Goal: Task Accomplishment & Management: Manage account settings

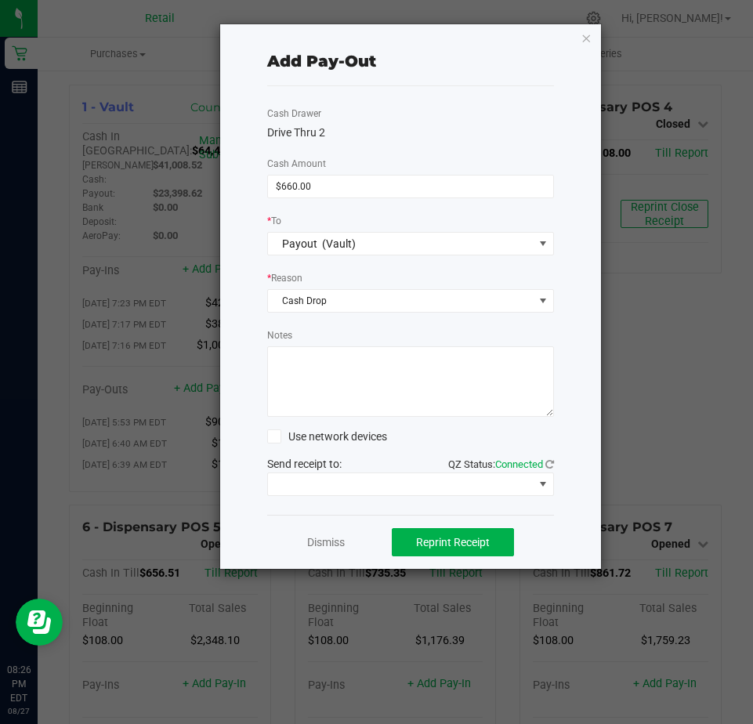
scroll to position [1333, 0]
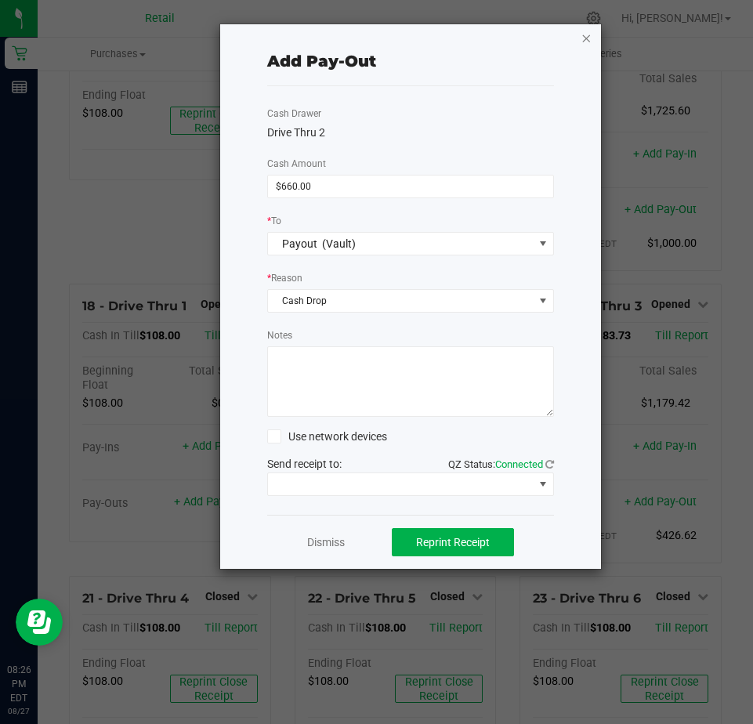
click at [583, 38] on icon "button" at bounding box center [586, 37] width 11 height 19
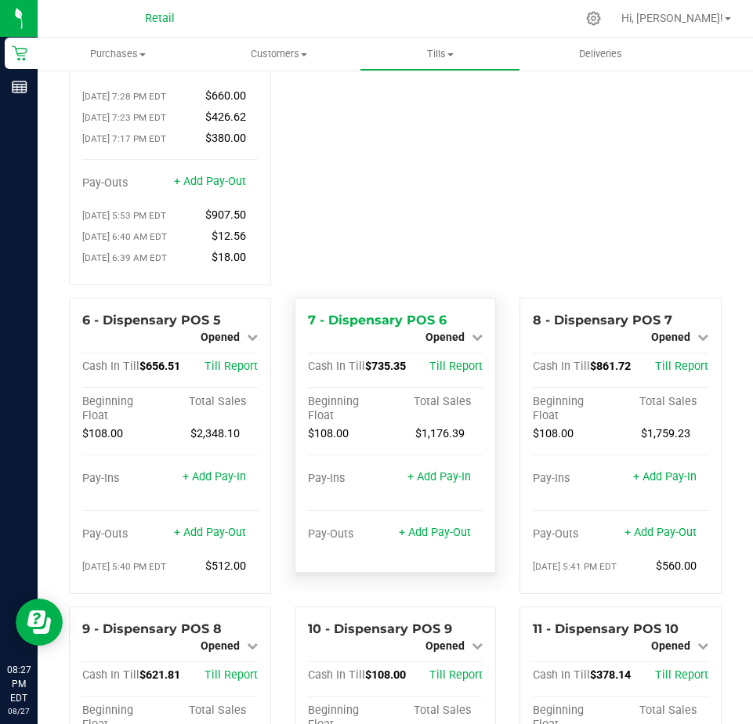
scroll to position [235, 0]
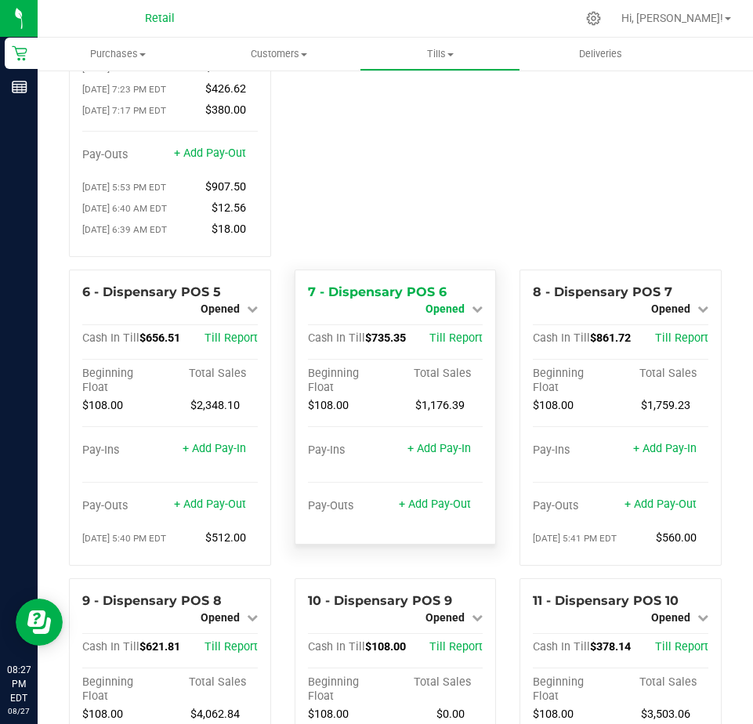
click at [436, 315] on span "Opened" at bounding box center [445, 309] width 39 height 13
click at [440, 328] on link "Close Till" at bounding box center [447, 322] width 42 height 13
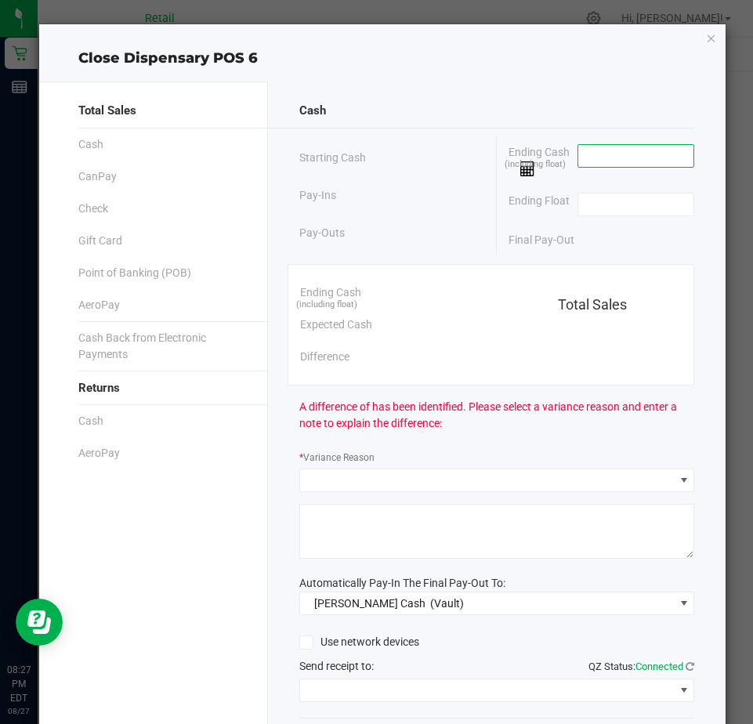
click at [579, 154] on input at bounding box center [636, 156] width 115 height 22
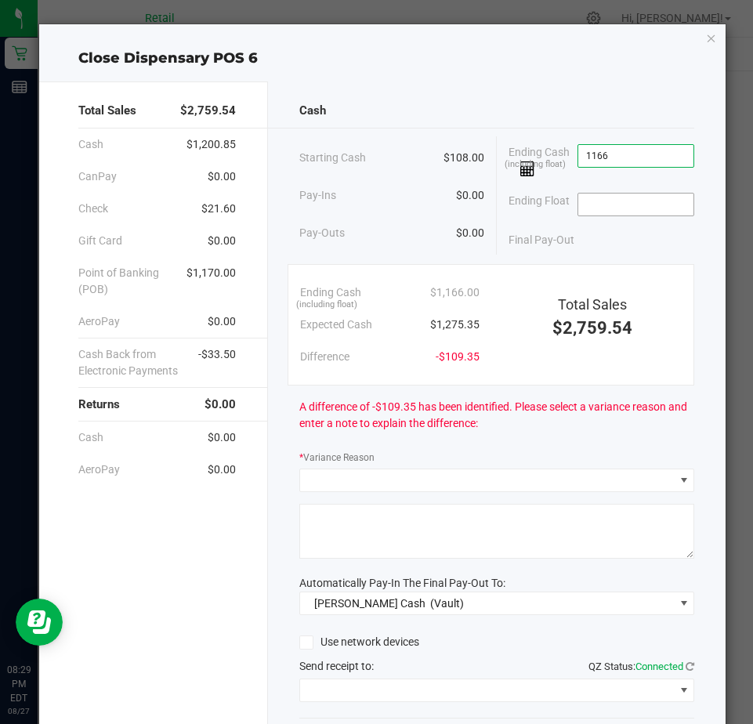
type input "$1,166.00"
click at [599, 204] on input at bounding box center [636, 205] width 115 height 22
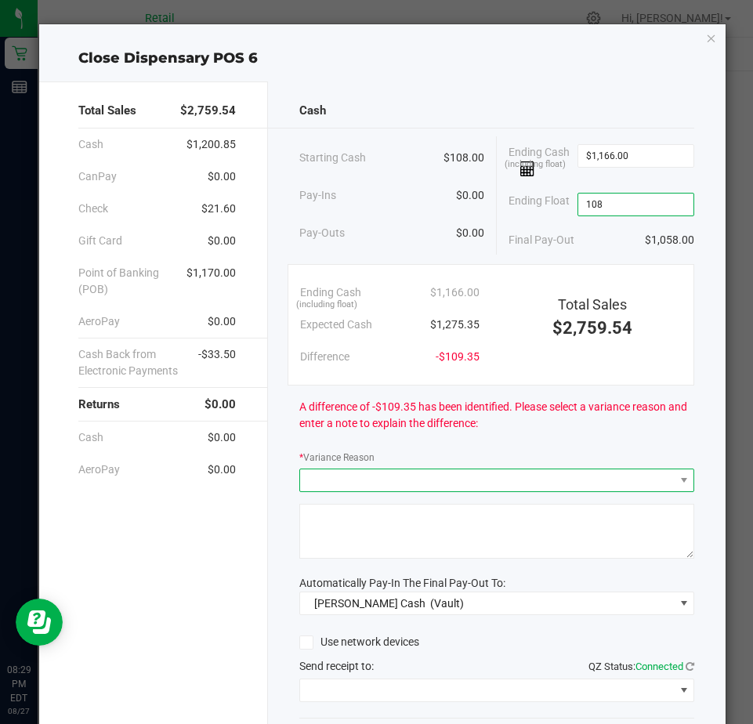
type input "$108.00"
click at [319, 481] on span at bounding box center [487, 481] width 374 height 22
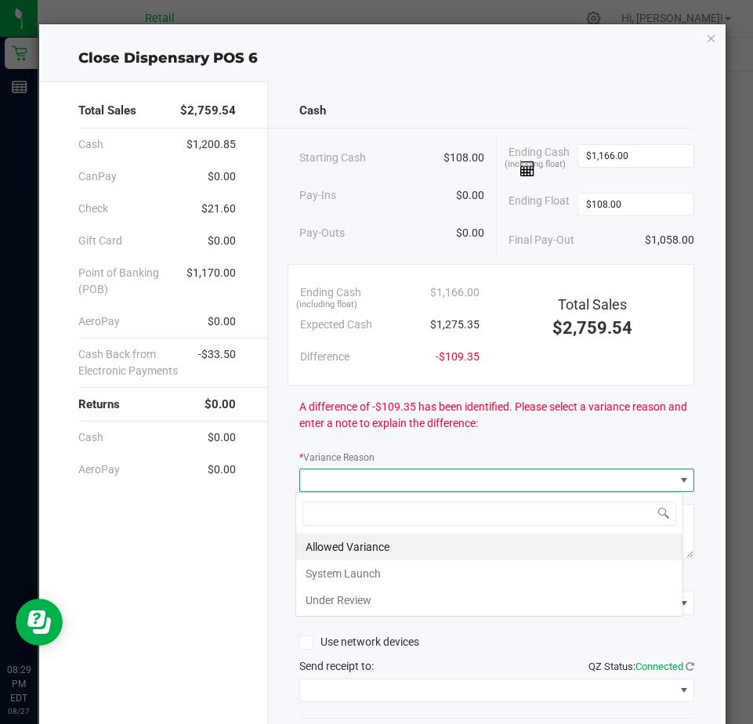
scroll to position [24, 389]
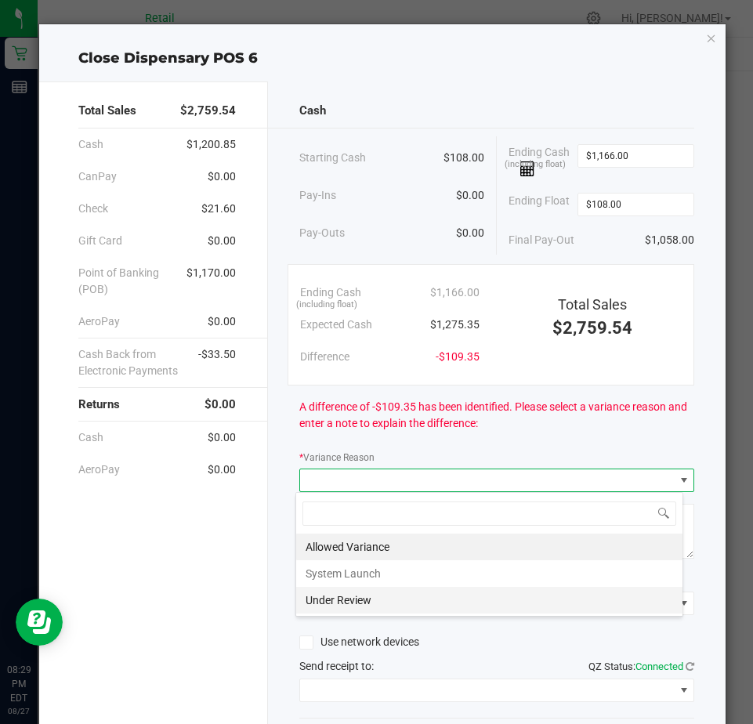
click at [339, 600] on li "Under Review" at bounding box center [489, 600] width 386 height 27
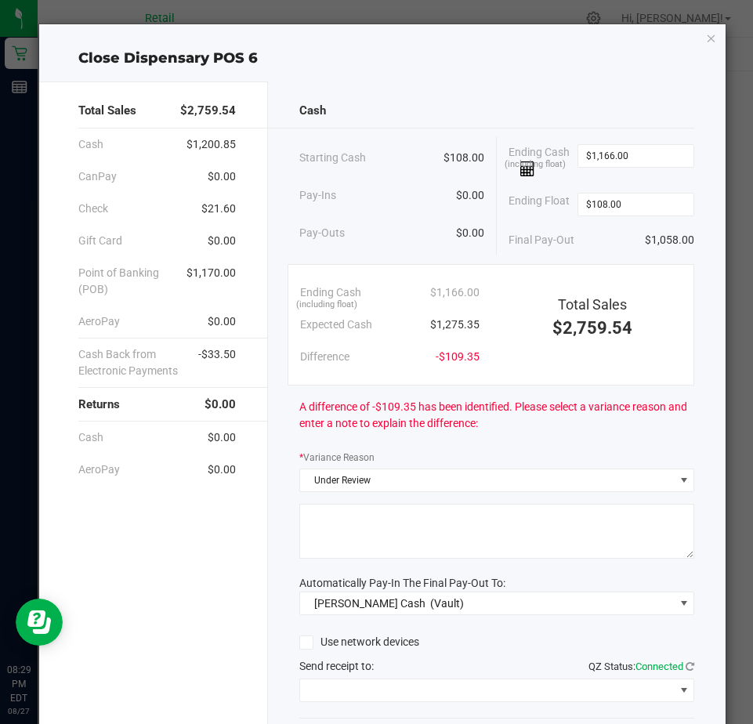
click at [317, 522] on textarea at bounding box center [496, 531] width 395 height 55
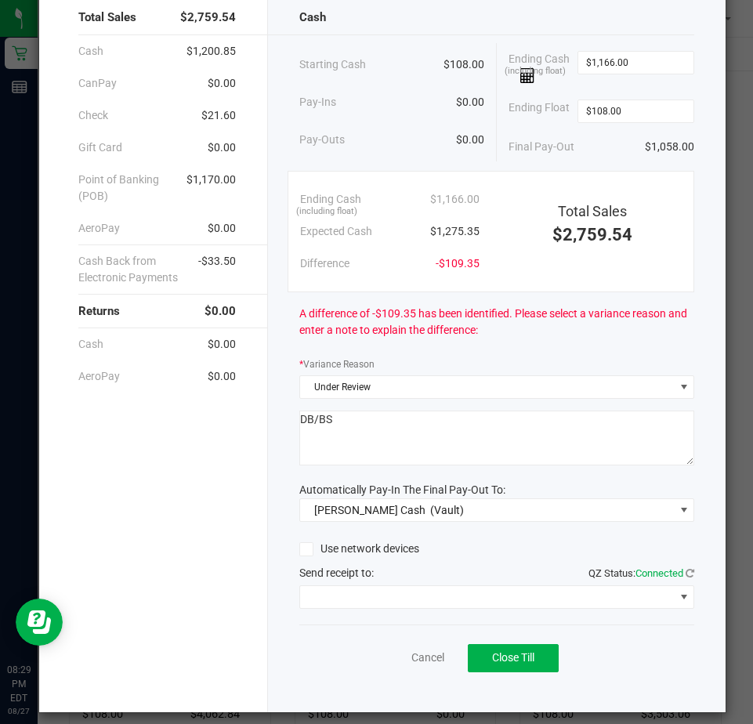
scroll to position [106, 0]
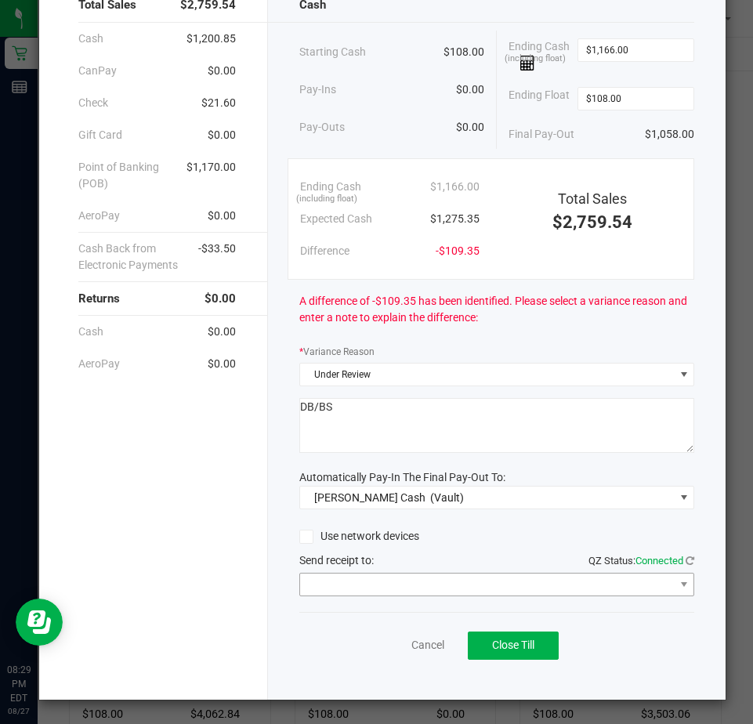
type textarea "DB/BS"
click at [345, 586] on span at bounding box center [487, 585] width 374 height 22
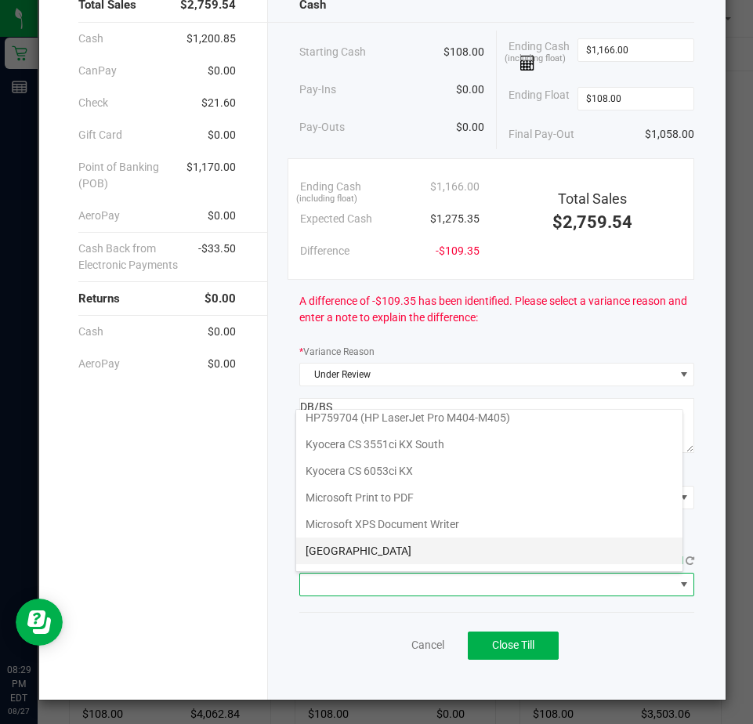
scroll to position [243, 0]
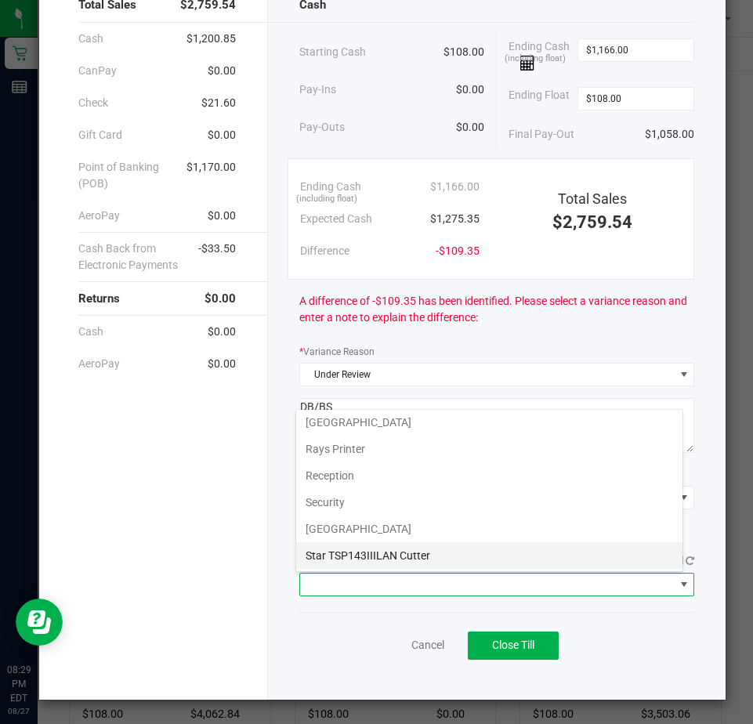
click at [346, 553] on Cutter "Star TSP143IIILAN Cutter" at bounding box center [489, 555] width 386 height 27
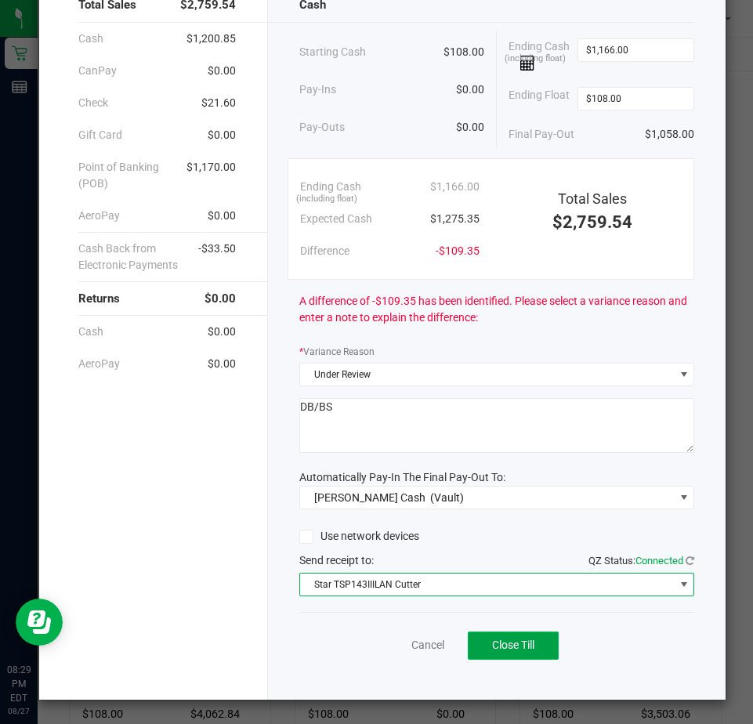
click at [495, 640] on span "Close Till" at bounding box center [513, 645] width 42 height 13
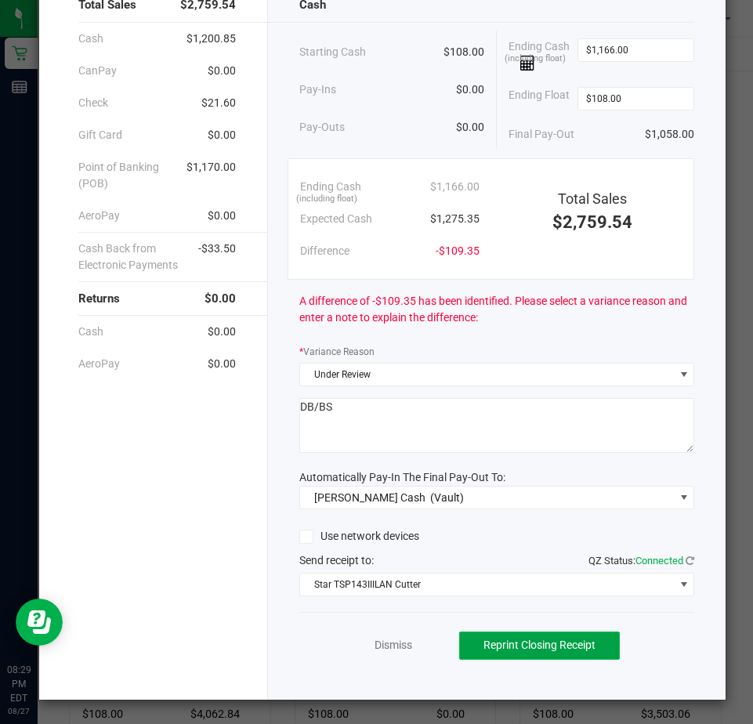
click at [544, 644] on span "Reprint Closing Receipt" at bounding box center [540, 645] width 112 height 13
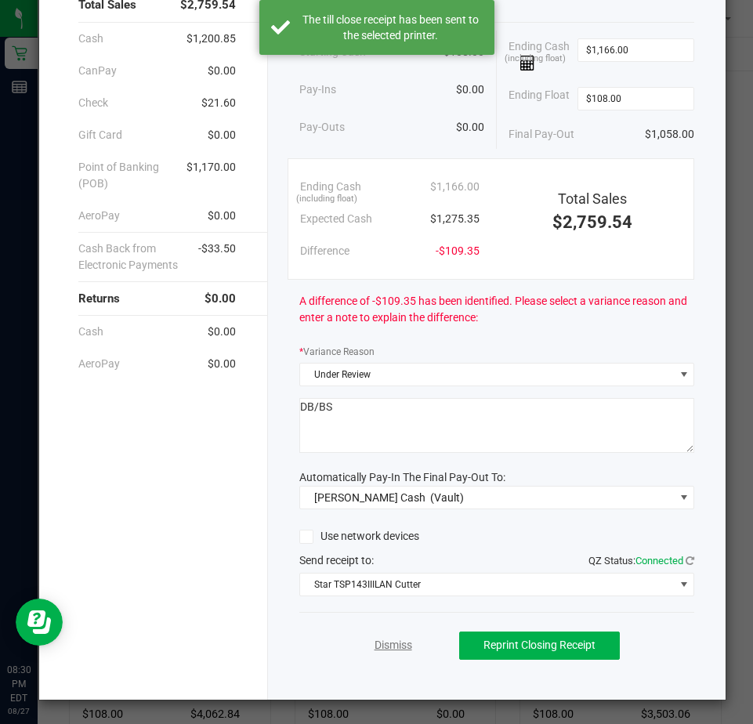
click at [381, 646] on link "Dismiss" at bounding box center [394, 645] width 38 height 16
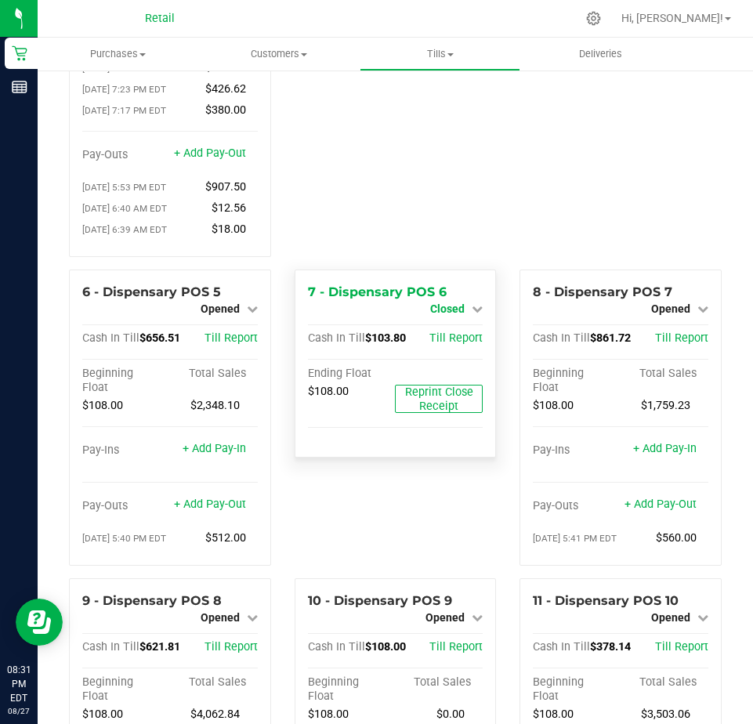
click at [440, 315] on span "Closed" at bounding box center [447, 309] width 34 height 13
click at [442, 332] on div "Open Till" at bounding box center [448, 323] width 116 height 20
click at [439, 328] on link "Open Till" at bounding box center [447, 322] width 42 height 13
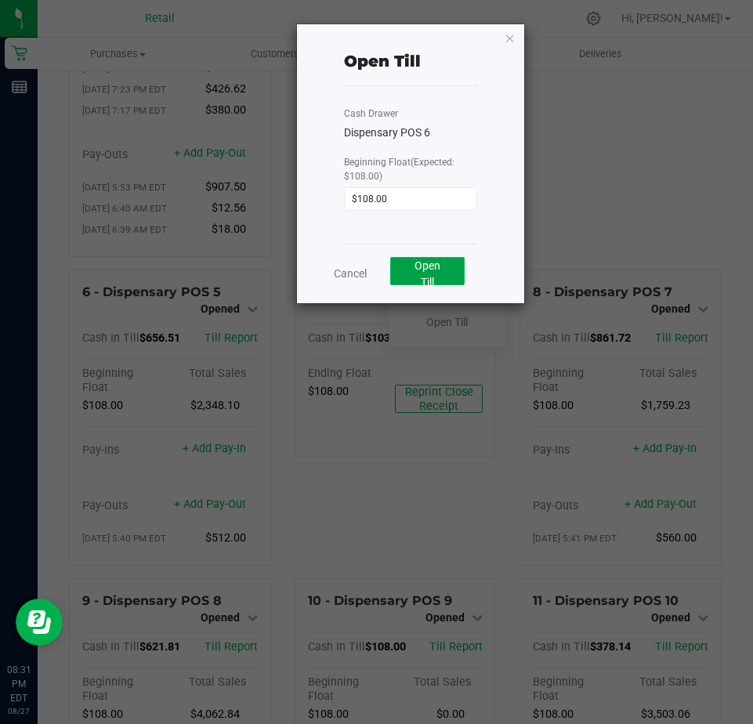
click at [419, 273] on button "Open Till" at bounding box center [427, 271] width 74 height 28
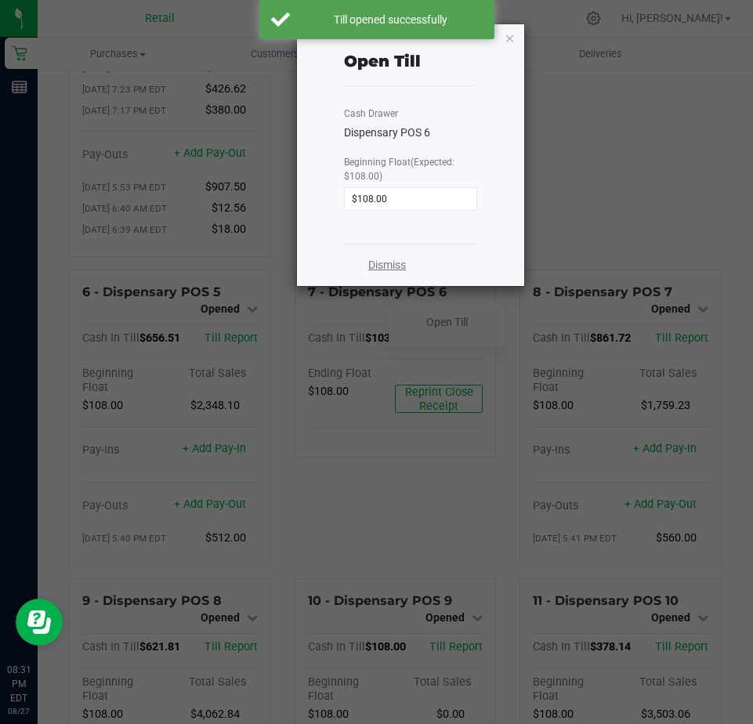
click at [384, 263] on link "Dismiss" at bounding box center [387, 265] width 38 height 16
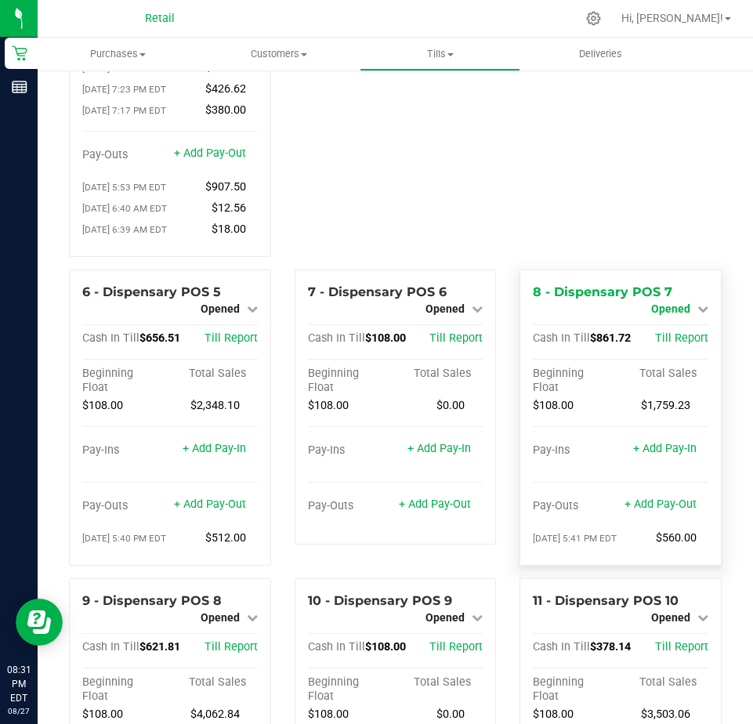
click at [665, 315] on span "Opened" at bounding box center [670, 309] width 39 height 13
click at [671, 328] on link "Close Till" at bounding box center [672, 322] width 42 height 13
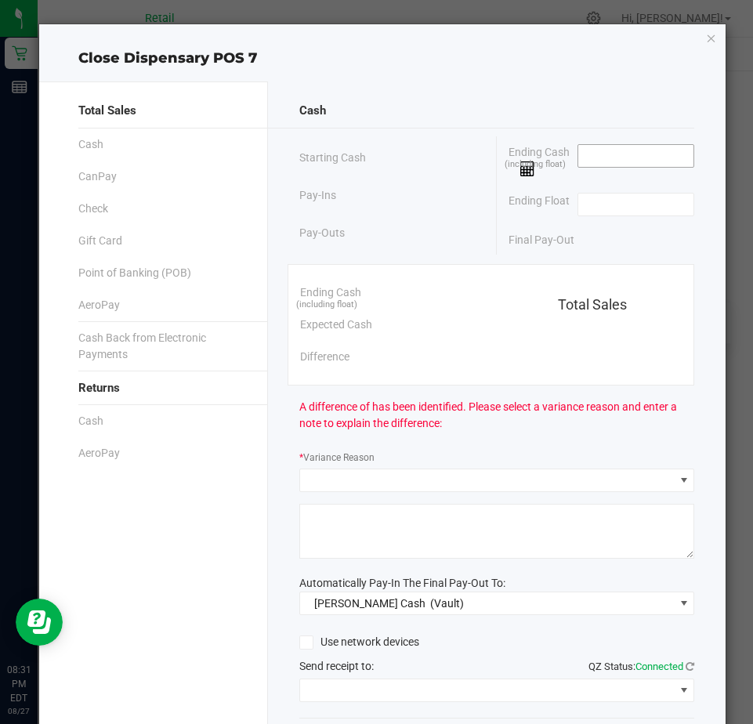
click at [601, 165] on input at bounding box center [636, 156] width 115 height 22
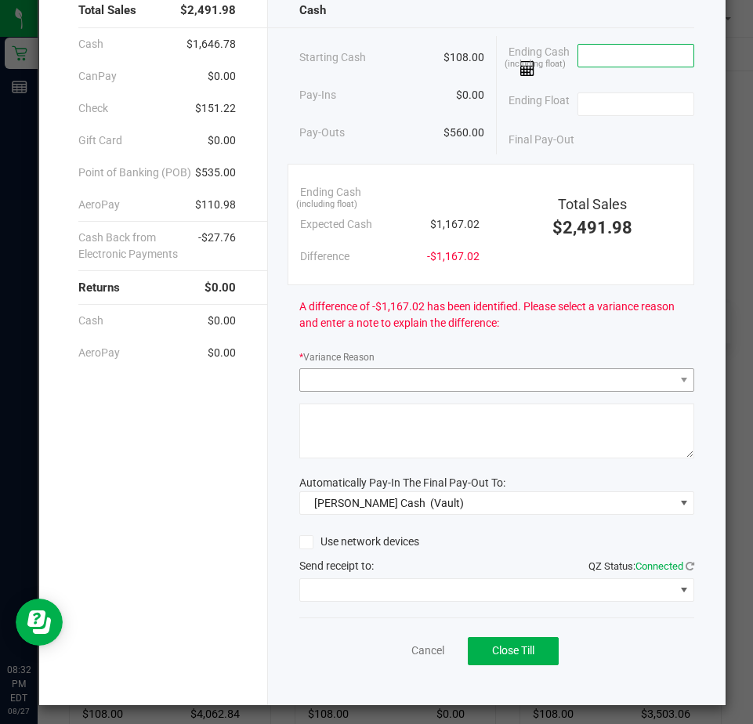
scroll to position [106, 0]
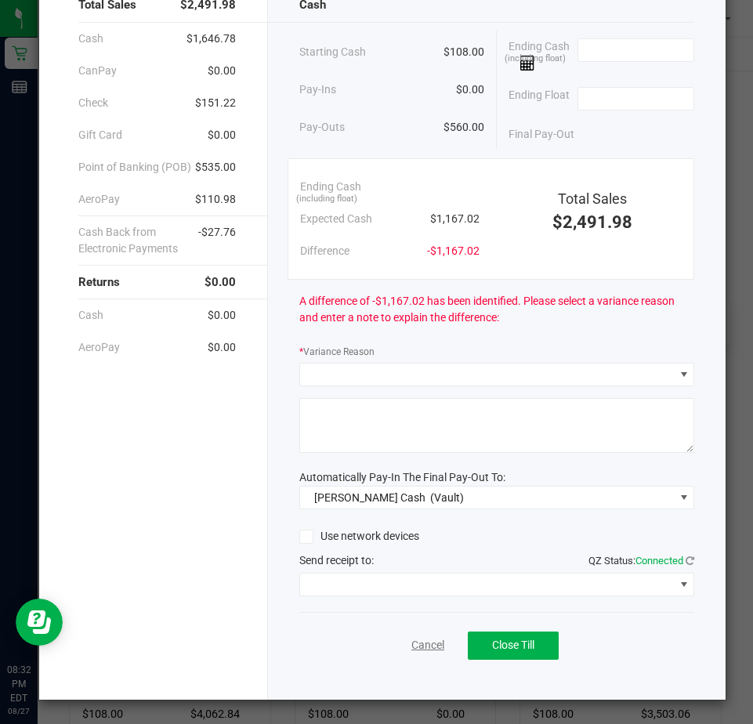
click at [418, 650] on link "Cancel" at bounding box center [428, 645] width 33 height 16
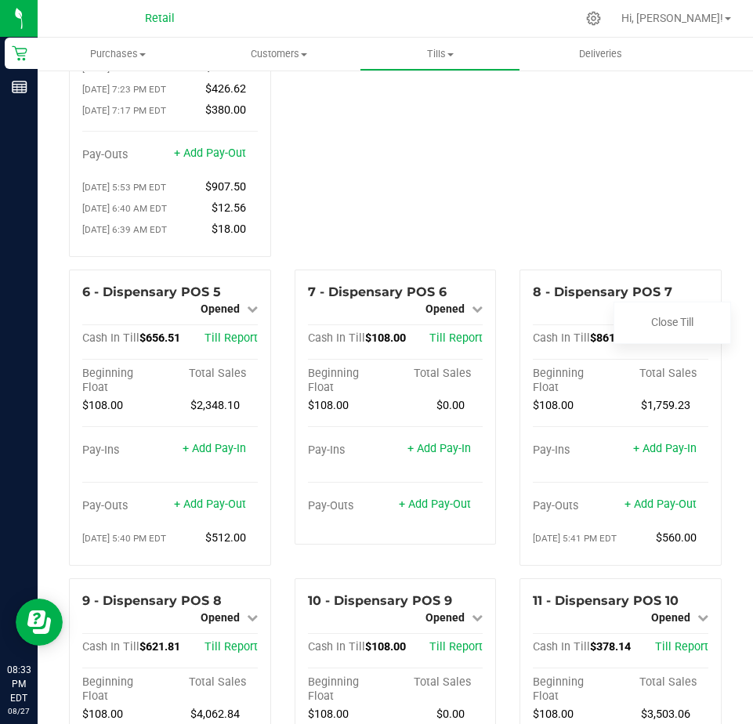
click at [614, 250] on div "5 - Dispensary POS 4 Closed Open Till Cash In Till $108.00 Till Report Ending F…" at bounding box center [621, 59] width 226 height 420
click at [660, 328] on link "Close Till" at bounding box center [672, 322] width 42 height 13
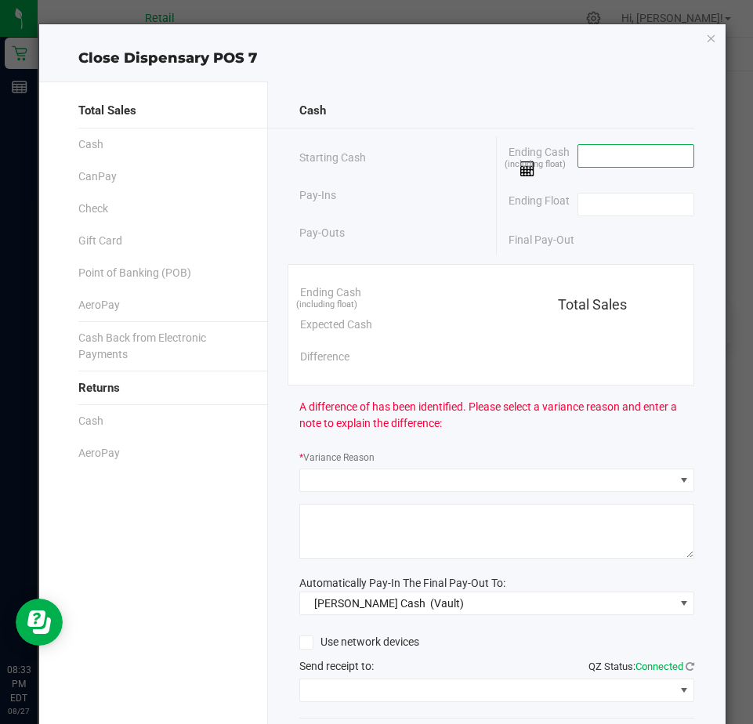
click at [595, 151] on input at bounding box center [636, 156] width 115 height 22
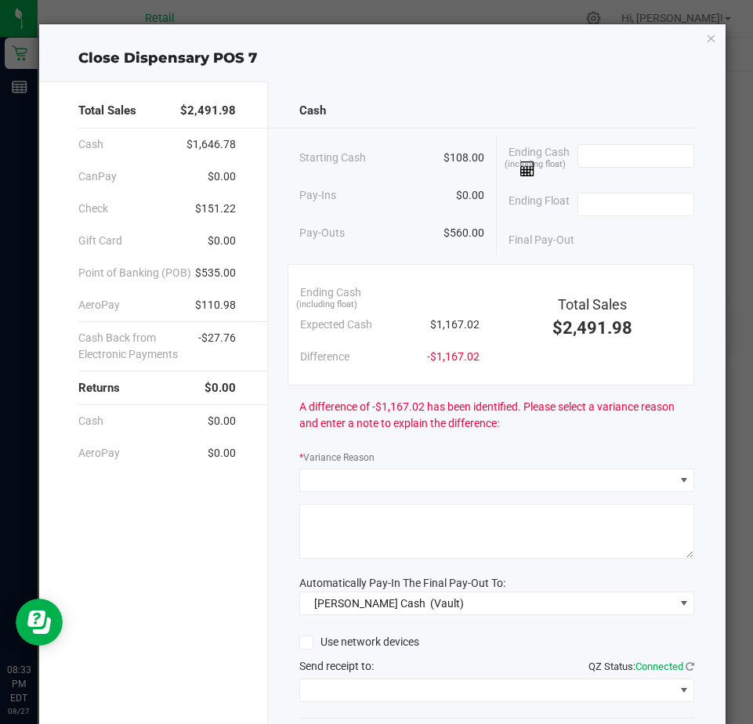
click at [623, 243] on div "Final Pay-Out" at bounding box center [602, 240] width 186 height 32
click at [587, 152] on input at bounding box center [636, 156] width 115 height 22
type input "$1,166.00"
click at [593, 207] on input at bounding box center [636, 205] width 115 height 22
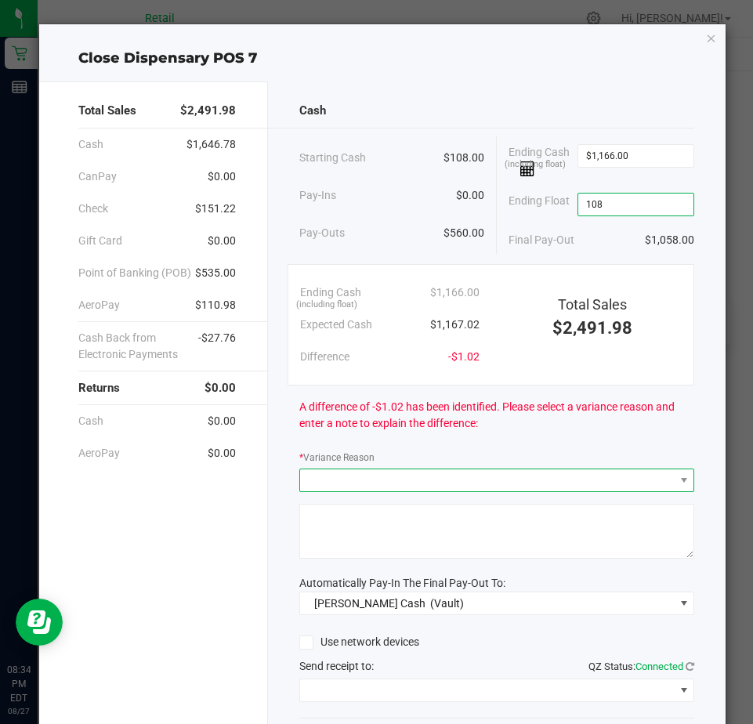
type input "$108.00"
click at [327, 470] on span at bounding box center [487, 481] width 374 height 22
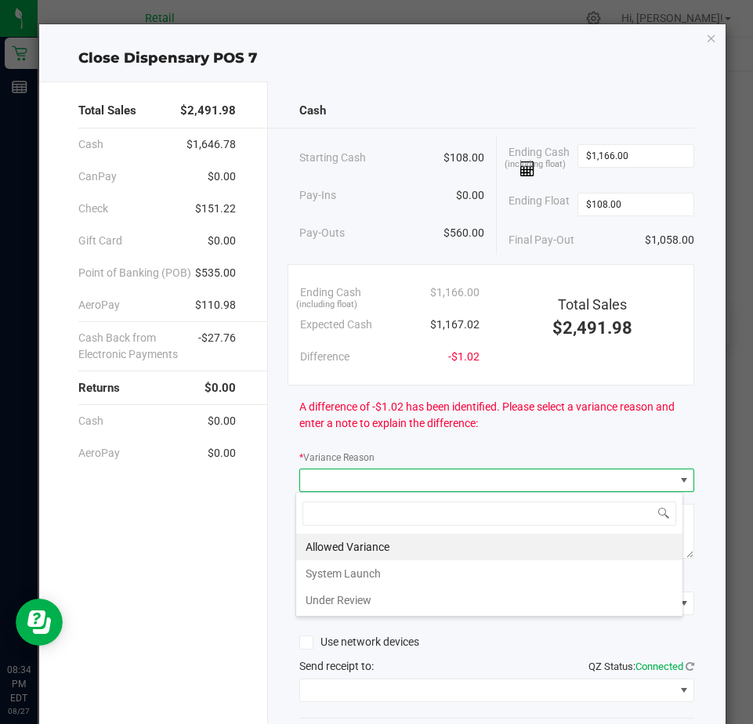
scroll to position [24, 389]
click at [365, 540] on li "Allowed Variance" at bounding box center [489, 547] width 386 height 27
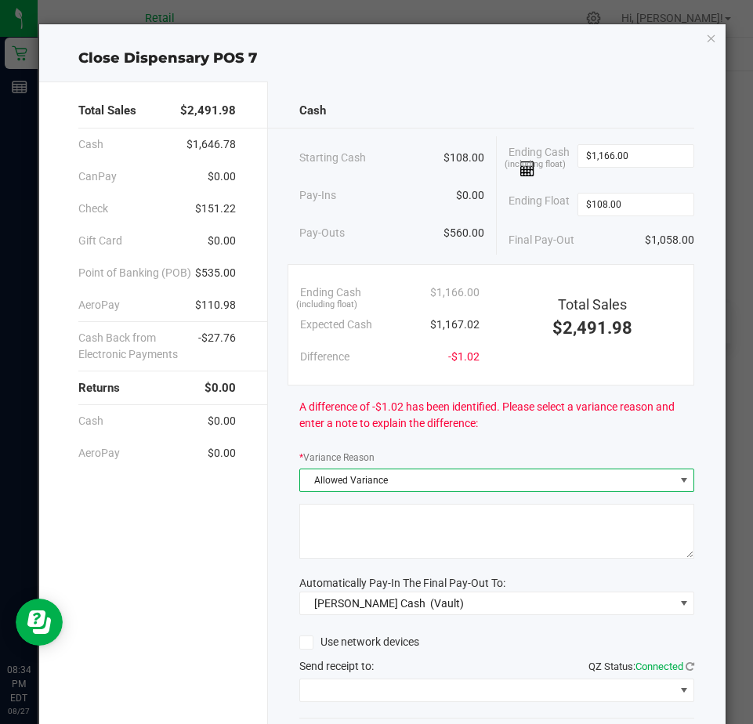
click at [339, 530] on textarea at bounding box center [496, 531] width 395 height 55
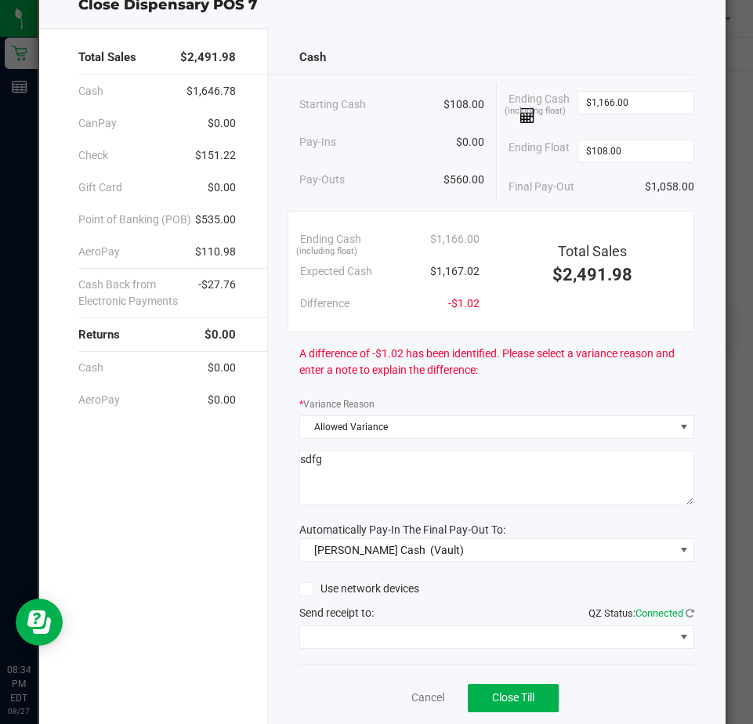
scroll to position [106, 0]
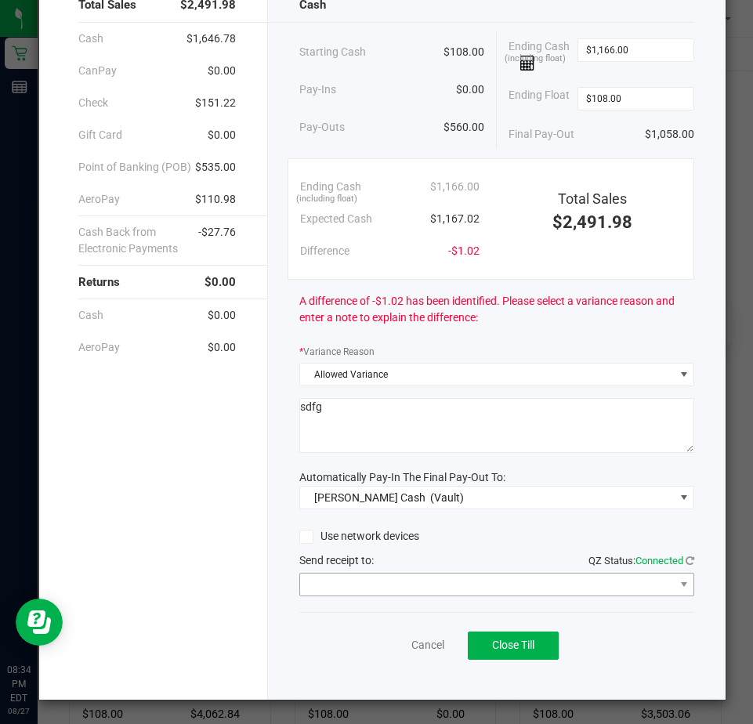
type textarea "sdfg"
click at [346, 586] on span at bounding box center [487, 585] width 374 height 22
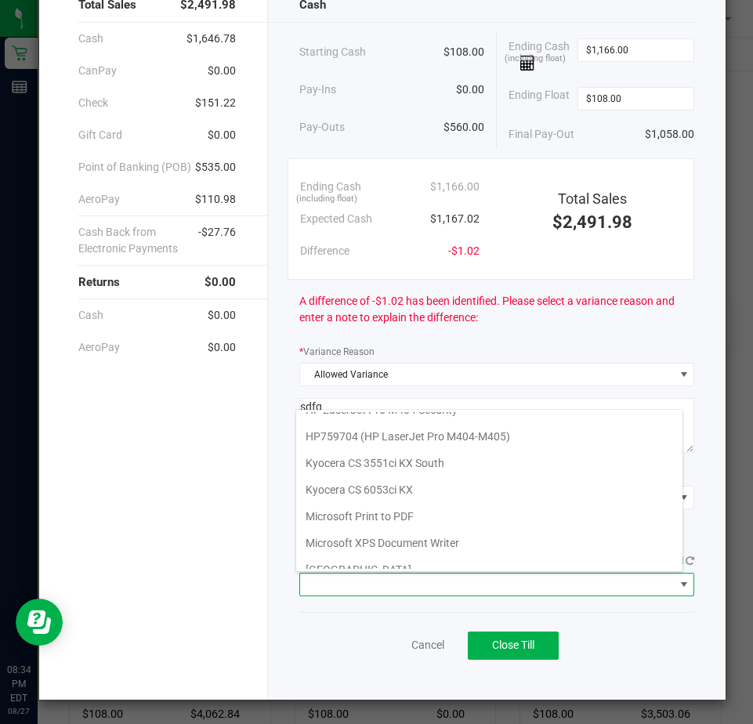
scroll to position [243, 0]
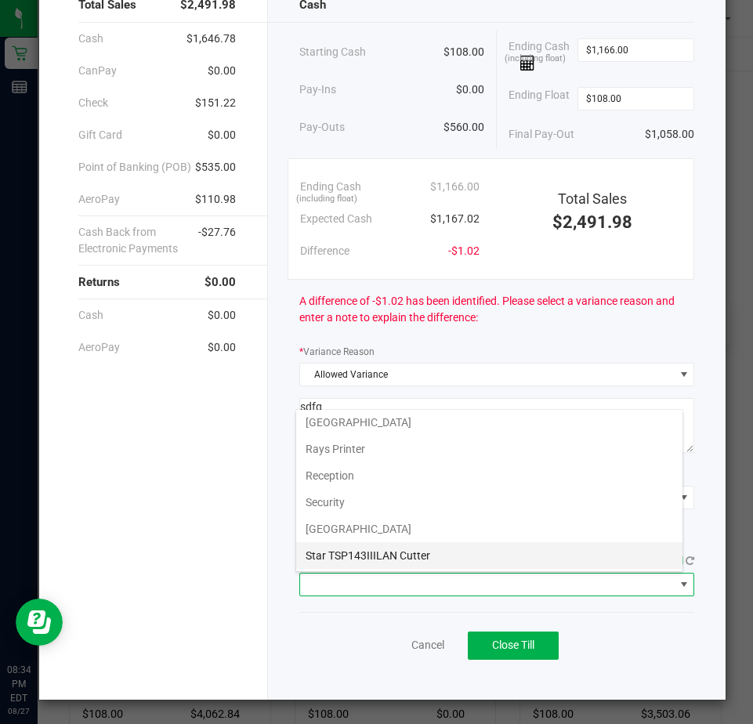
click at [360, 560] on Cutter "Star TSP143IIILAN Cutter" at bounding box center [489, 555] width 386 height 27
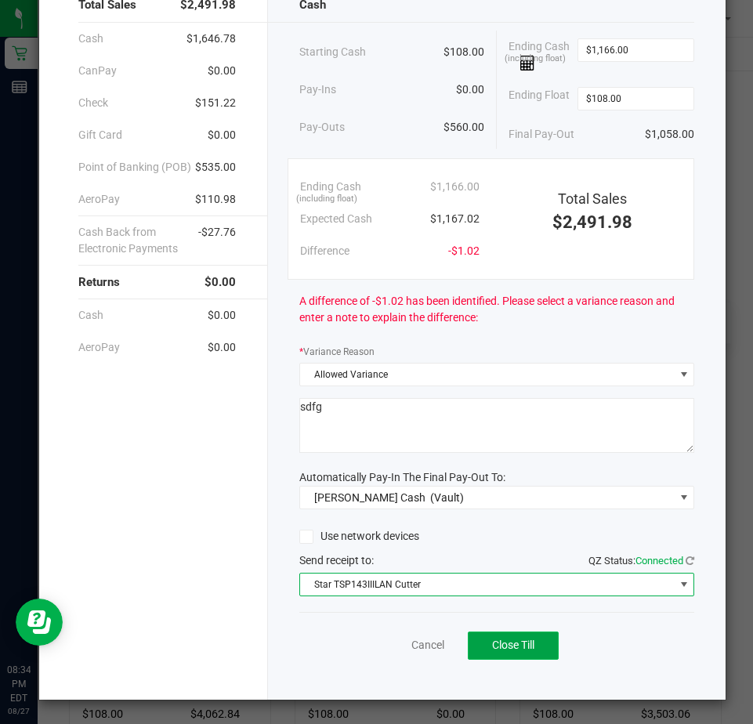
click at [492, 642] on span "Close Till" at bounding box center [513, 645] width 42 height 13
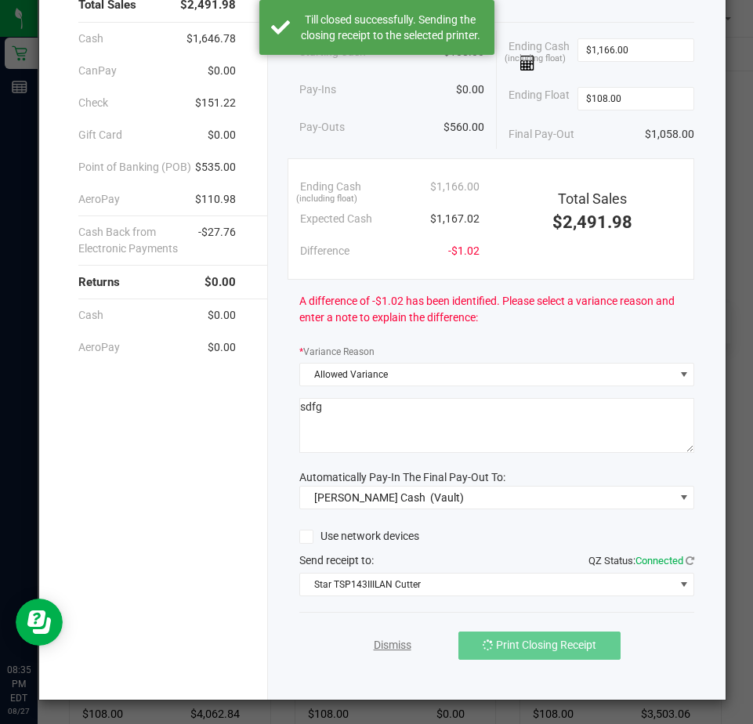
click at [385, 649] on link "Dismiss" at bounding box center [393, 645] width 38 height 16
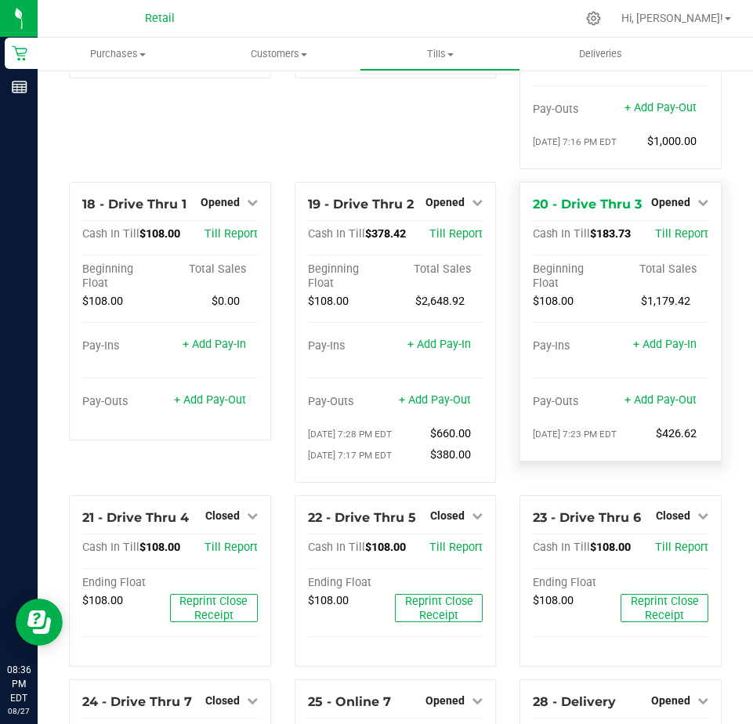
scroll to position [1333, 0]
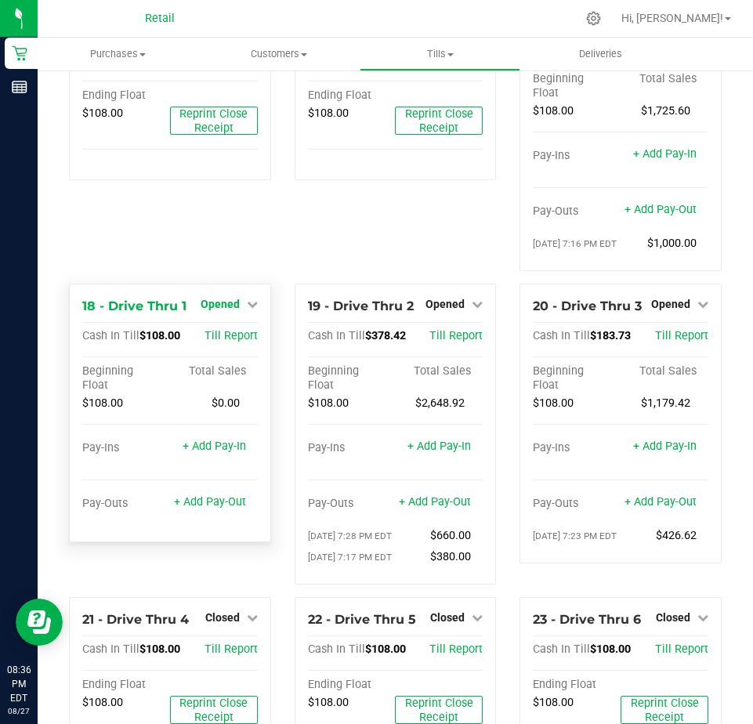
click at [218, 310] on span "Opened" at bounding box center [220, 304] width 39 height 13
click at [222, 343] on link "Close Till" at bounding box center [222, 336] width 42 height 13
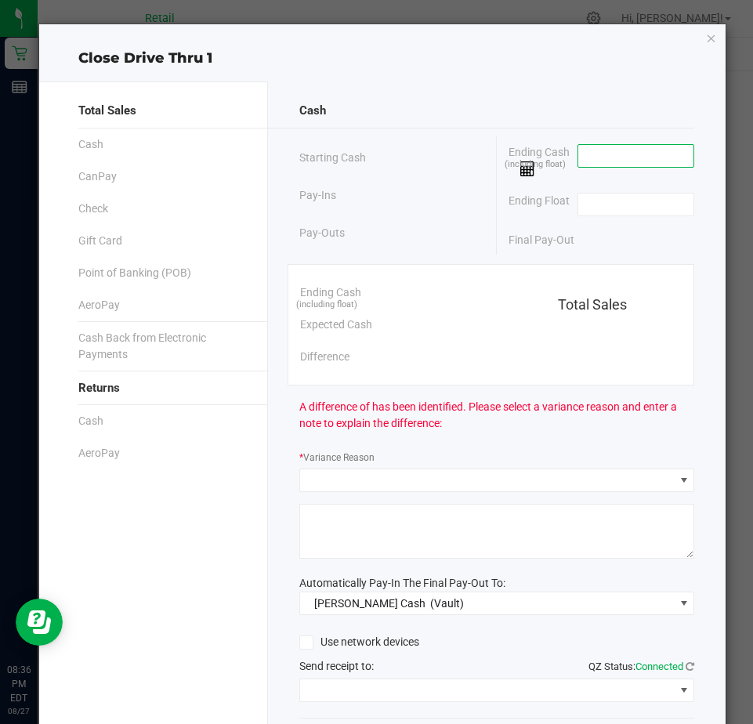
click at [592, 156] on input at bounding box center [636, 156] width 115 height 22
type input "$108.00"
click at [590, 206] on input at bounding box center [636, 205] width 115 height 22
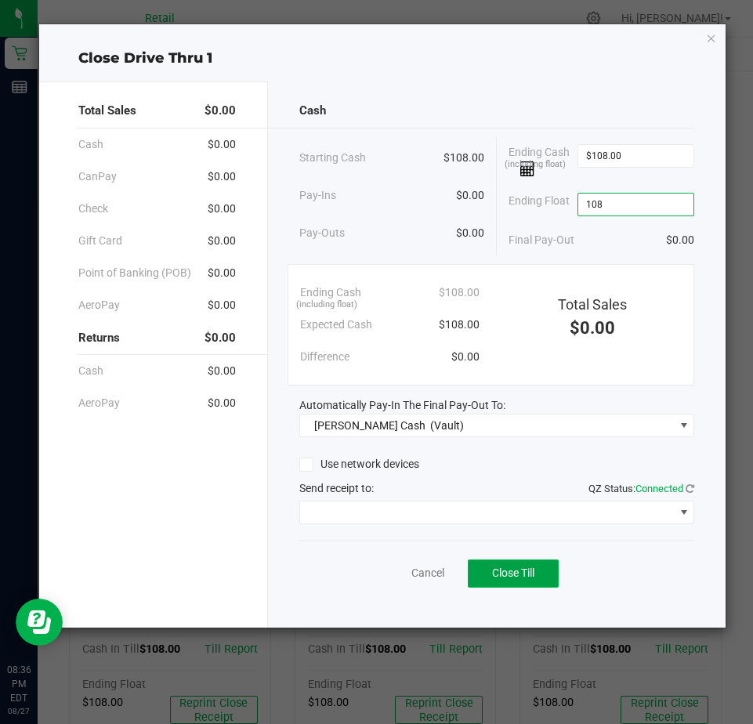
type input "$108.00"
click at [499, 564] on button "Close Till" at bounding box center [513, 574] width 91 height 28
click at [503, 576] on span "Reprint Closing Receipt" at bounding box center [540, 573] width 112 height 13
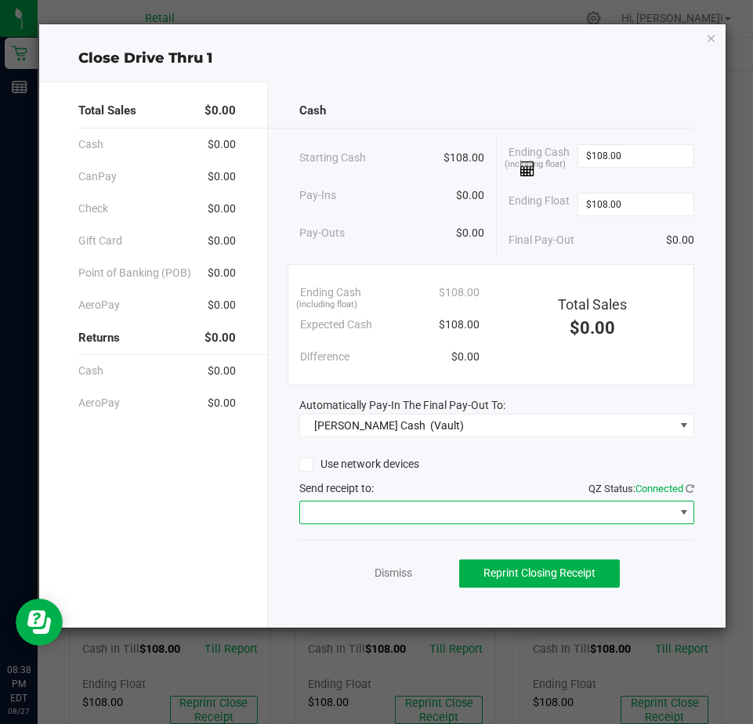
click at [348, 513] on span at bounding box center [487, 513] width 374 height 22
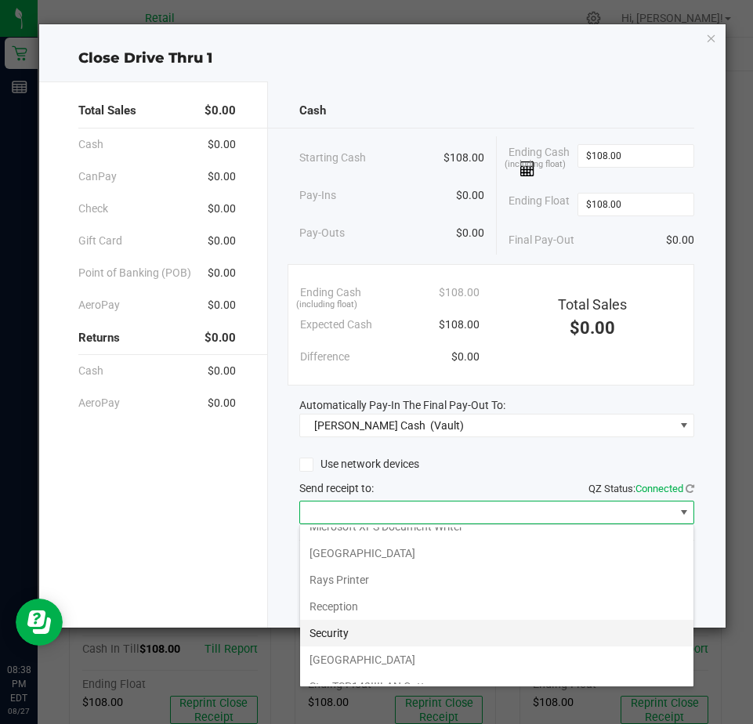
scroll to position [243, 0]
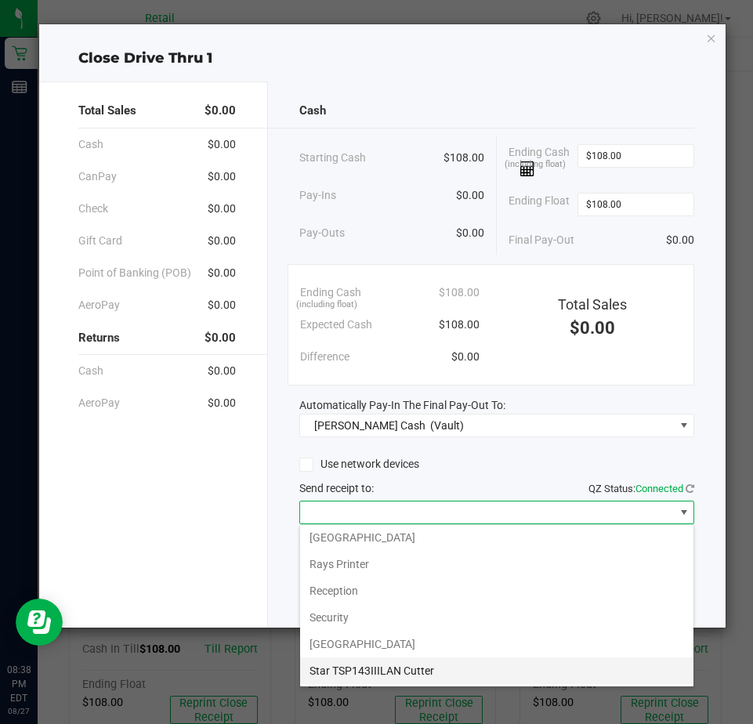
click at [357, 672] on Cutter "Star TSP143IIILAN Cutter" at bounding box center [497, 671] width 394 height 27
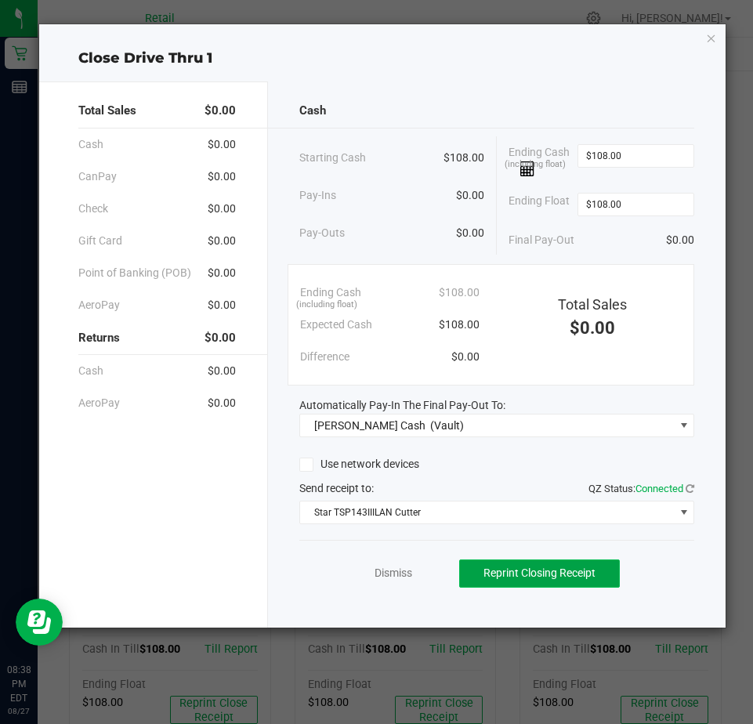
click at [535, 577] on span "Reprint Closing Receipt" at bounding box center [540, 573] width 112 height 13
click at [398, 579] on link "Dismiss" at bounding box center [394, 573] width 38 height 16
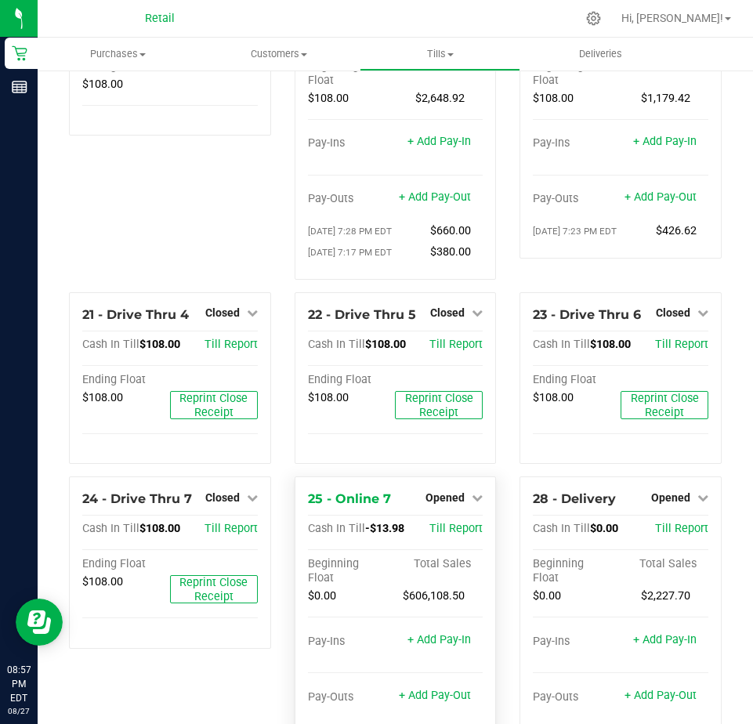
scroll to position [1455, 0]
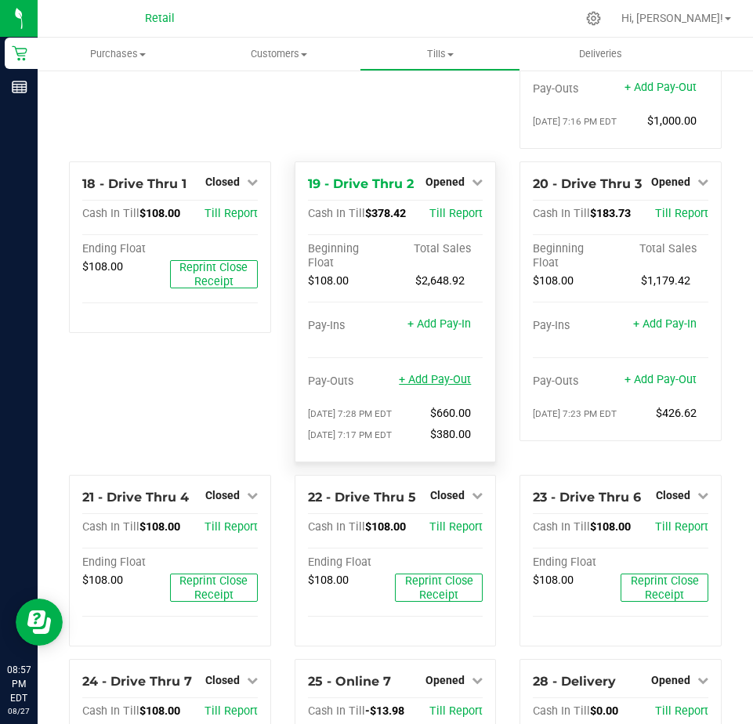
click at [426, 386] on link "+ Add Pay-Out" at bounding box center [435, 379] width 72 height 13
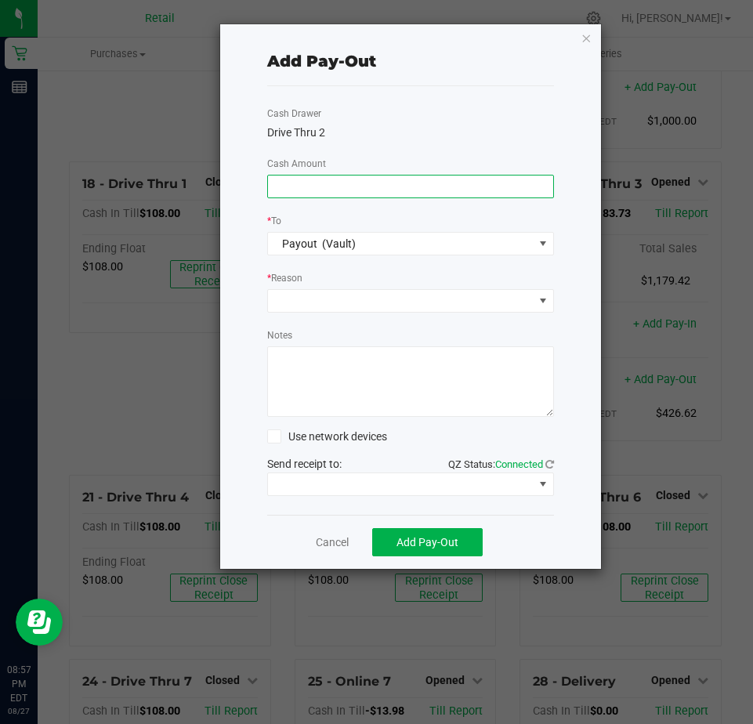
click at [292, 191] on input at bounding box center [410, 187] width 285 height 22
type input "$286.00"
click at [307, 301] on span at bounding box center [401, 301] width 266 height 22
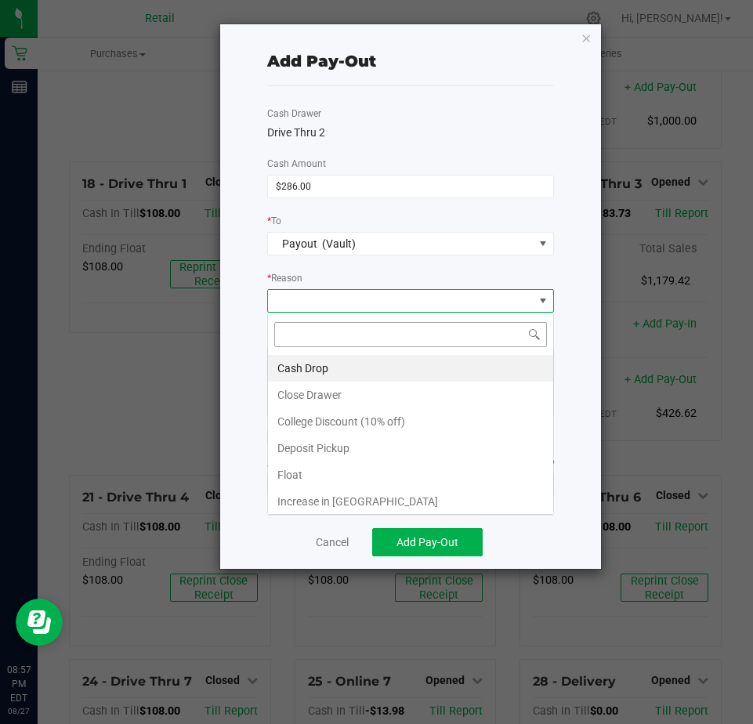
scroll to position [24, 287]
click at [295, 365] on li "Cash Drop" at bounding box center [410, 368] width 285 height 27
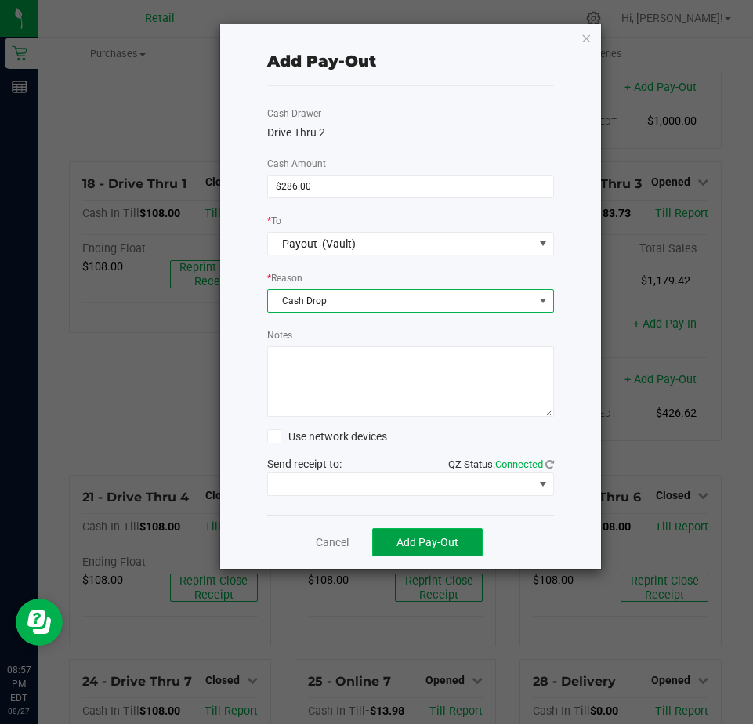
click at [408, 538] on span "Add Pay-Out" at bounding box center [428, 542] width 62 height 13
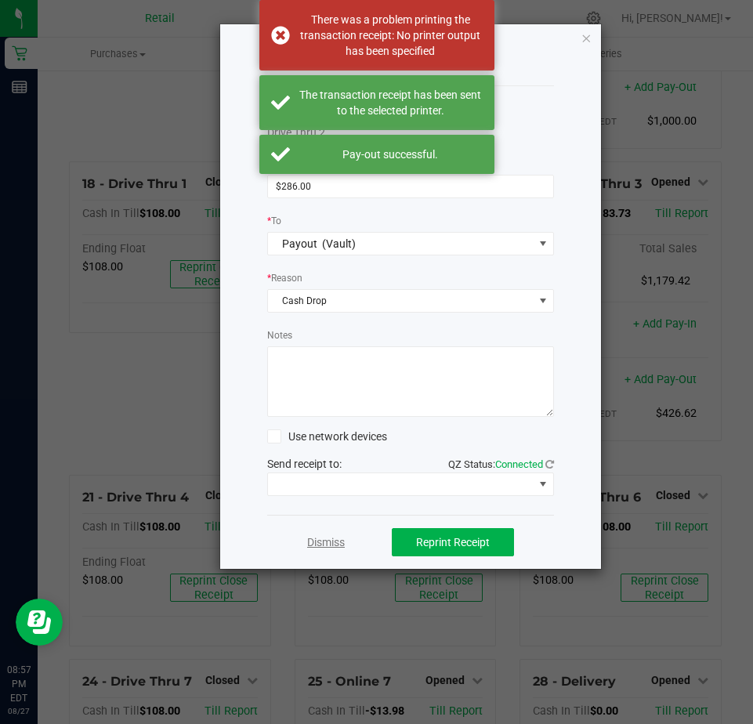
click at [314, 539] on link "Dismiss" at bounding box center [326, 543] width 38 height 16
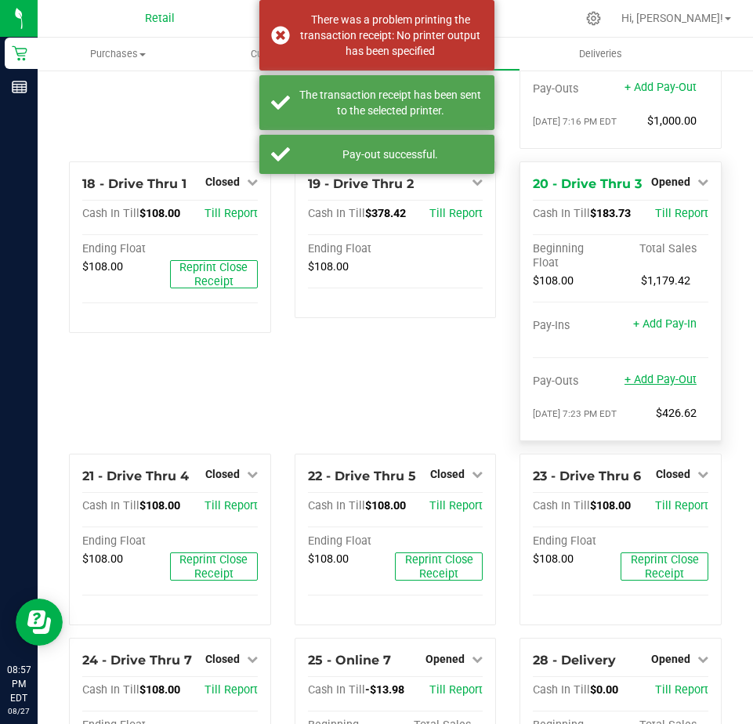
click at [648, 386] on link "+ Add Pay-Out" at bounding box center [661, 379] width 72 height 13
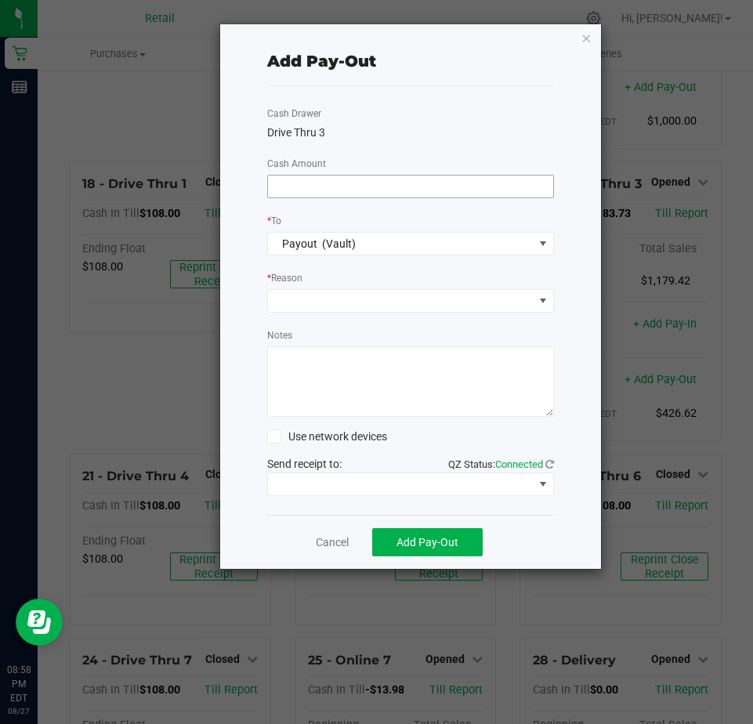
click at [321, 191] on input at bounding box center [410, 187] width 285 height 22
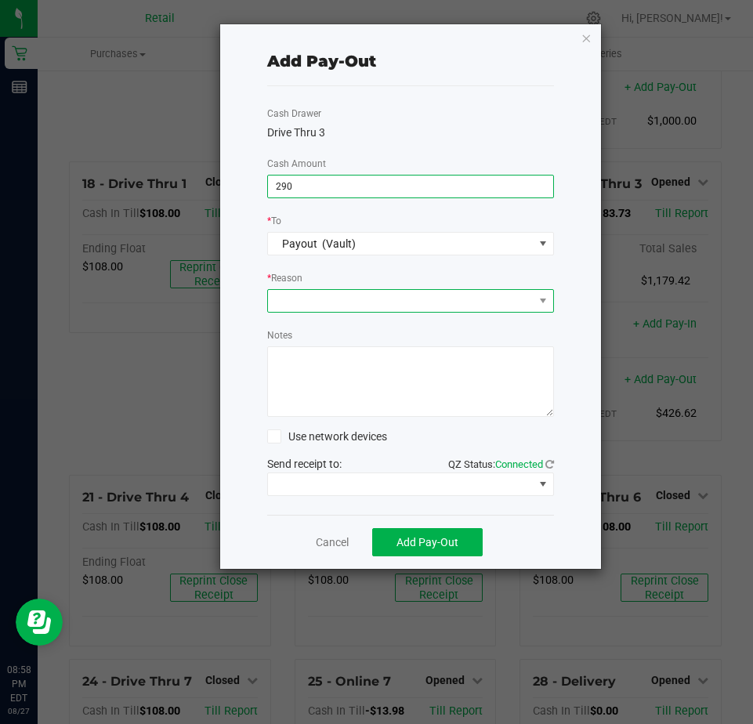
type input "$290.00"
click at [333, 301] on span at bounding box center [401, 301] width 266 height 22
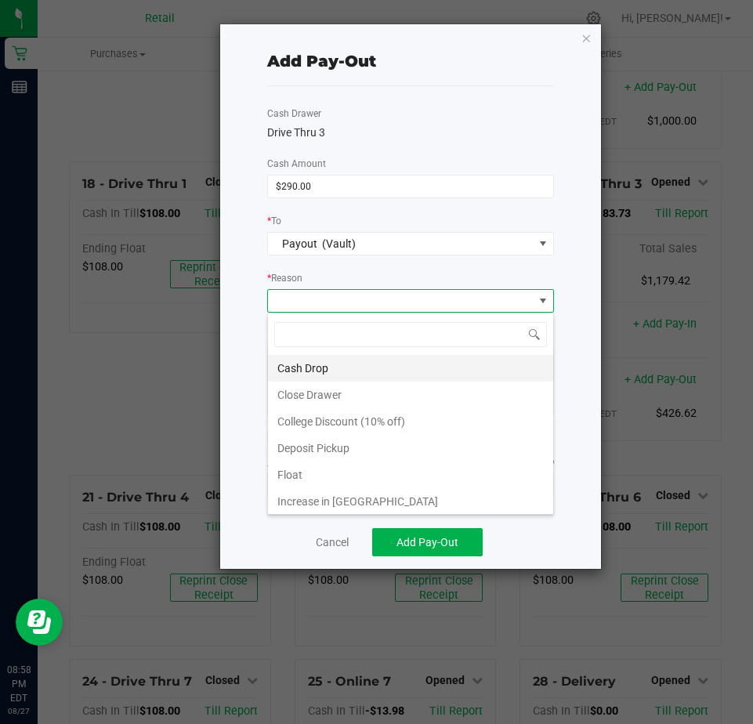
click at [330, 375] on li "Cash Drop" at bounding box center [410, 368] width 285 height 27
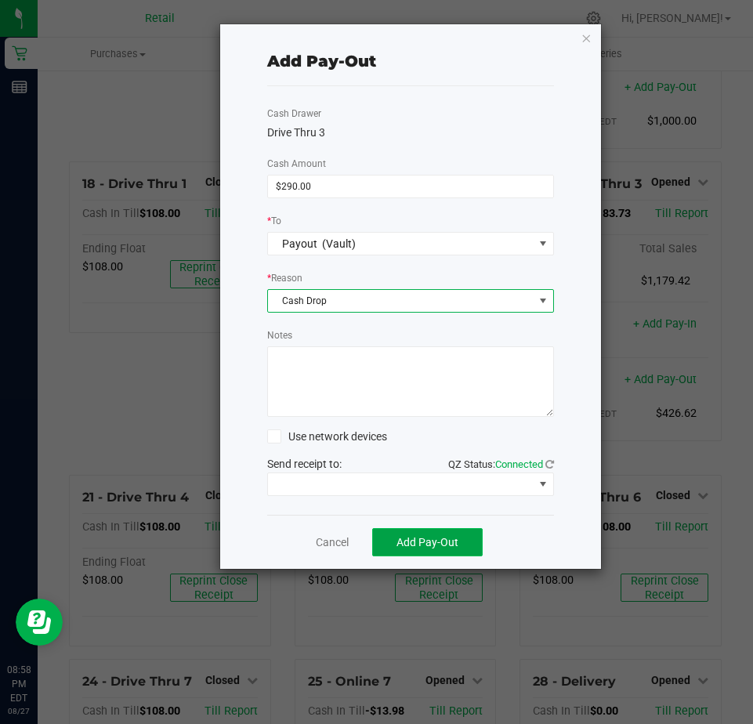
drag, startPoint x: 425, startPoint y: 550, endPoint x: 421, endPoint y: 539, distance: 11.7
click at [423, 542] on button "Add Pay-Out" at bounding box center [427, 542] width 111 height 28
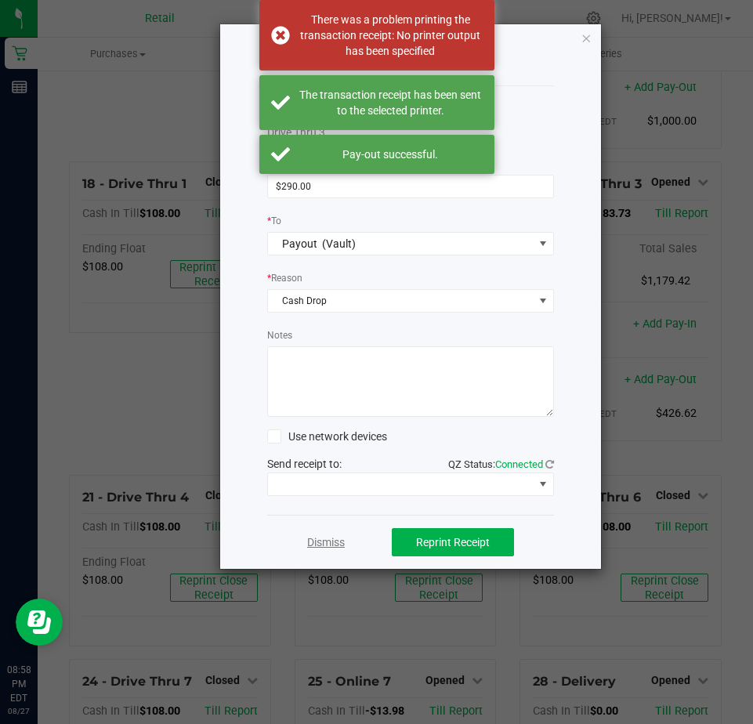
click at [337, 546] on link "Dismiss" at bounding box center [326, 543] width 38 height 16
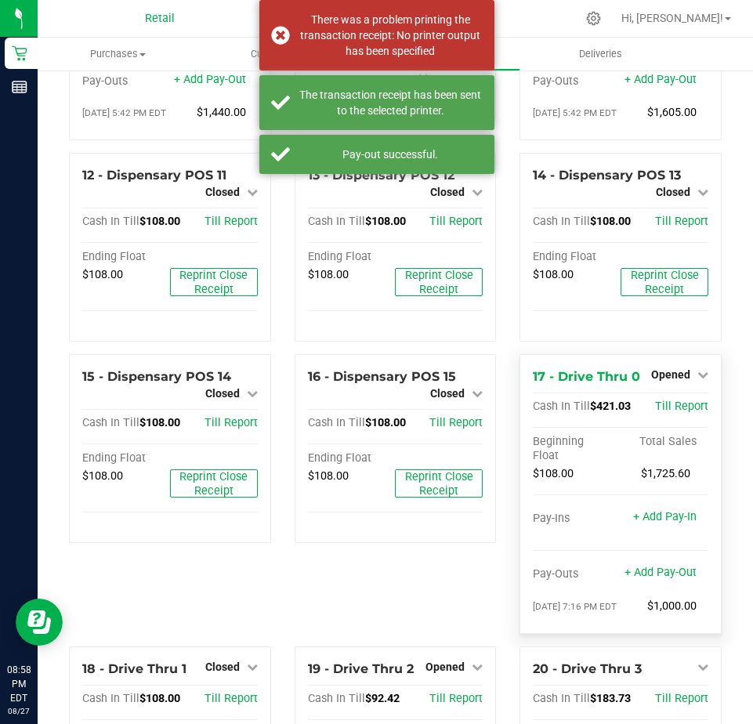
scroll to position [1063, 0]
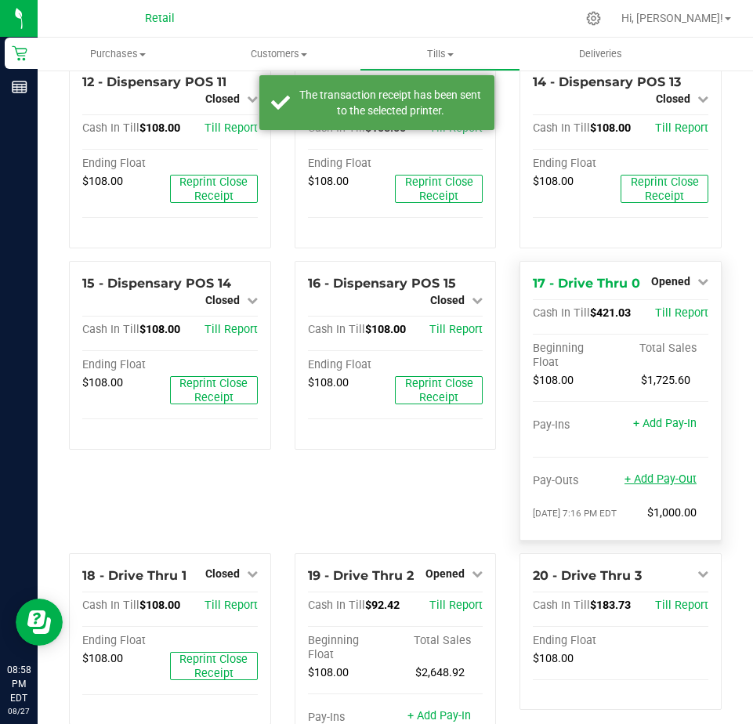
click at [655, 486] on link "+ Add Pay-Out" at bounding box center [661, 479] width 72 height 13
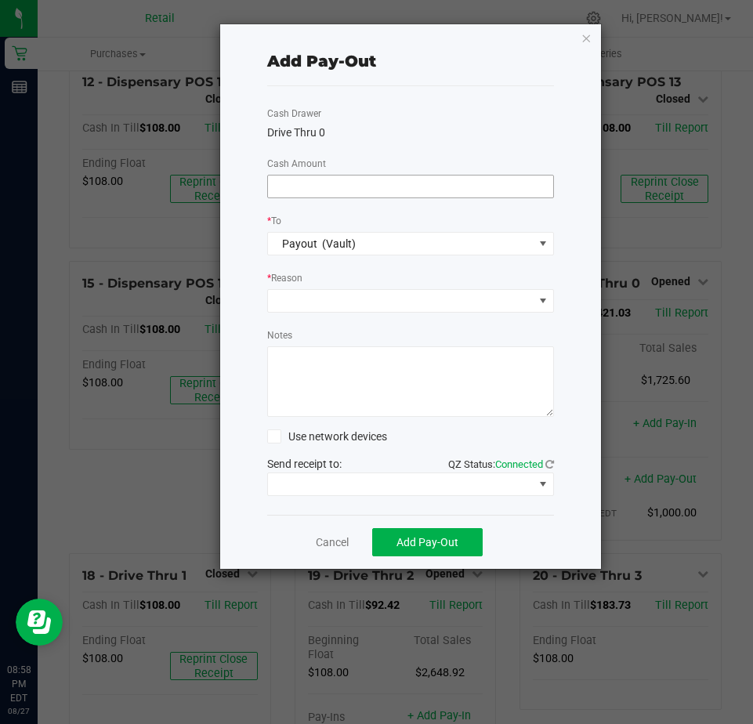
click at [286, 190] on input at bounding box center [410, 187] width 285 height 22
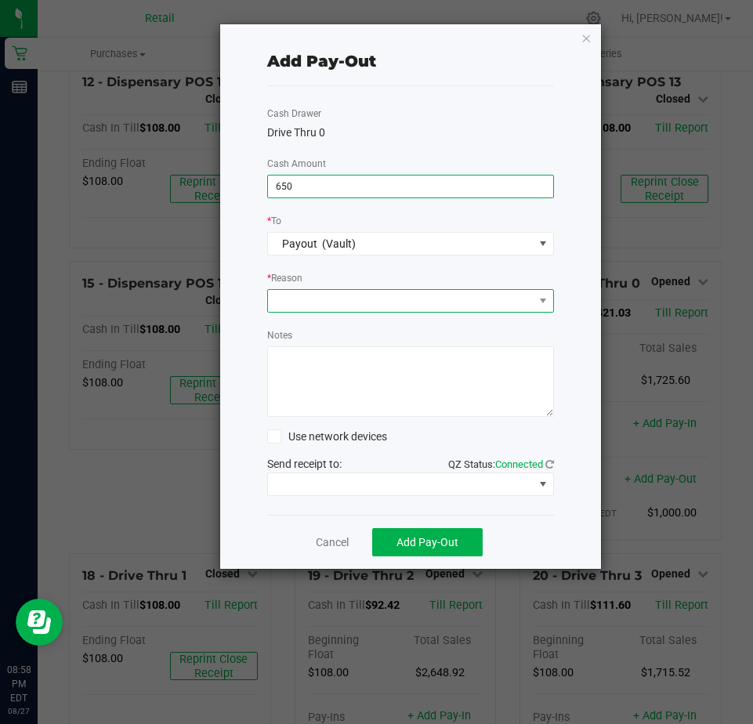
type input "$650.00"
click at [278, 306] on span at bounding box center [401, 301] width 266 height 22
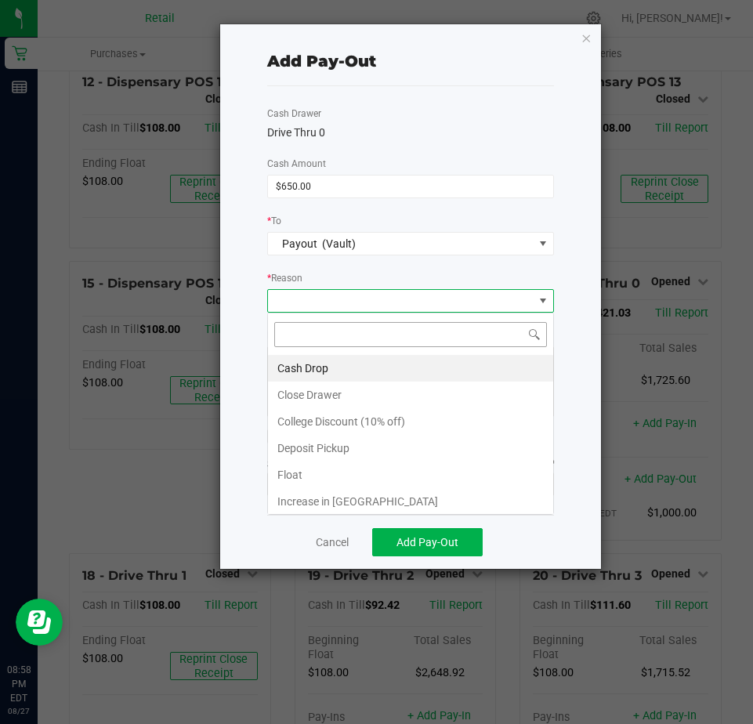
scroll to position [24, 287]
click at [304, 367] on li "Cash Drop" at bounding box center [410, 368] width 285 height 27
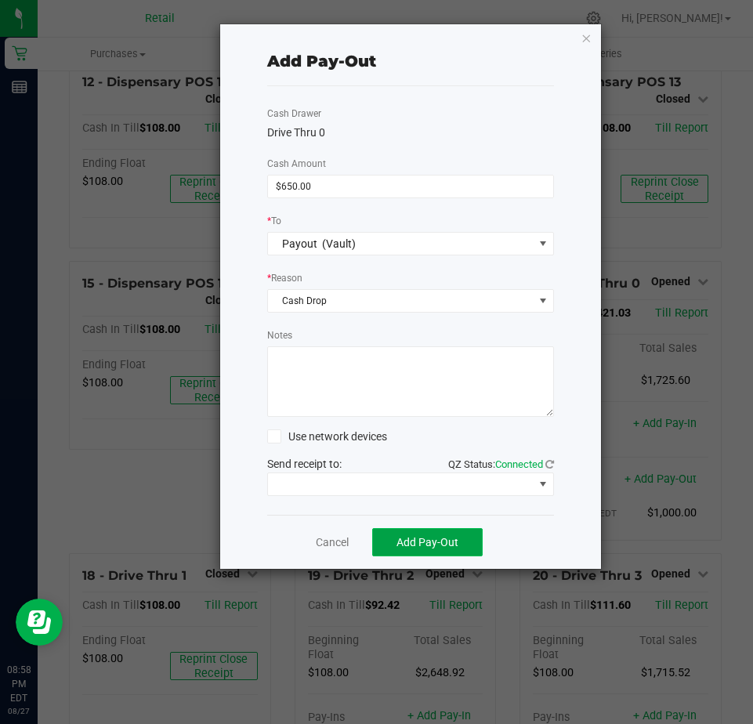
click at [405, 552] on button "Add Pay-Out" at bounding box center [427, 542] width 111 height 28
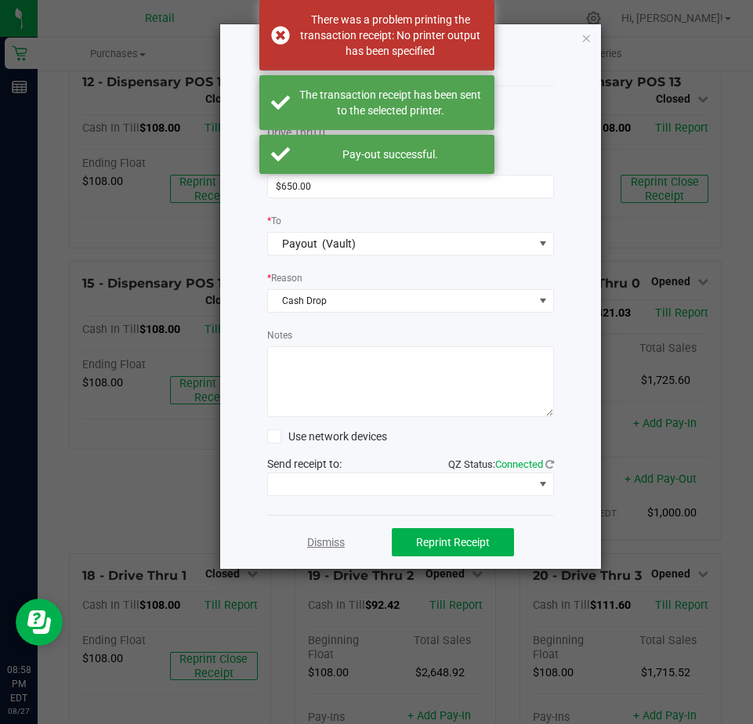
click at [335, 542] on link "Dismiss" at bounding box center [326, 543] width 38 height 16
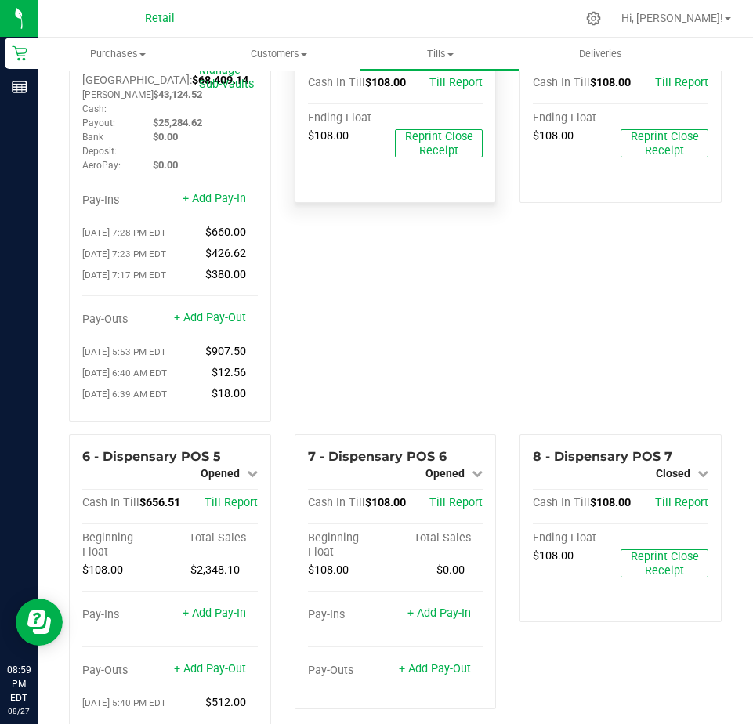
scroll to position [0, 0]
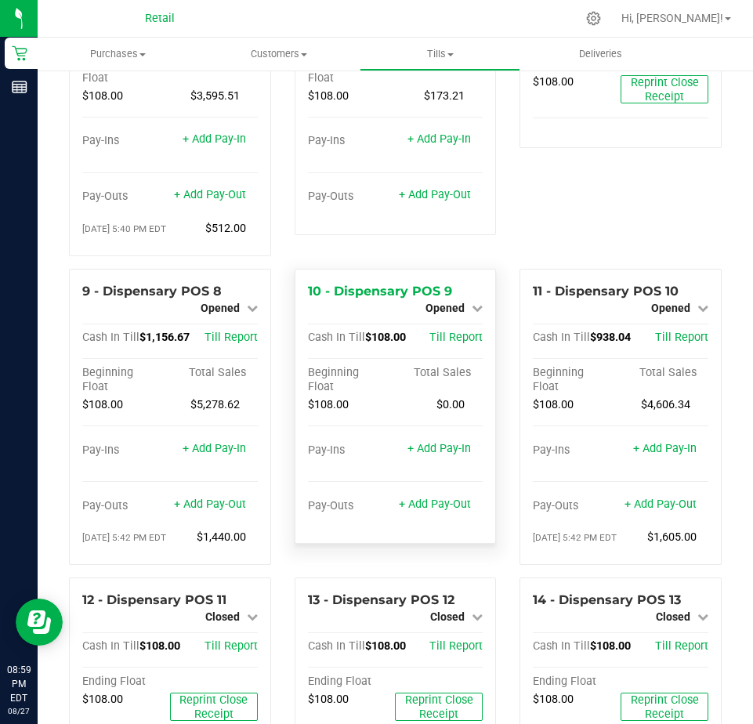
scroll to position [549, 0]
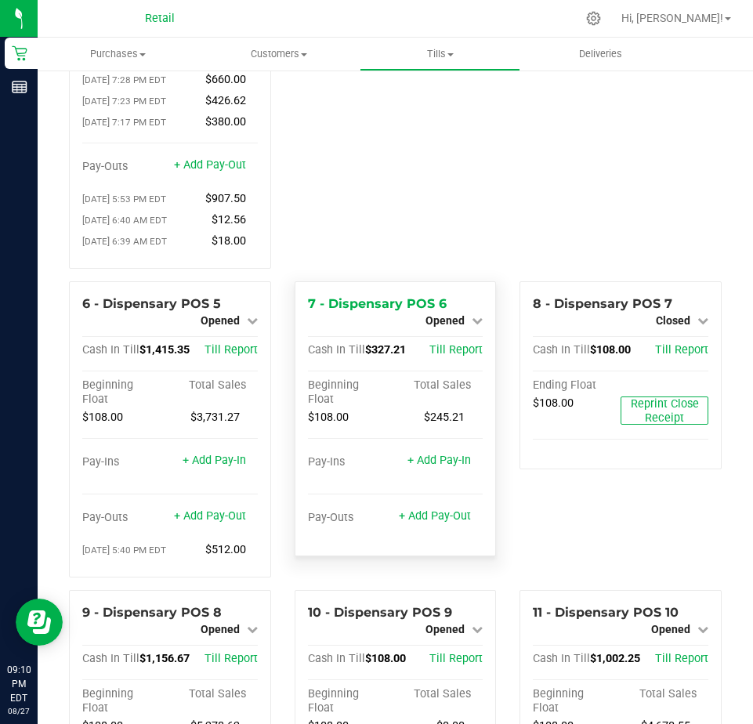
scroll to position [235, 0]
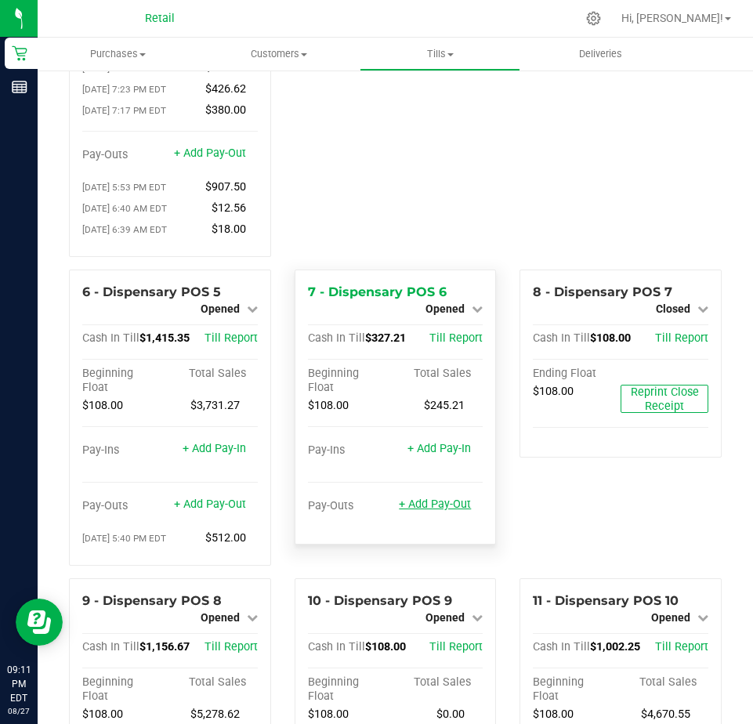
click at [428, 511] on link "+ Add Pay-Out" at bounding box center [435, 504] width 72 height 13
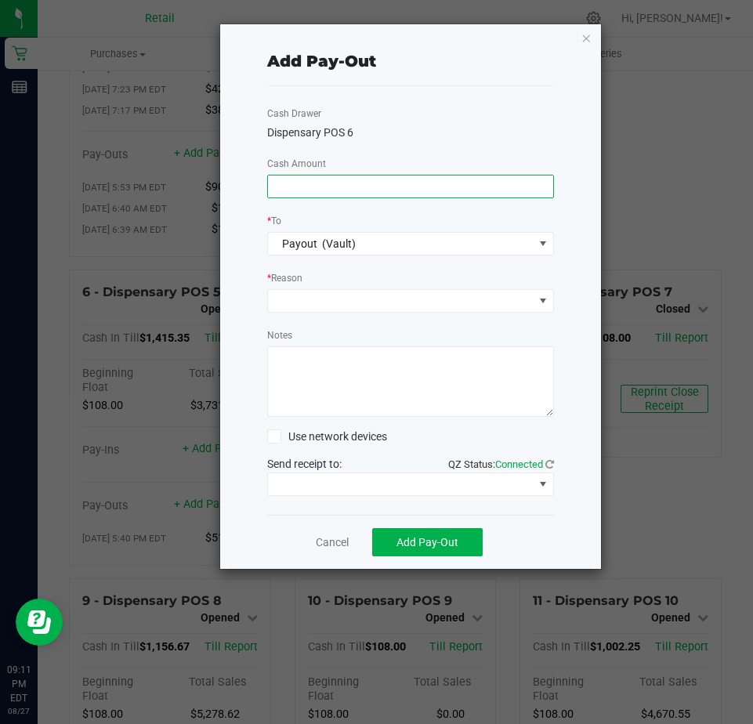
click at [285, 181] on input at bounding box center [410, 187] width 285 height 22
type input "$149.00"
click at [302, 303] on span at bounding box center [401, 301] width 266 height 22
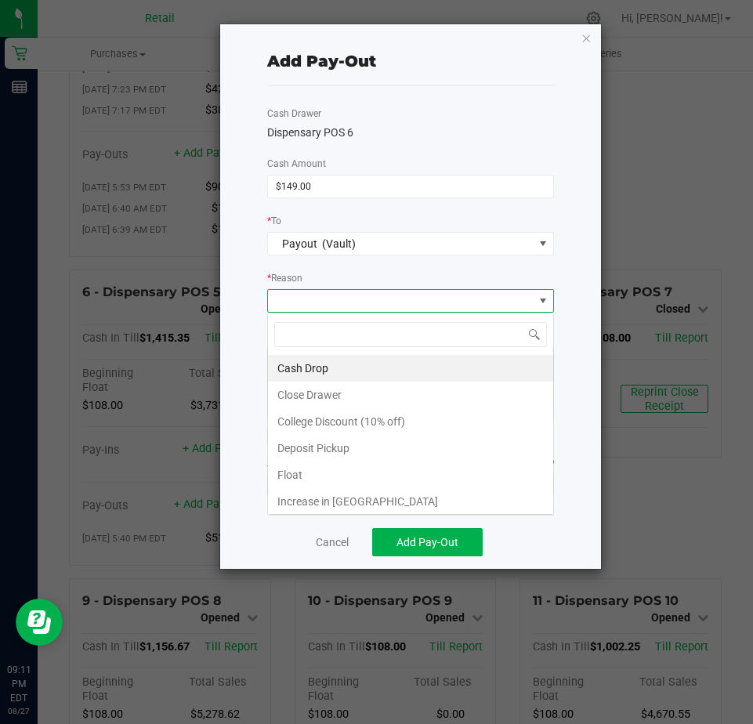
scroll to position [24, 287]
click at [312, 364] on li "Cash Drop" at bounding box center [410, 368] width 285 height 27
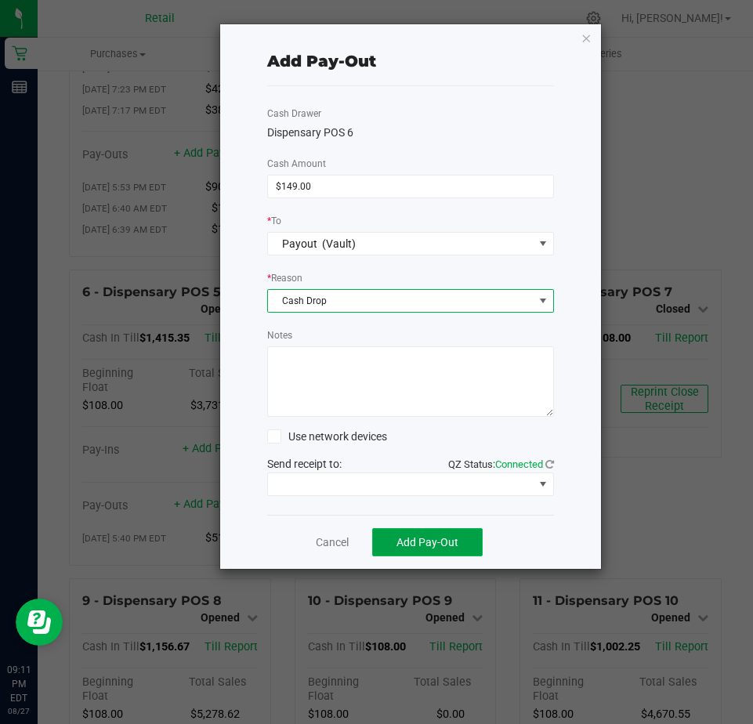
click at [420, 542] on span "Add Pay-Out" at bounding box center [428, 542] width 62 height 13
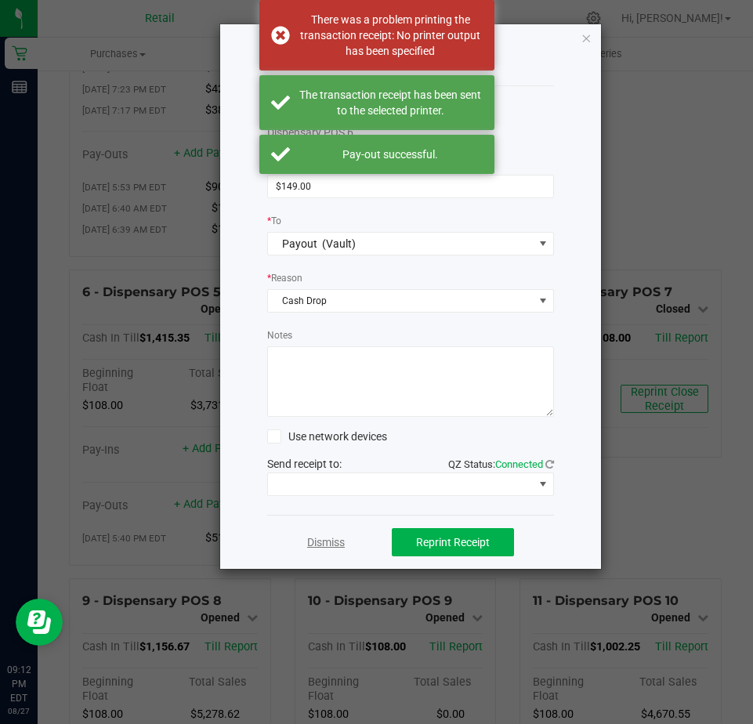
click at [326, 543] on link "Dismiss" at bounding box center [326, 543] width 38 height 16
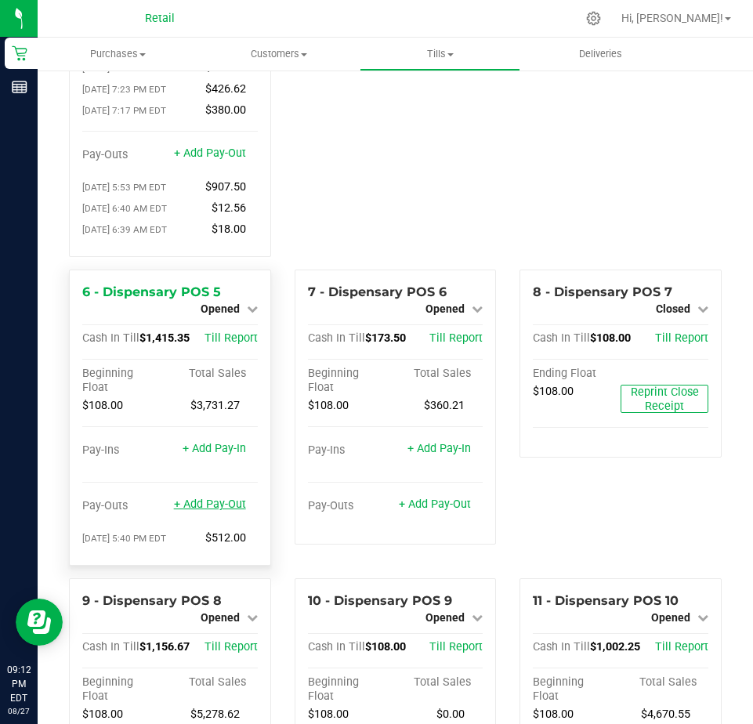
click at [211, 511] on link "+ Add Pay-Out" at bounding box center [210, 504] width 72 height 13
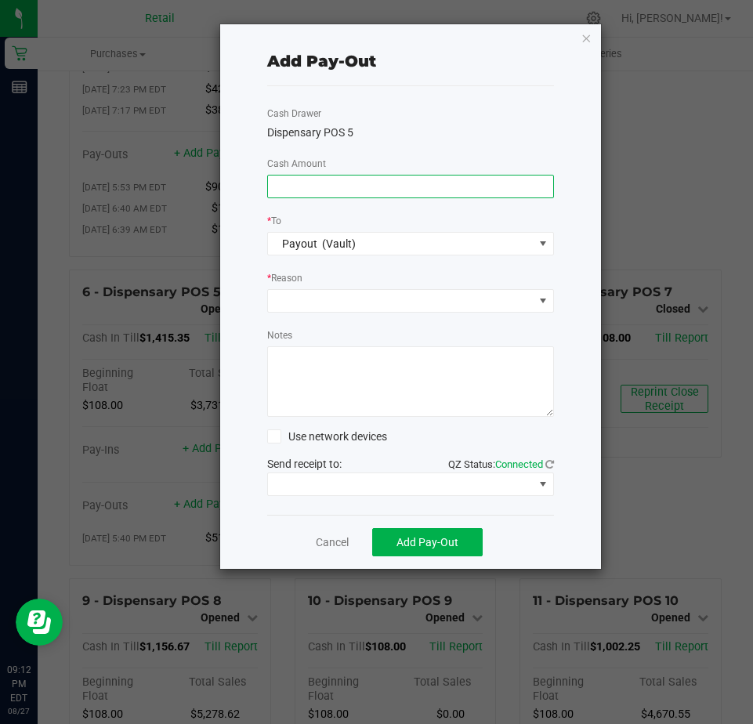
click at [292, 187] on input at bounding box center [410, 187] width 285 height 22
type input "$1,236.00"
click at [291, 299] on span at bounding box center [401, 301] width 266 height 22
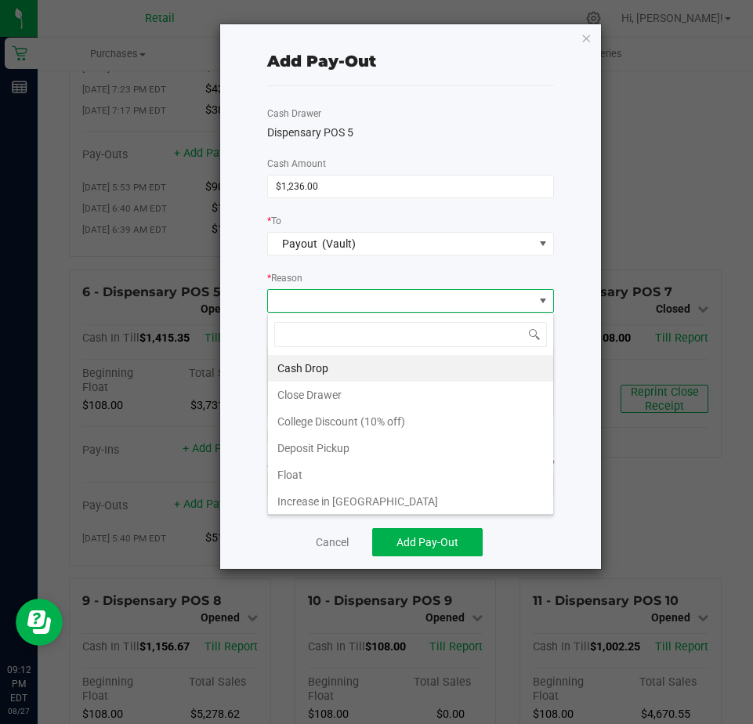
click at [299, 364] on li "Cash Drop" at bounding box center [410, 368] width 285 height 27
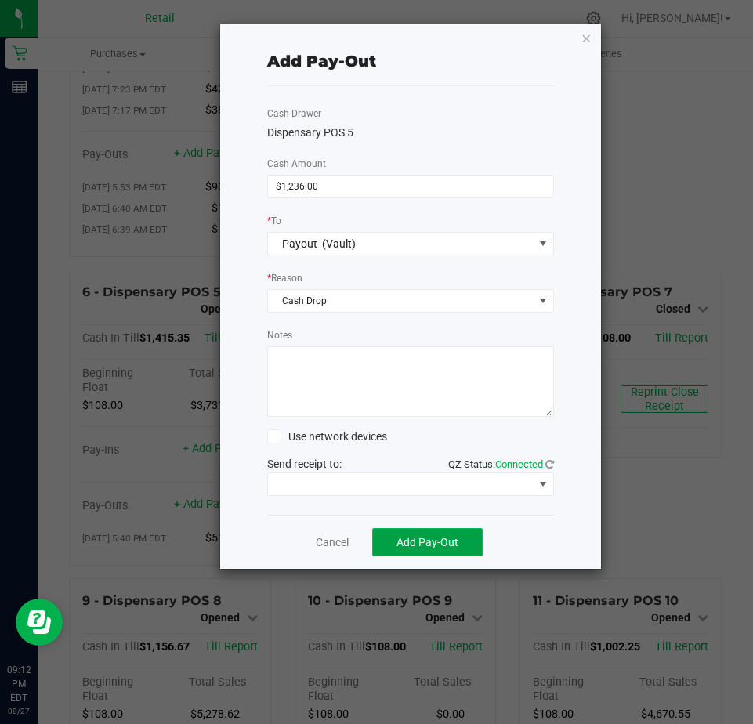
click at [426, 544] on span "Add Pay-Out" at bounding box center [428, 542] width 62 height 13
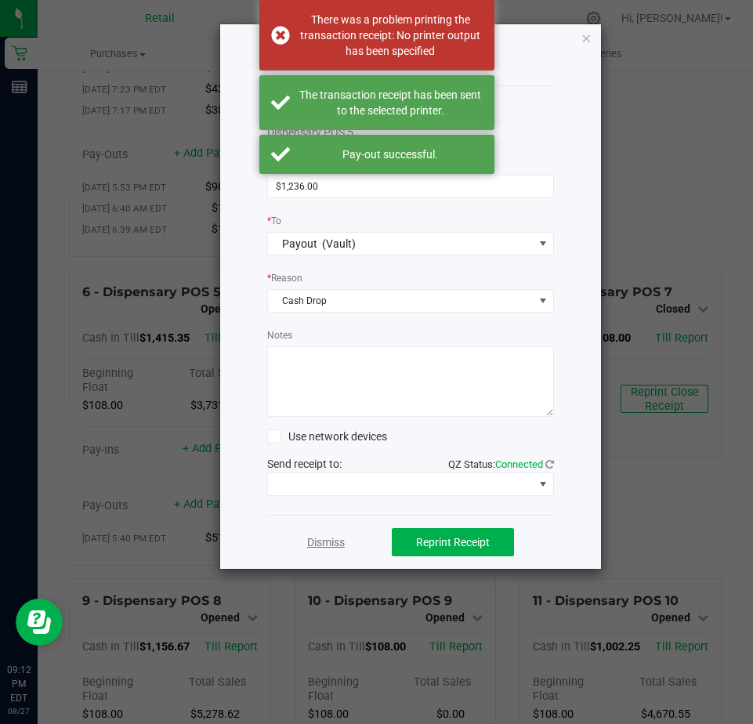
click at [329, 541] on link "Dismiss" at bounding box center [326, 543] width 38 height 16
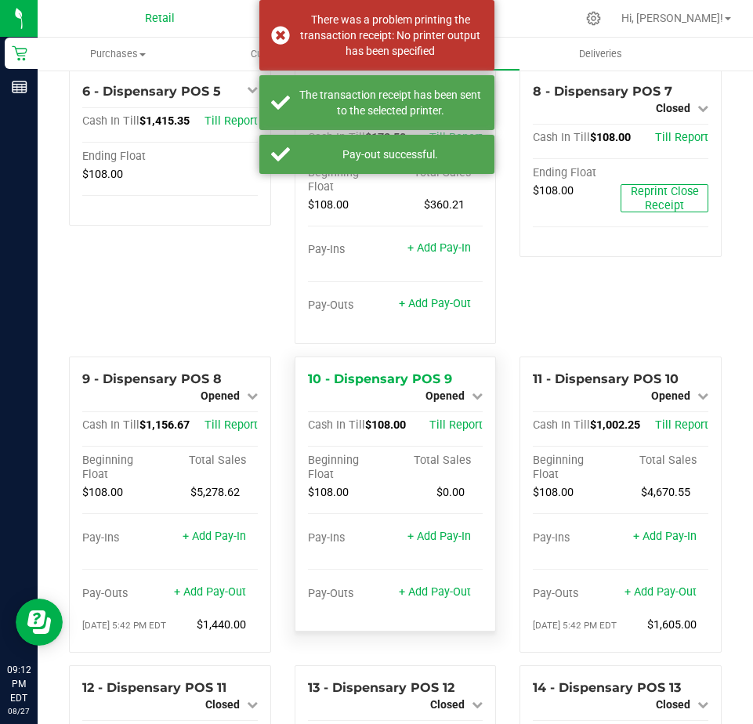
scroll to position [470, 0]
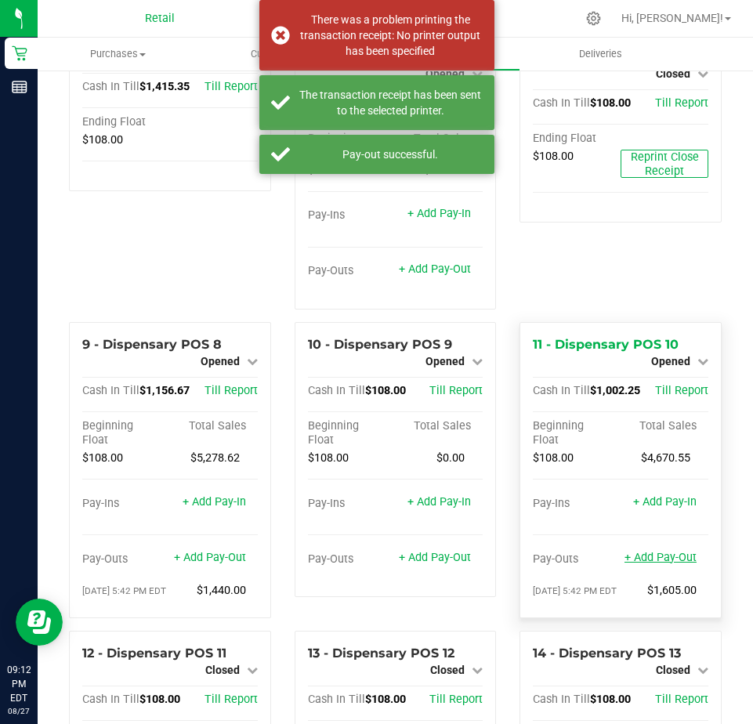
click at [645, 564] on link "+ Add Pay-Out" at bounding box center [661, 557] width 72 height 13
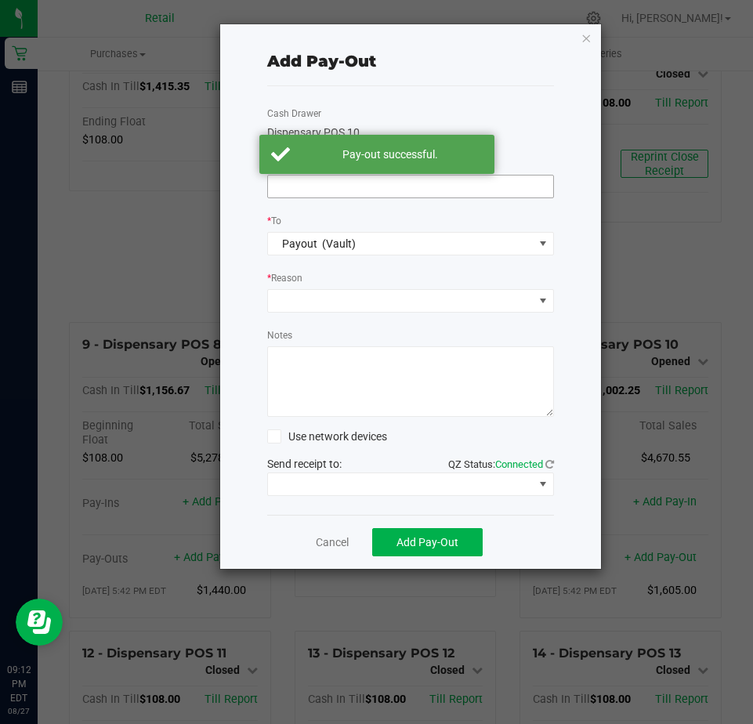
click at [299, 187] on input at bounding box center [410, 187] width 285 height 22
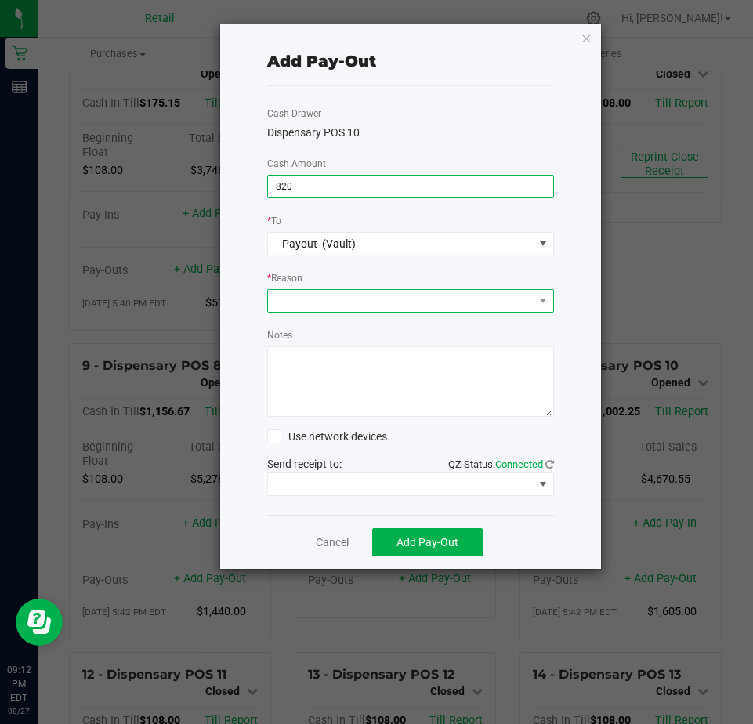
type input "$820.00"
click at [317, 299] on span at bounding box center [401, 301] width 266 height 22
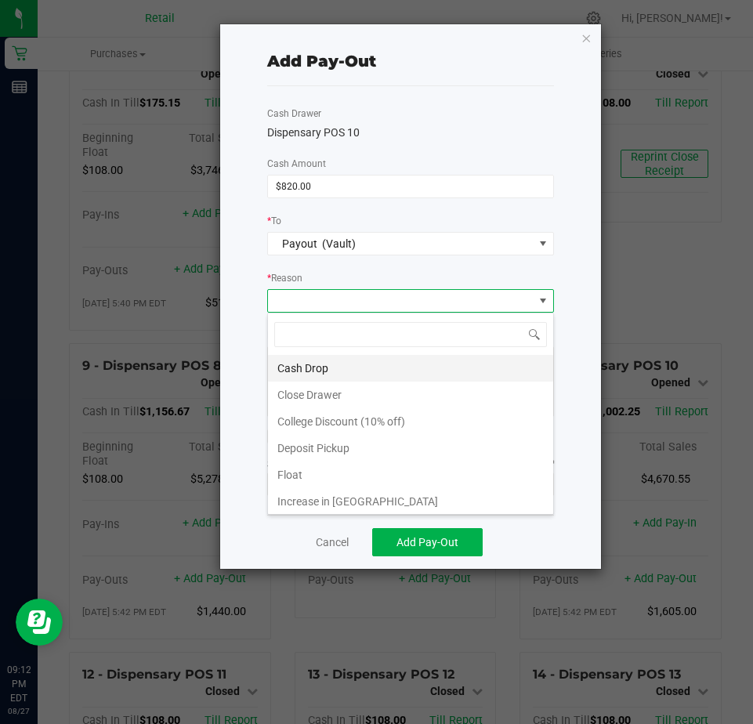
scroll to position [24, 287]
drag, startPoint x: 316, startPoint y: 370, endPoint x: 332, endPoint y: 387, distance: 23.3
click at [317, 370] on li "Cash Drop" at bounding box center [410, 368] width 285 height 27
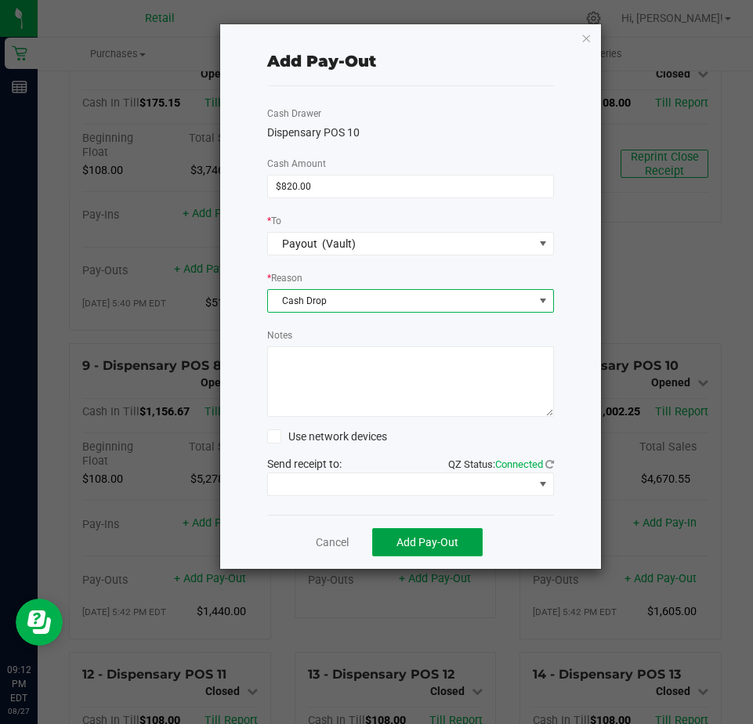
drag, startPoint x: 415, startPoint y: 539, endPoint x: 413, endPoint y: 528, distance: 12.0
click at [415, 538] on span "Add Pay-Out" at bounding box center [428, 542] width 62 height 13
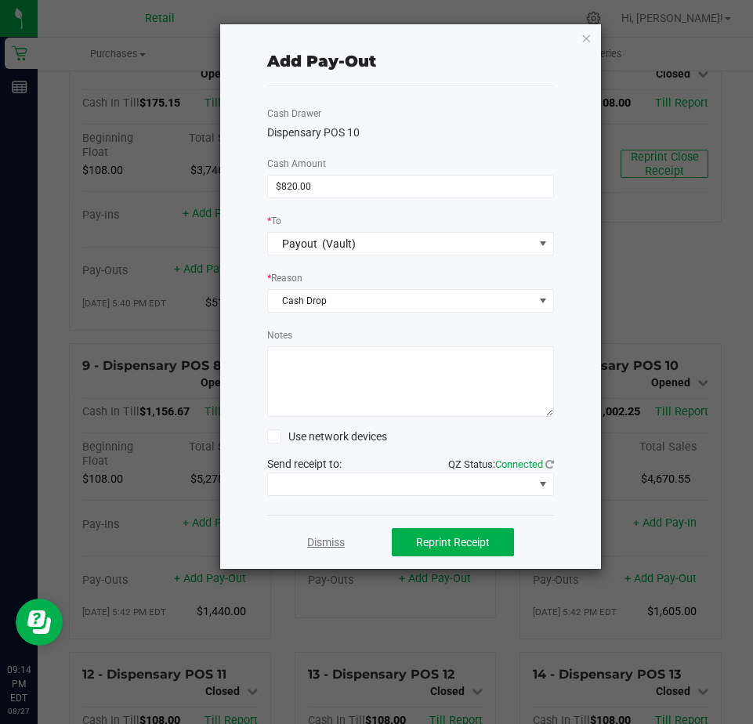
click at [328, 547] on link "Dismiss" at bounding box center [326, 543] width 38 height 16
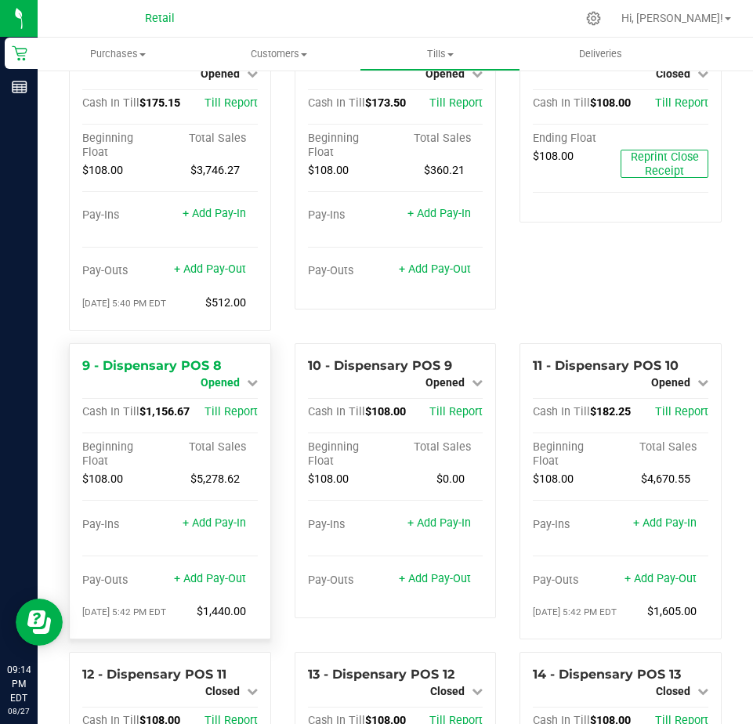
click at [215, 389] on span "Opened" at bounding box center [220, 382] width 39 height 13
click at [219, 402] on link "Close Till" at bounding box center [222, 396] width 42 height 13
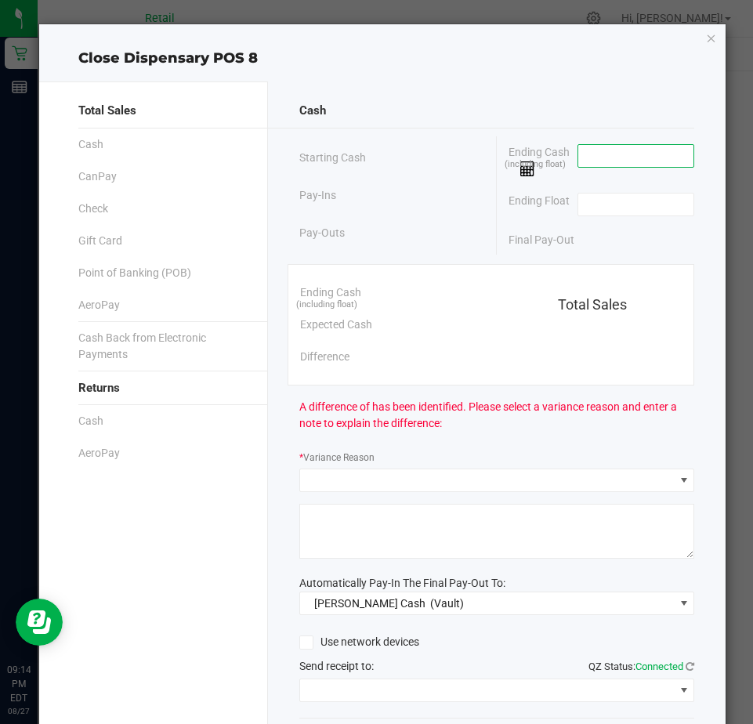
click at [579, 155] on input at bounding box center [636, 156] width 115 height 22
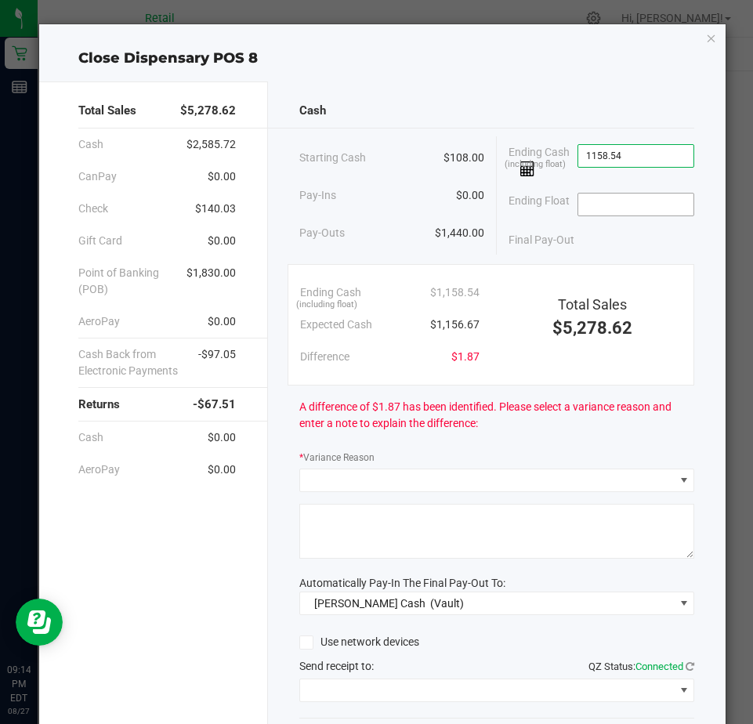
type input "$1,158.54"
click at [596, 208] on input at bounding box center [636, 205] width 115 height 22
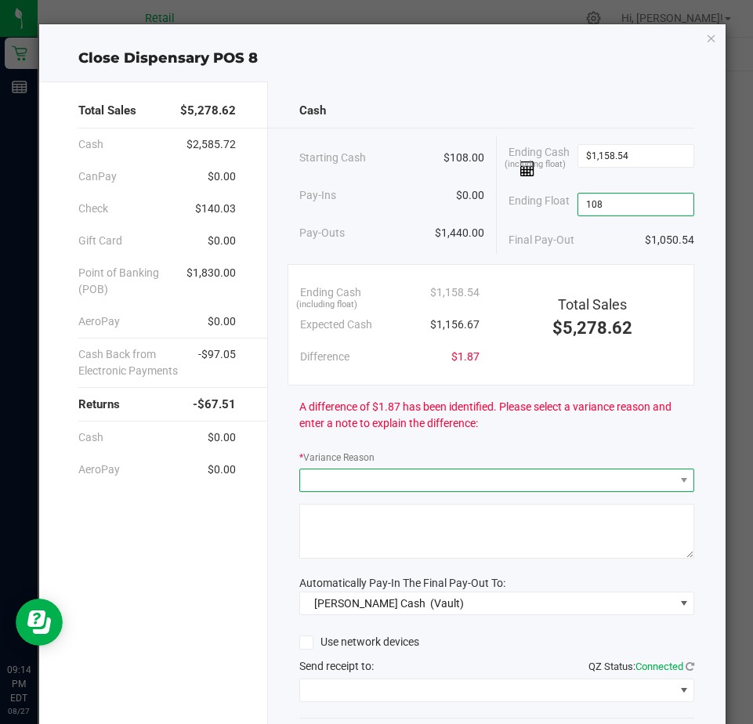
type input "$108.00"
click at [347, 486] on span at bounding box center [487, 481] width 374 height 22
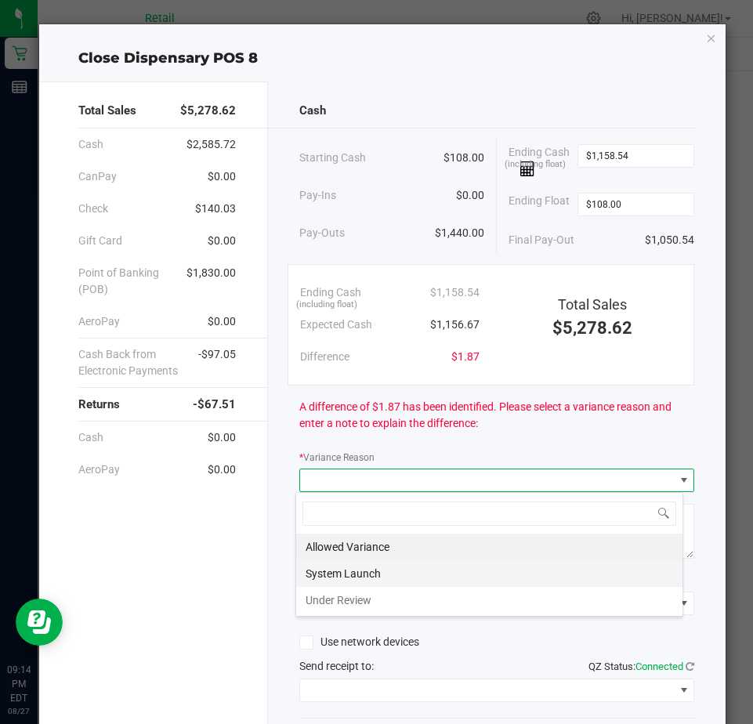
scroll to position [24, 389]
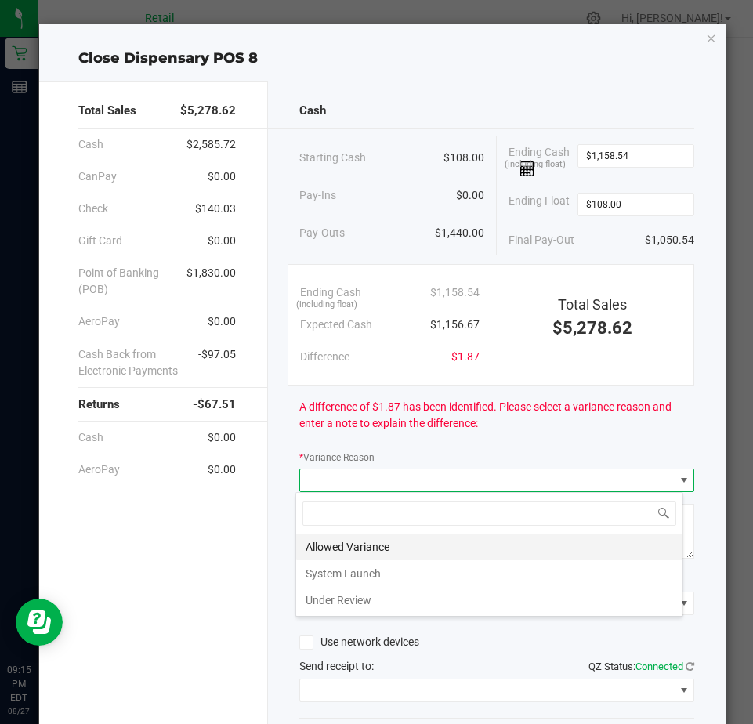
click at [346, 546] on li "Allowed Variance" at bounding box center [489, 547] width 386 height 27
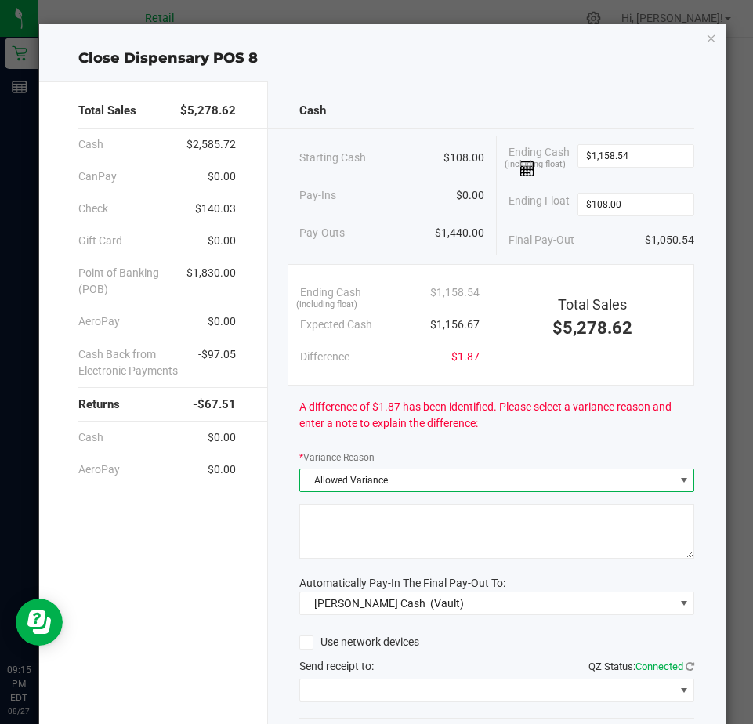
click at [350, 541] on textarea at bounding box center [496, 531] width 395 height 55
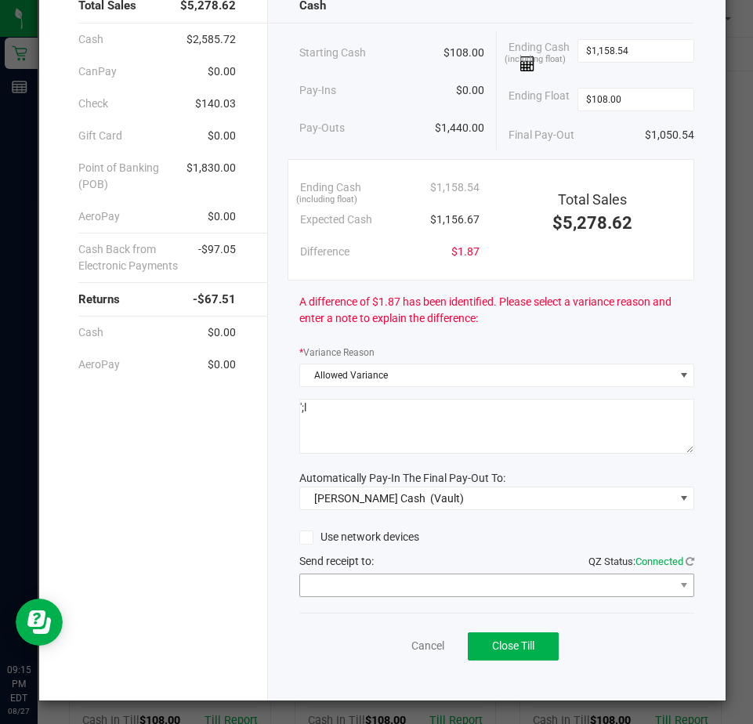
scroll to position [106, 0]
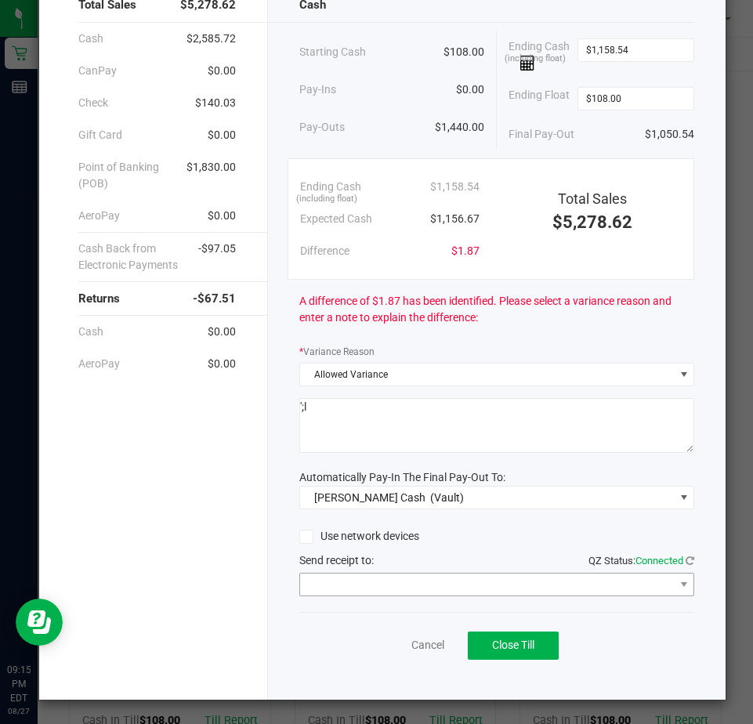
type textarea "';l"
click at [342, 583] on span at bounding box center [487, 585] width 374 height 22
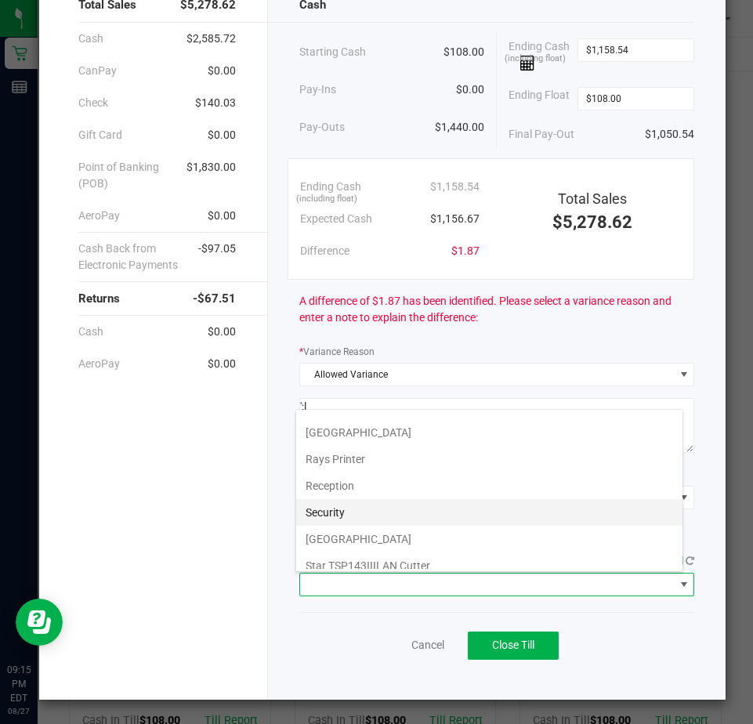
scroll to position [243, 0]
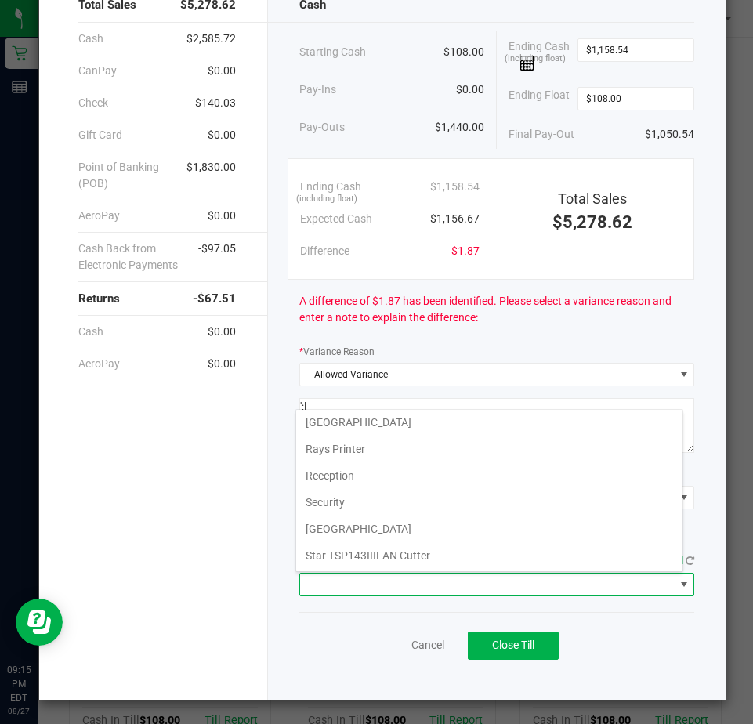
click at [343, 546] on Cutter "Star TSP143IIILAN Cutter" at bounding box center [489, 555] width 386 height 27
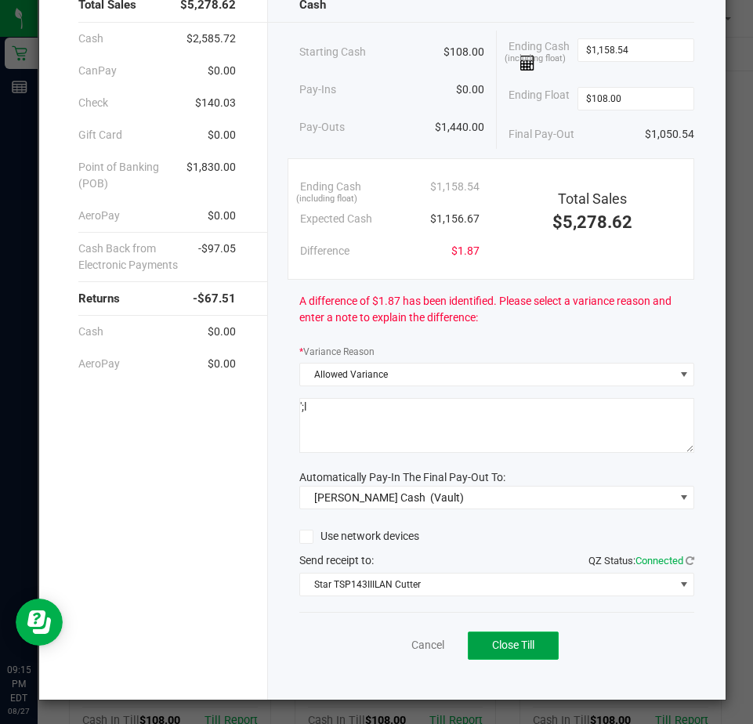
click at [516, 655] on button "Close Till" at bounding box center [513, 646] width 91 height 28
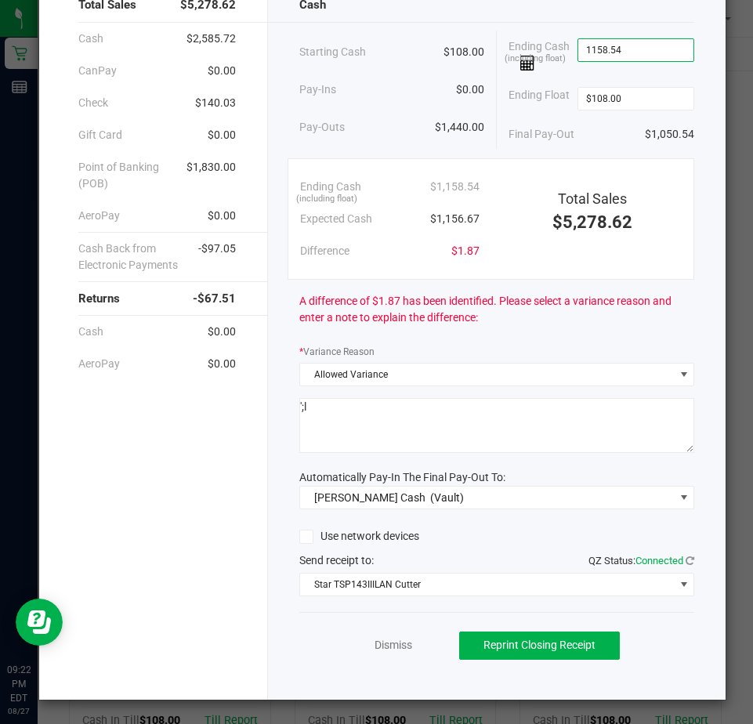
click at [629, 45] on input "1158.54" at bounding box center [636, 50] width 115 height 22
type input "$1,158.54"
click at [394, 647] on link "Dismiss" at bounding box center [394, 645] width 38 height 16
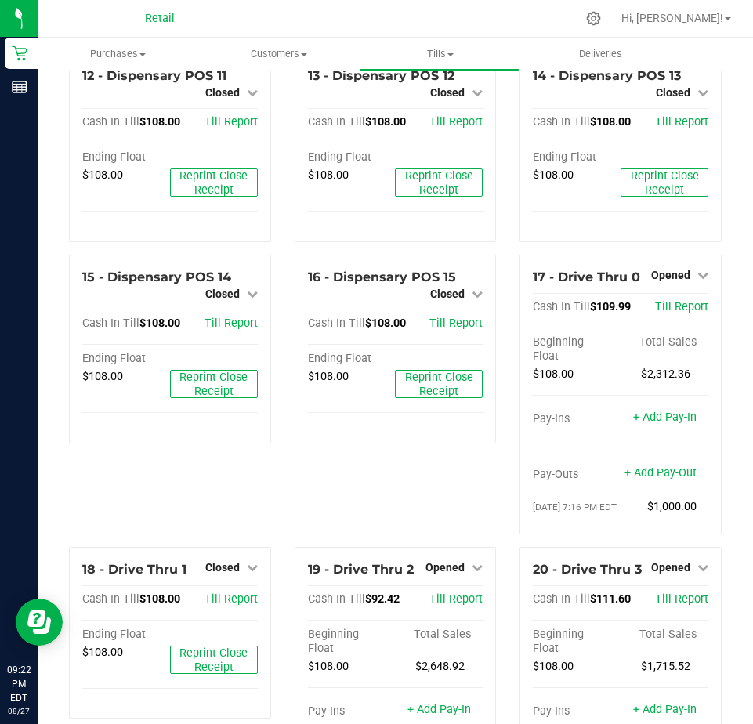
scroll to position [1097, 0]
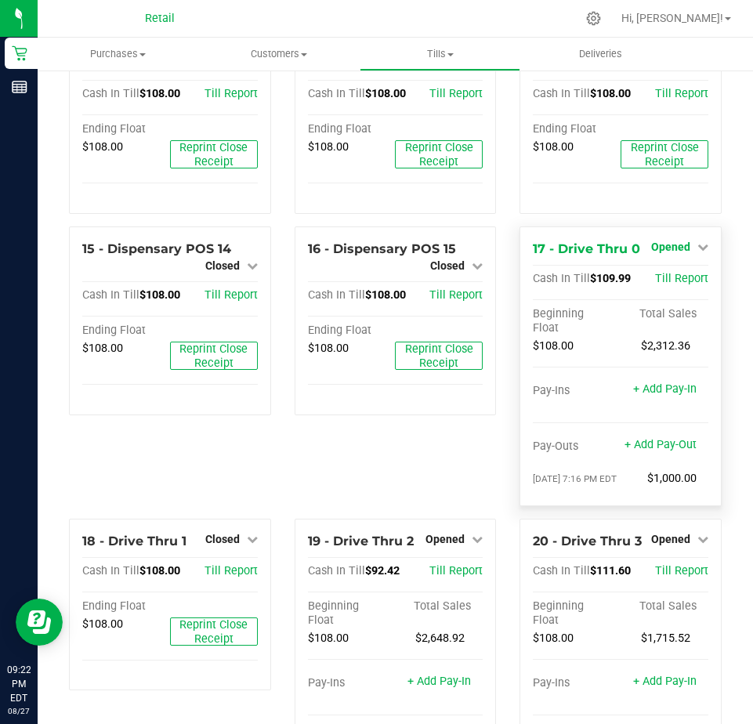
click at [667, 253] on span "Opened" at bounding box center [670, 247] width 39 height 13
click at [664, 285] on link "Close Till" at bounding box center [672, 279] width 42 height 13
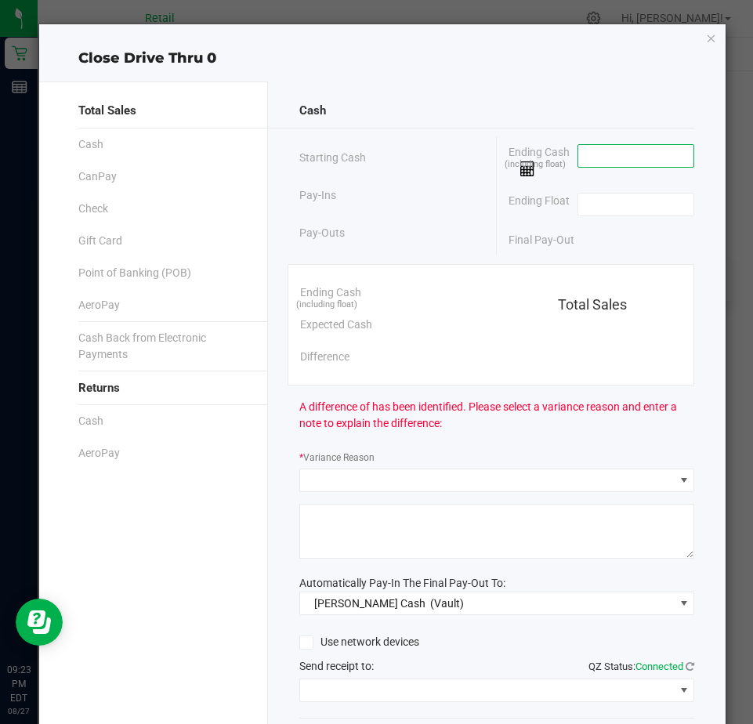
click at [586, 157] on input at bounding box center [636, 156] width 115 height 22
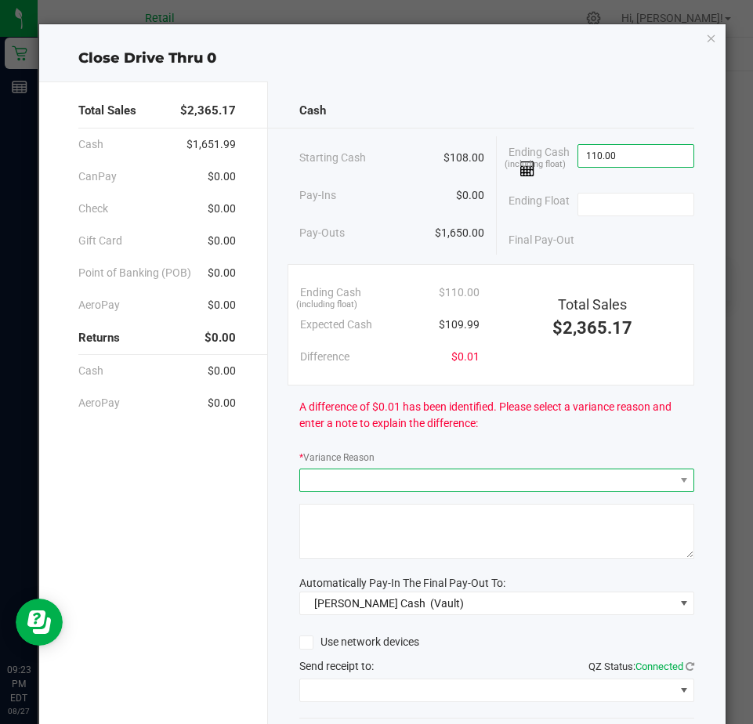
type input "$110.00"
click at [332, 489] on span at bounding box center [487, 481] width 374 height 22
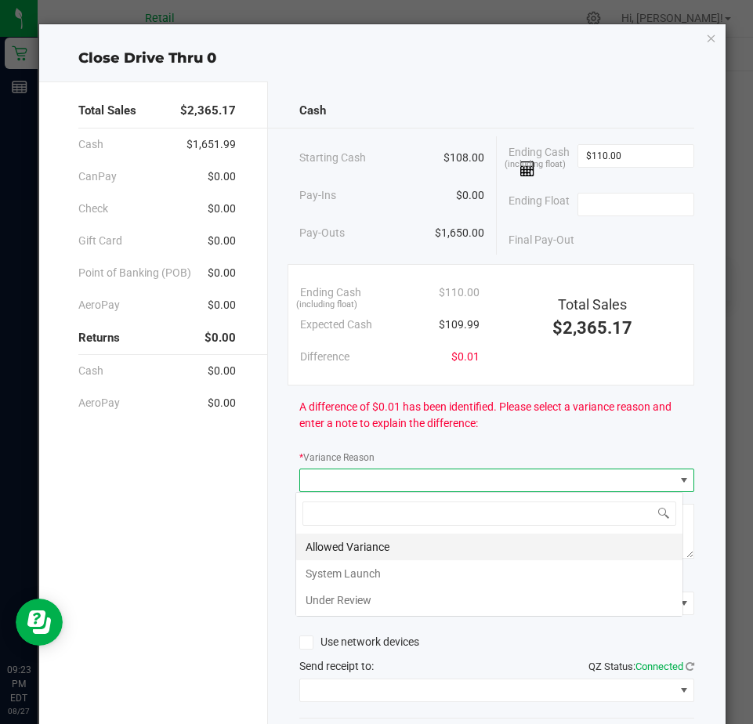
scroll to position [24, 389]
click at [331, 546] on li "Allowed Variance" at bounding box center [489, 547] width 386 height 27
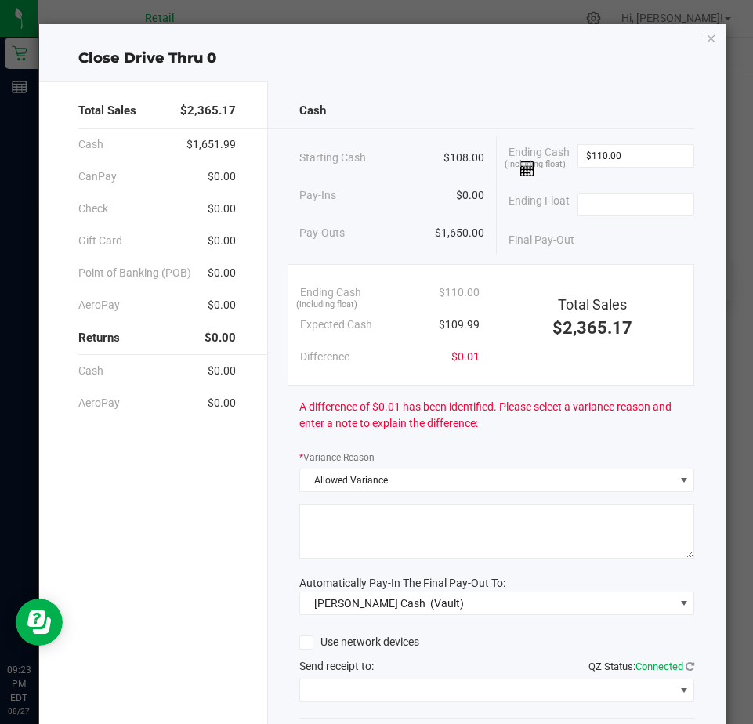
click at [333, 535] on textarea at bounding box center [496, 531] width 395 height 55
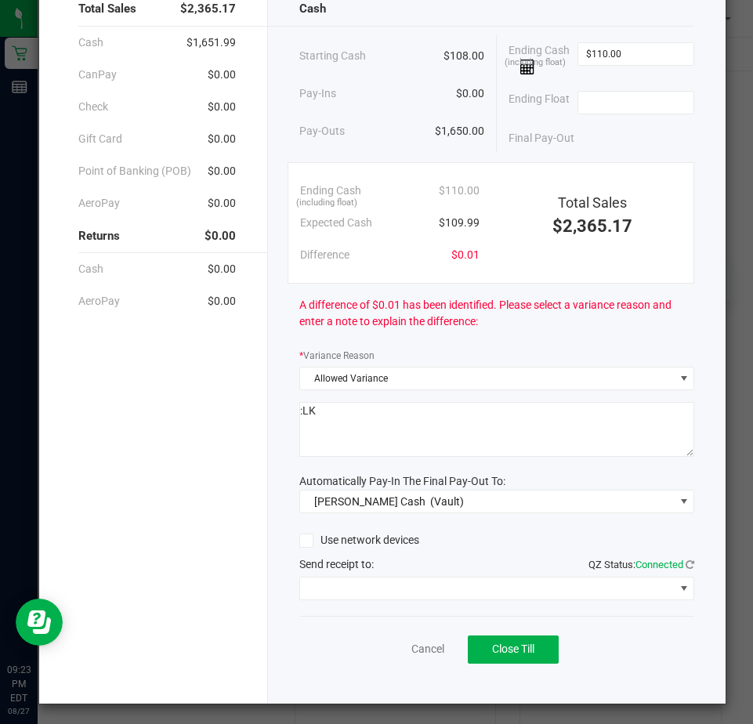
scroll to position [106, 0]
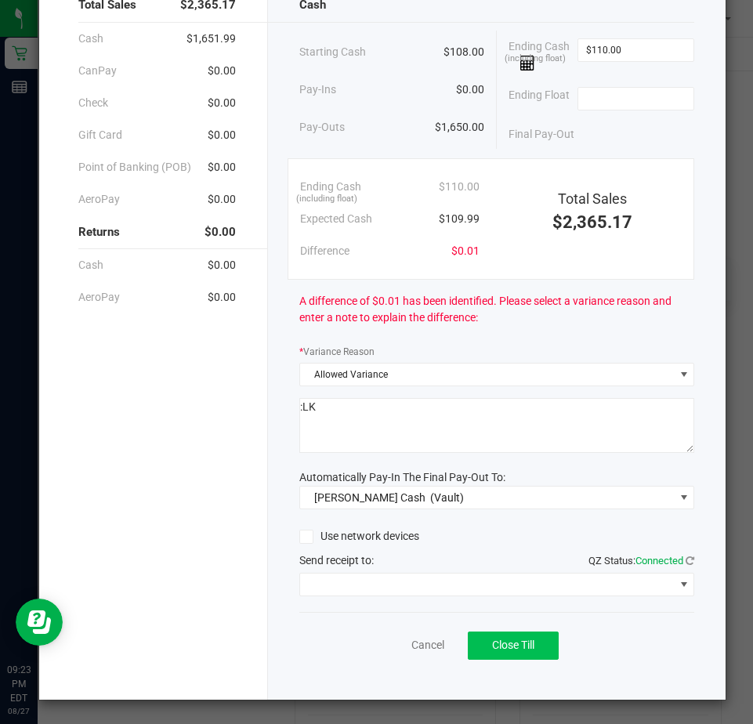
type textarea ":LK"
click at [492, 644] on span "Close Till" at bounding box center [513, 645] width 42 height 13
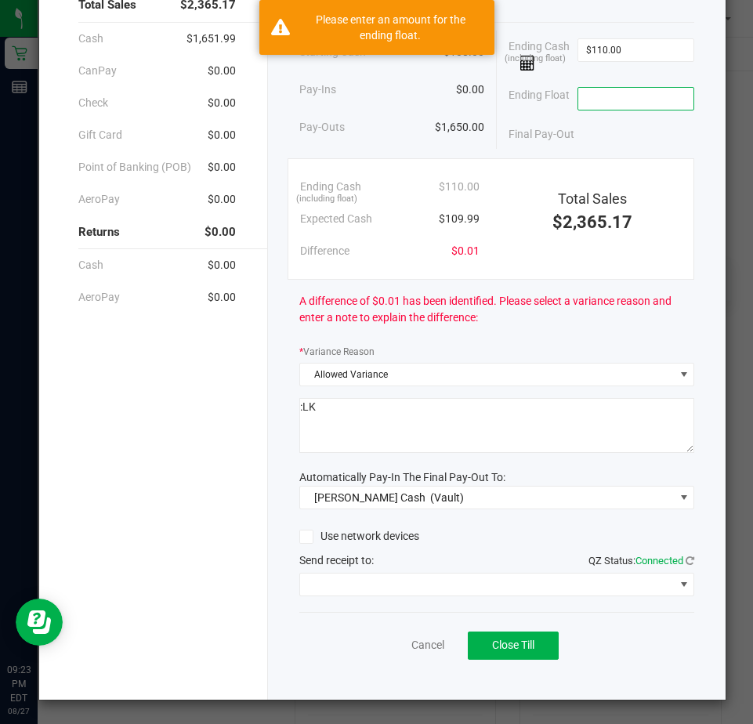
click at [582, 102] on input at bounding box center [636, 99] width 115 height 22
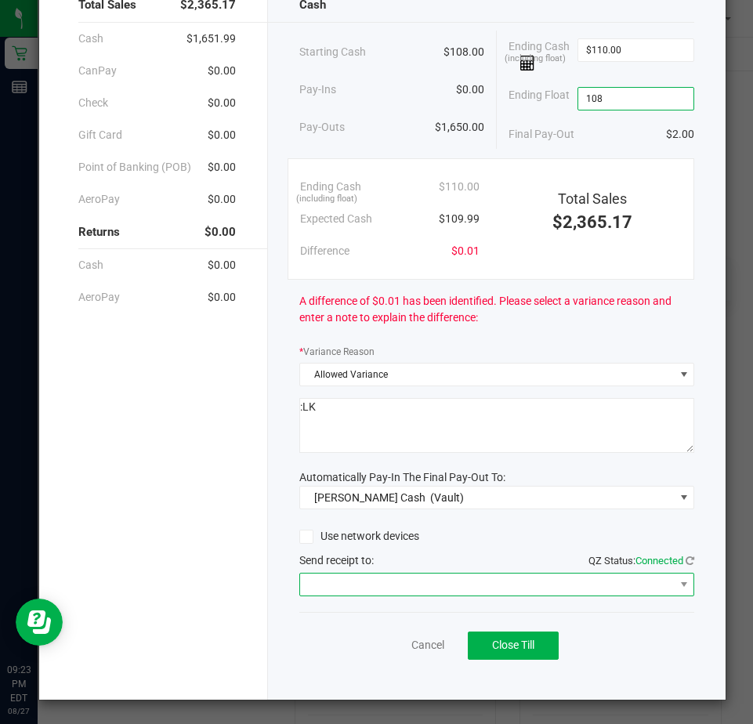
type input "$108.00"
drag, startPoint x: 378, startPoint y: 578, endPoint x: 385, endPoint y: 584, distance: 9.4
click at [379, 583] on span at bounding box center [487, 585] width 374 height 22
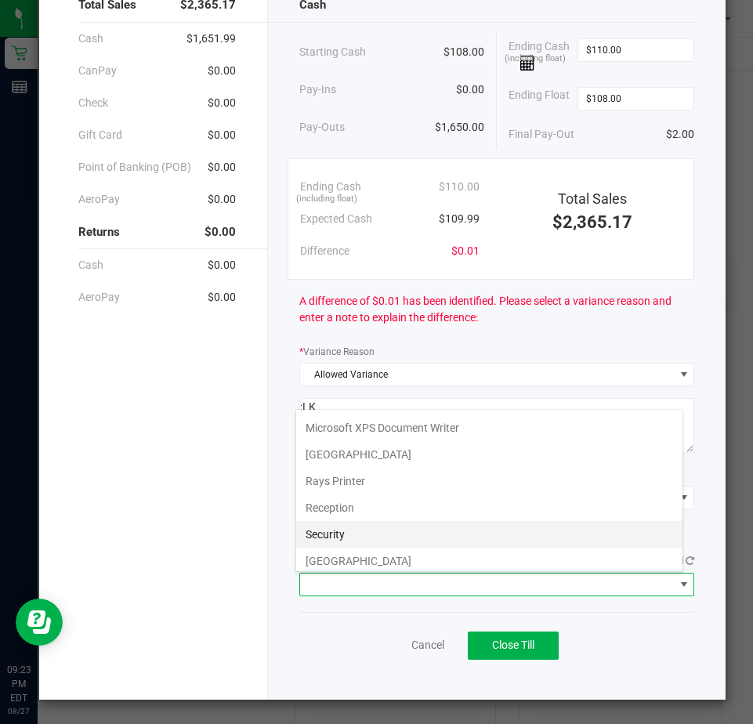
scroll to position [243, 0]
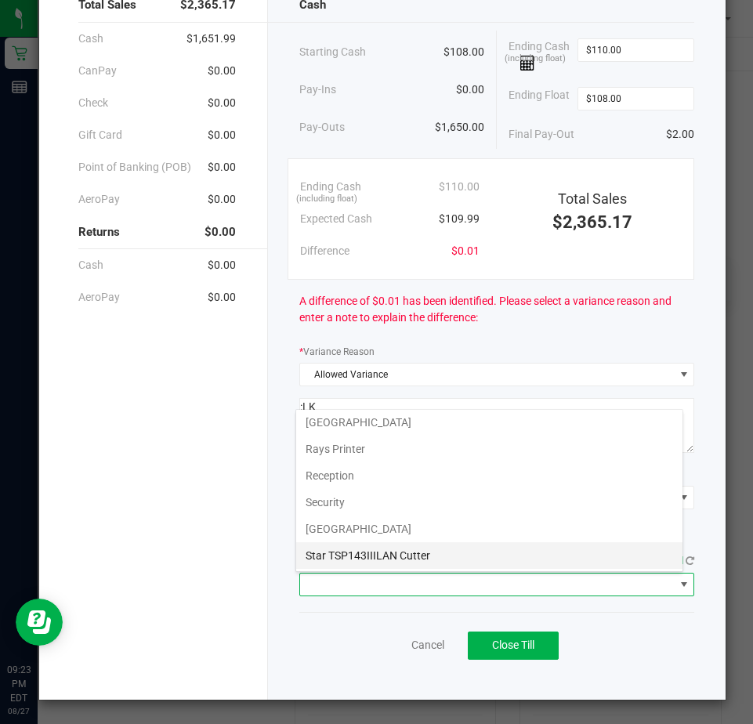
click at [370, 557] on Cutter "Star TSP143IIILAN Cutter" at bounding box center [489, 555] width 386 height 27
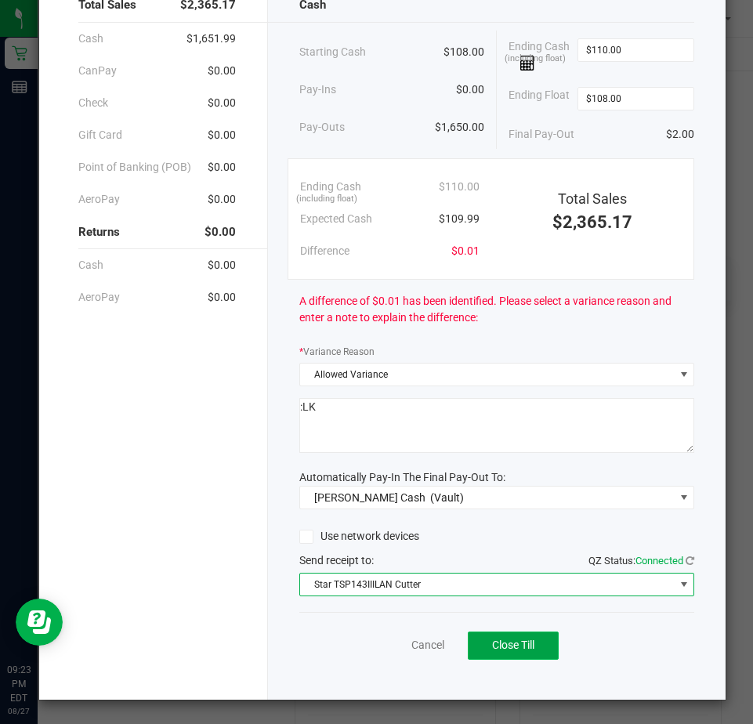
click at [510, 641] on button "Close Till" at bounding box center [513, 646] width 91 height 28
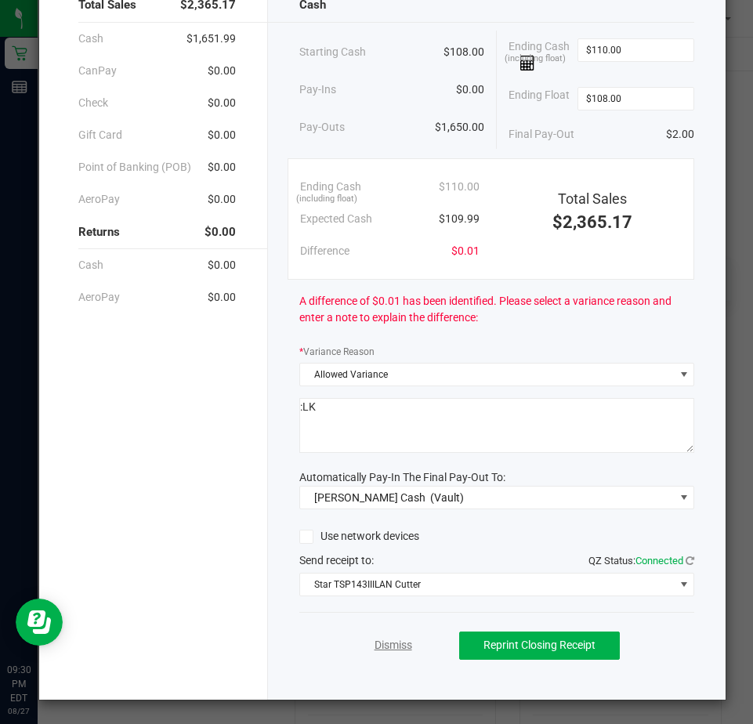
click at [386, 645] on link "Dismiss" at bounding box center [394, 645] width 38 height 16
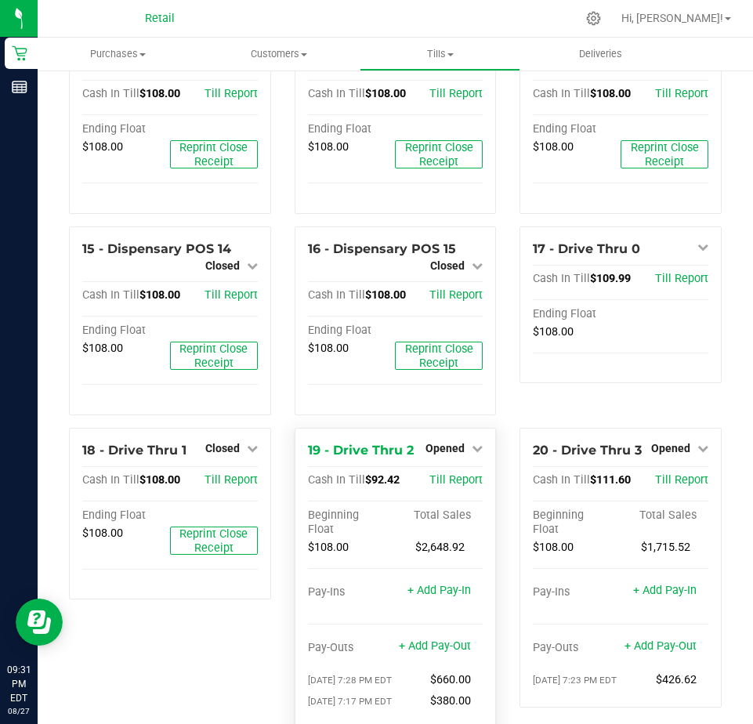
click at [438, 458] on div "Opened" at bounding box center [454, 448] width 57 height 19
click at [442, 455] on span "Opened" at bounding box center [445, 448] width 39 height 13
click at [444, 487] on link "Close Till" at bounding box center [447, 480] width 42 height 13
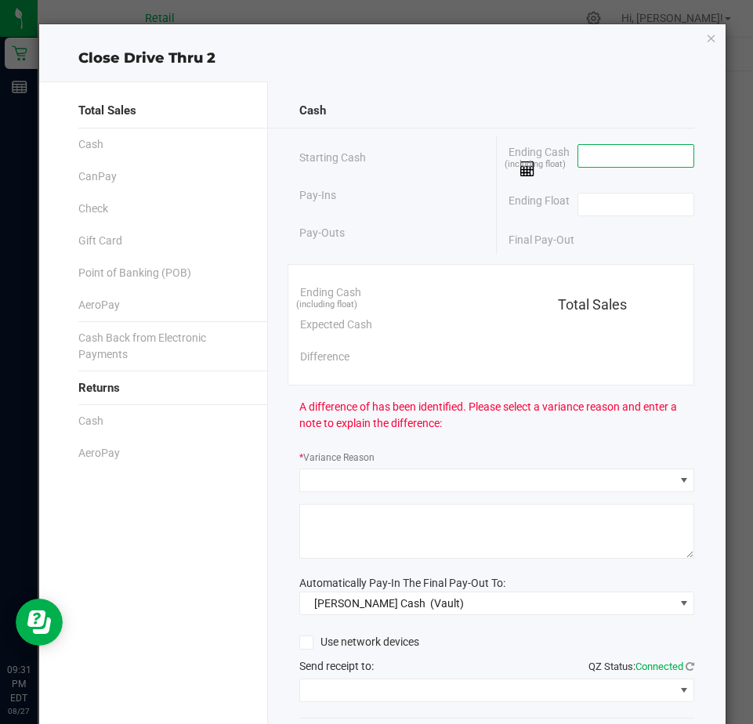
click at [612, 151] on input at bounding box center [636, 156] width 115 height 22
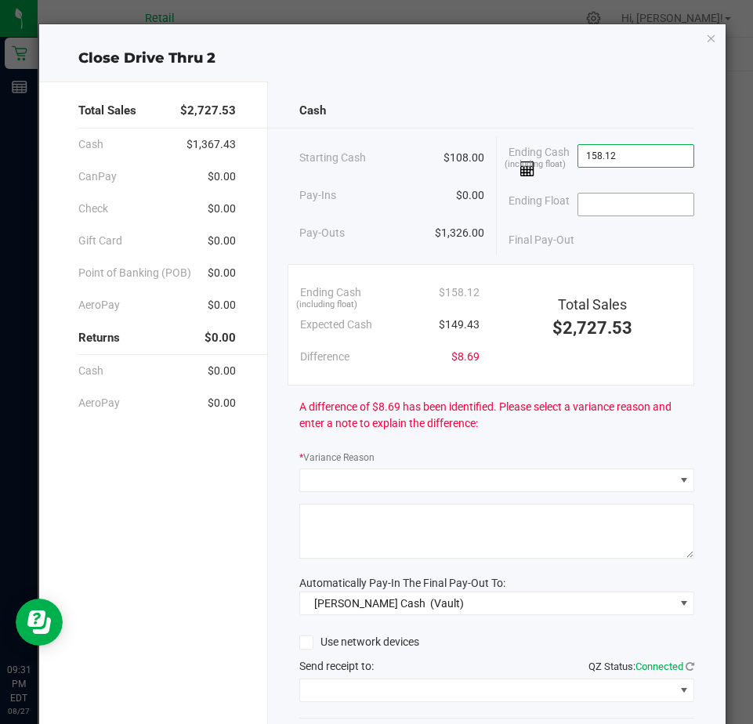
type input "$158.12"
click at [600, 193] on span at bounding box center [636, 205] width 117 height 24
click at [593, 204] on input at bounding box center [636, 205] width 115 height 22
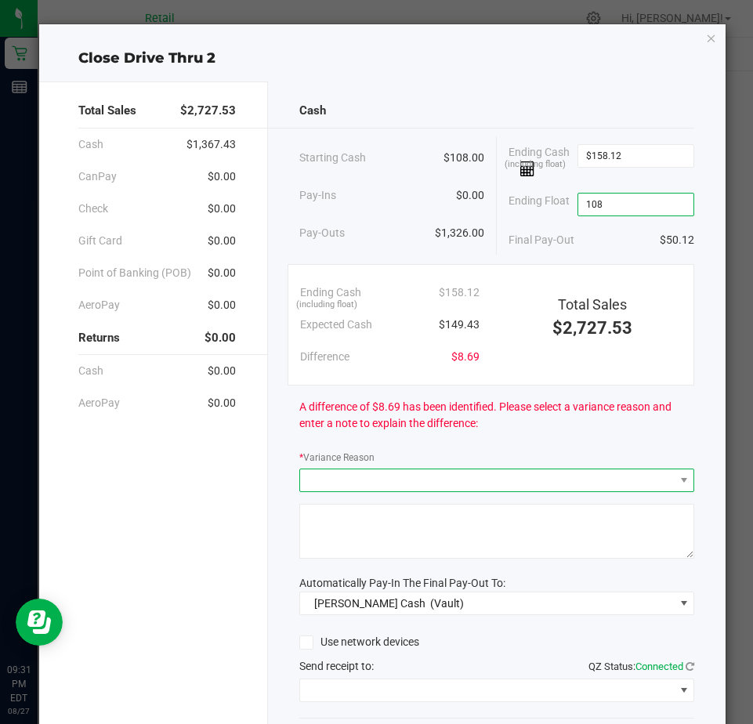
type input "$108.00"
click at [359, 475] on span at bounding box center [487, 481] width 374 height 22
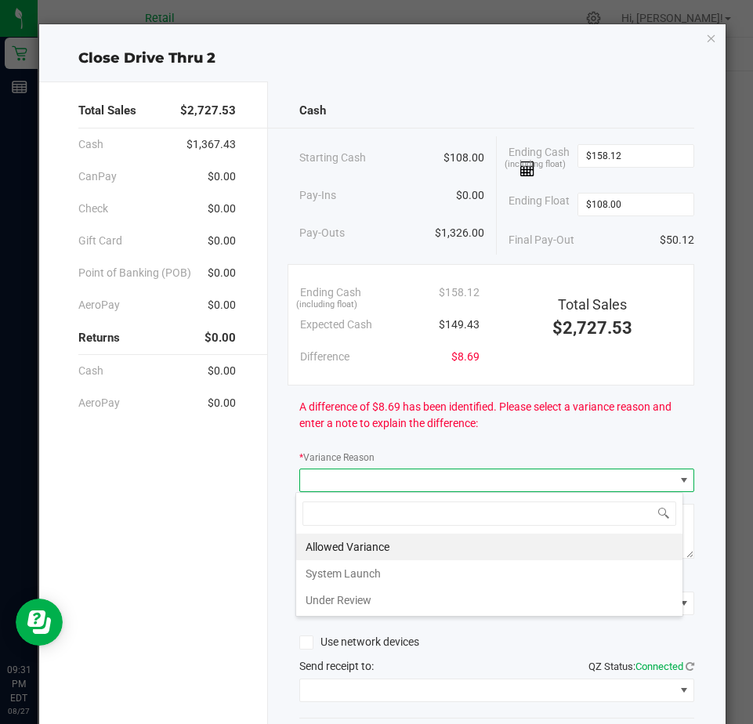
scroll to position [24, 389]
click at [342, 548] on li "Allowed Variance" at bounding box center [489, 547] width 386 height 27
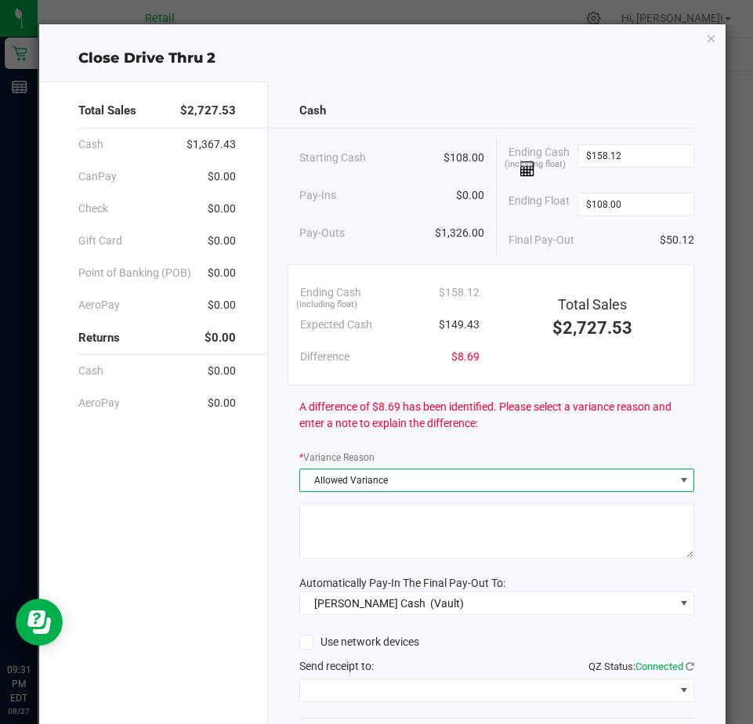
click at [343, 544] on textarea at bounding box center [496, 531] width 395 height 55
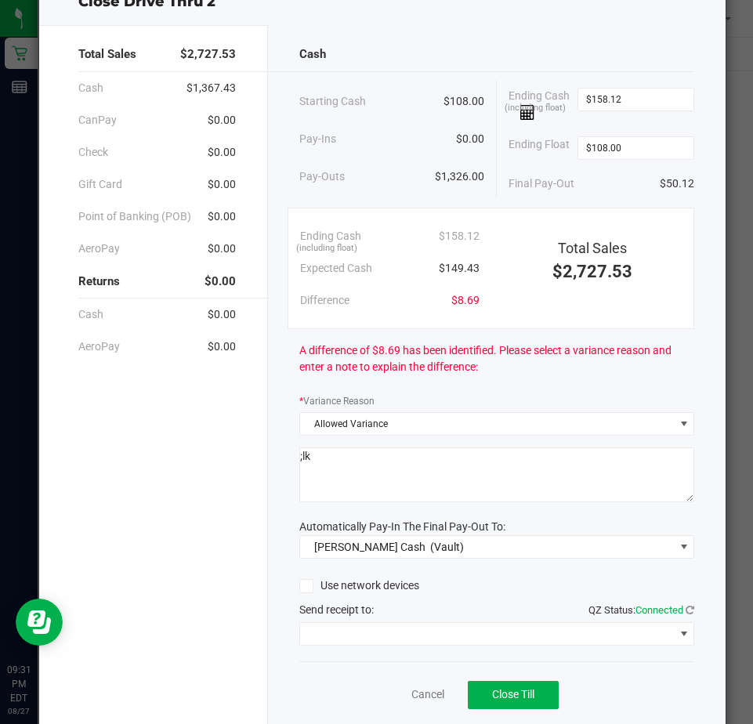
scroll to position [106, 0]
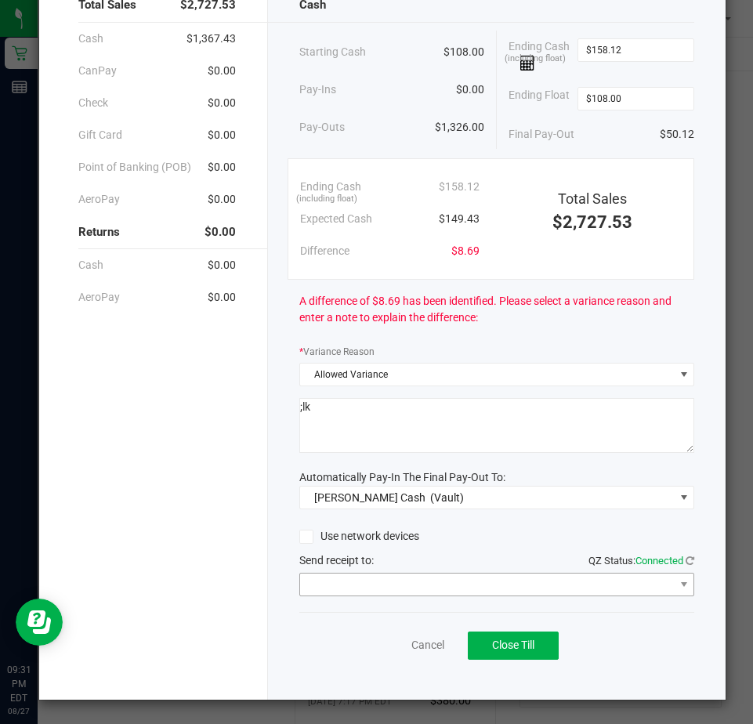
type textarea ";lk"
click at [352, 574] on span at bounding box center [487, 585] width 374 height 22
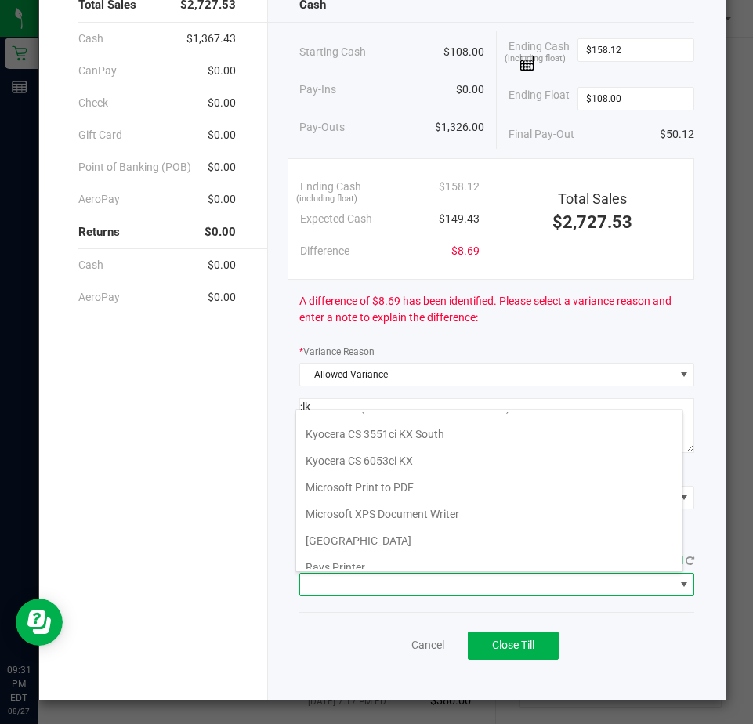
scroll to position [243, 0]
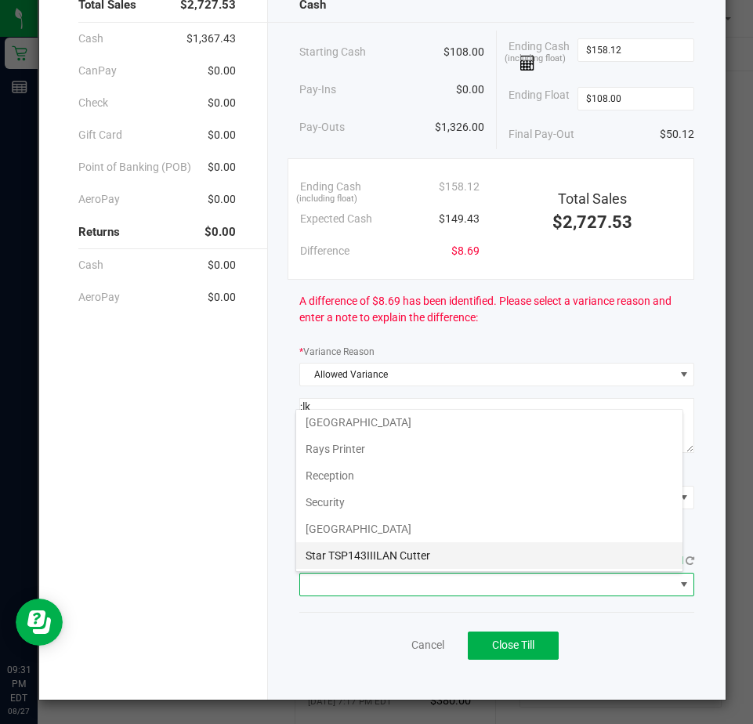
click at [347, 557] on Cutter "Star TSP143IIILAN Cutter" at bounding box center [489, 555] width 386 height 27
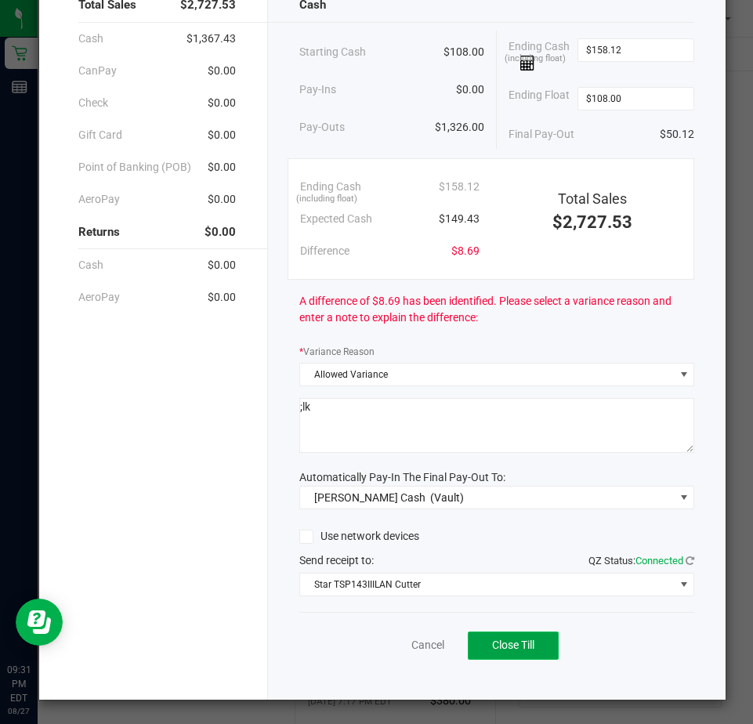
click at [499, 649] on span "Close Till" at bounding box center [513, 645] width 42 height 13
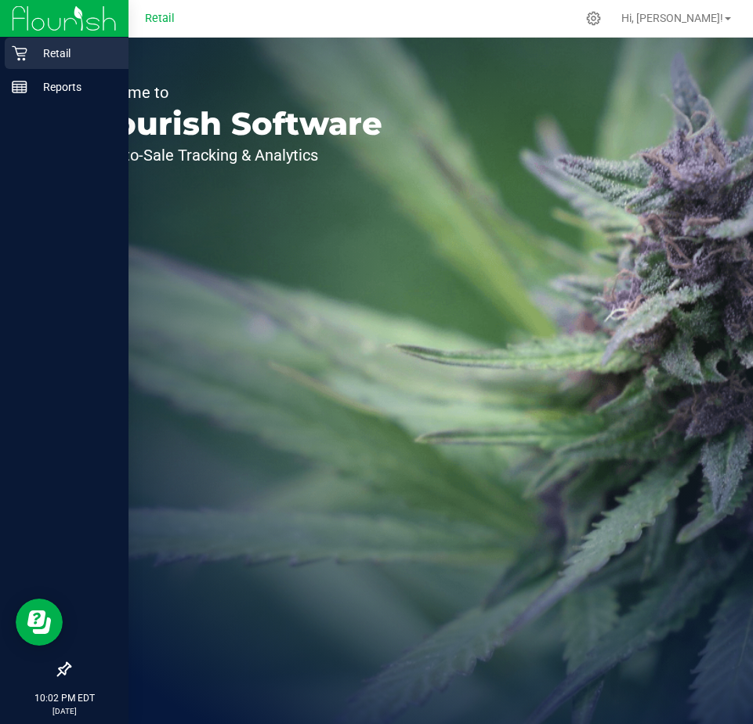
click at [27, 58] on p "Retail" at bounding box center [74, 53] width 94 height 19
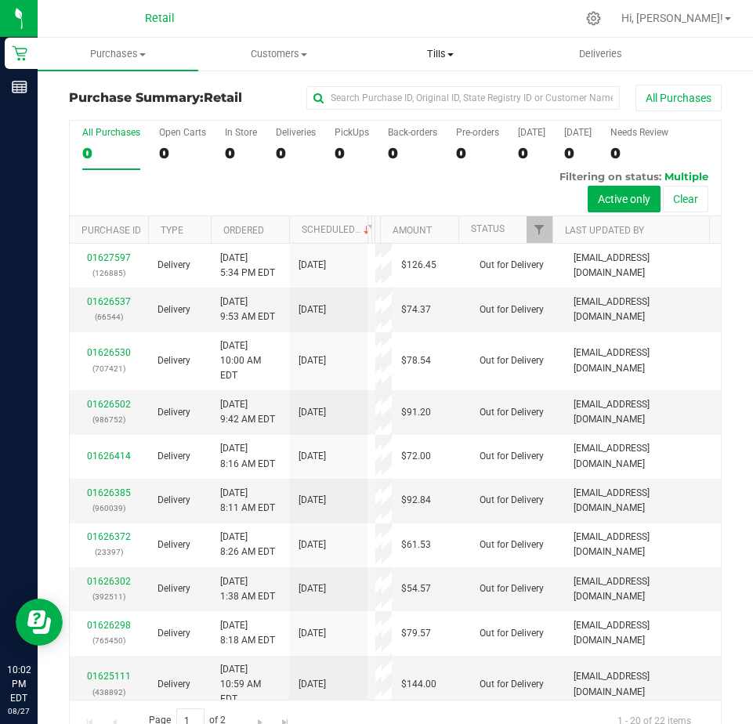
click at [434, 54] on span "Tills" at bounding box center [440, 54] width 159 height 14
click at [405, 91] on span "Manage tills" at bounding box center [413, 94] width 106 height 13
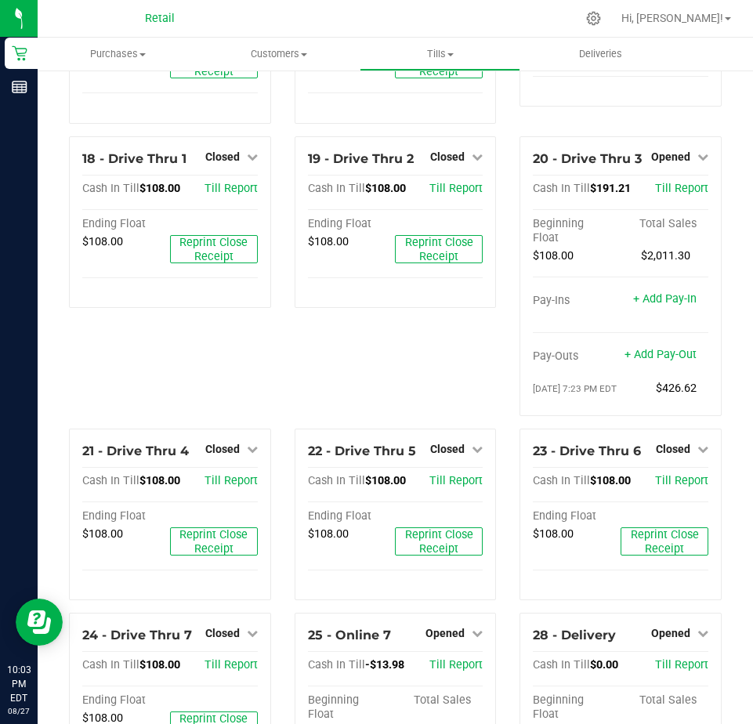
scroll to position [1411, 0]
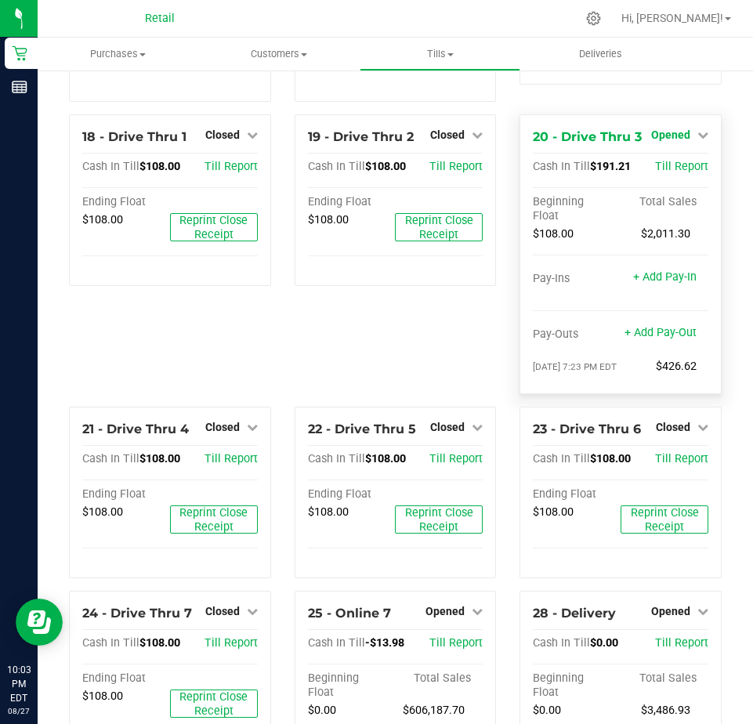
click at [673, 141] on span "Opened" at bounding box center [670, 135] width 39 height 13
click at [658, 173] on link "Close Till" at bounding box center [672, 167] width 42 height 13
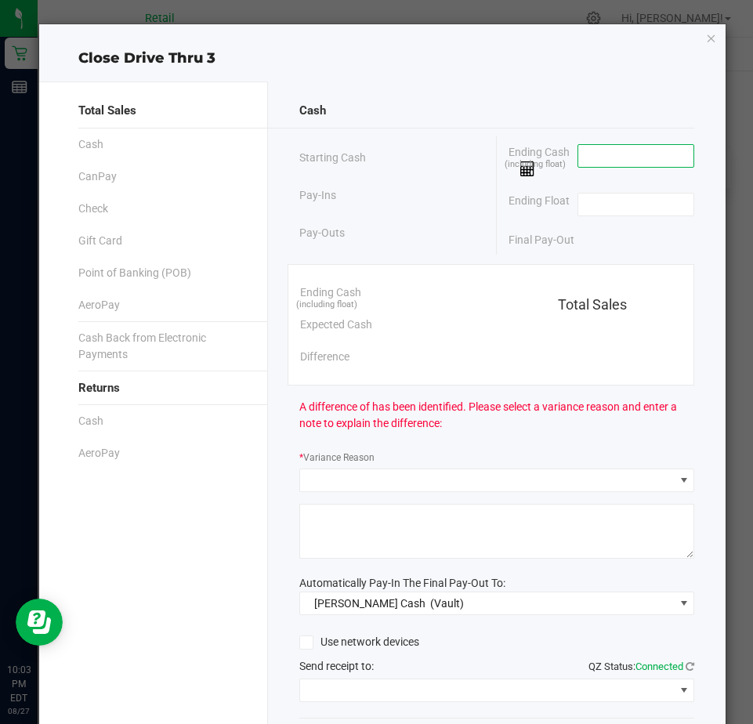
click at [579, 160] on input at bounding box center [636, 156] width 115 height 22
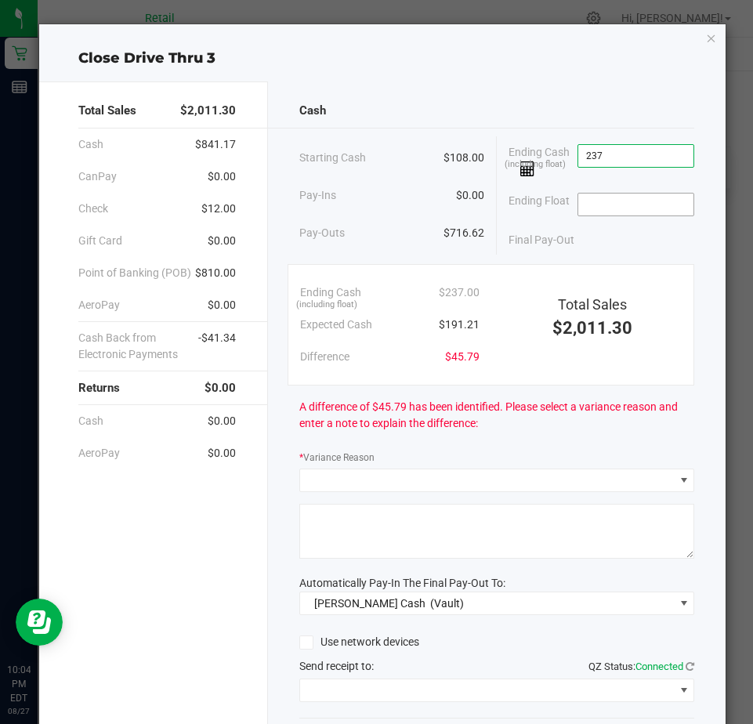
type input "$237.00"
click at [591, 204] on input at bounding box center [636, 205] width 115 height 22
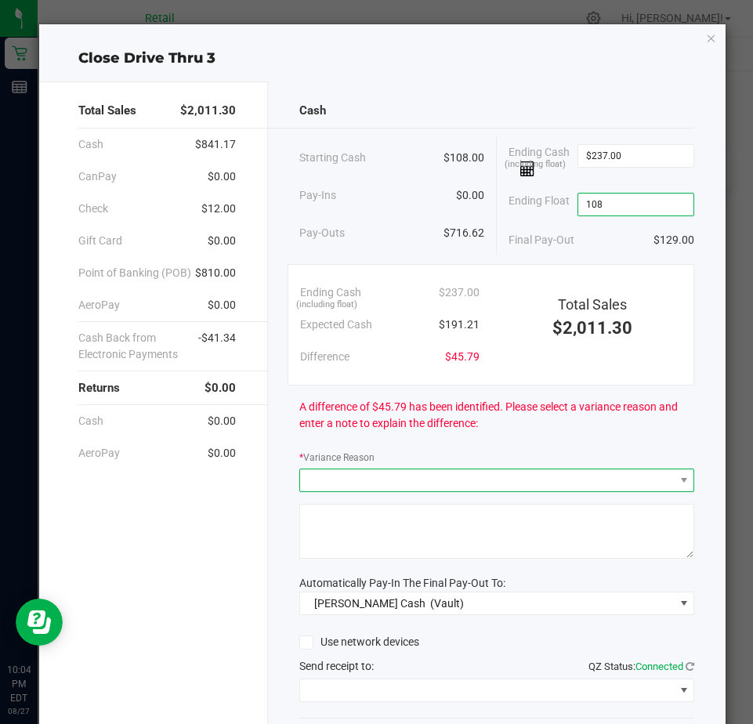
type input "$108.00"
click at [304, 488] on span at bounding box center [487, 481] width 374 height 22
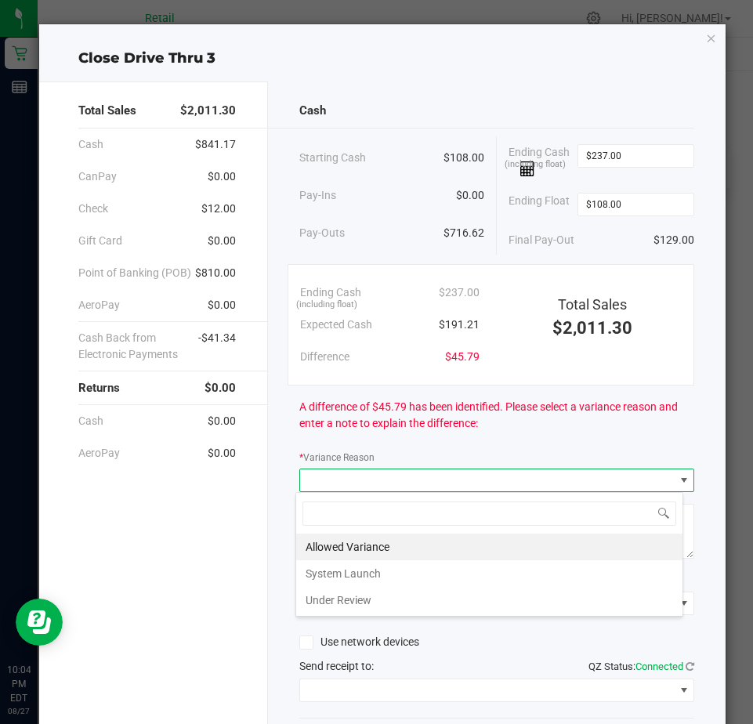
scroll to position [24, 389]
click at [325, 550] on li "Allowed Variance" at bounding box center [489, 547] width 386 height 27
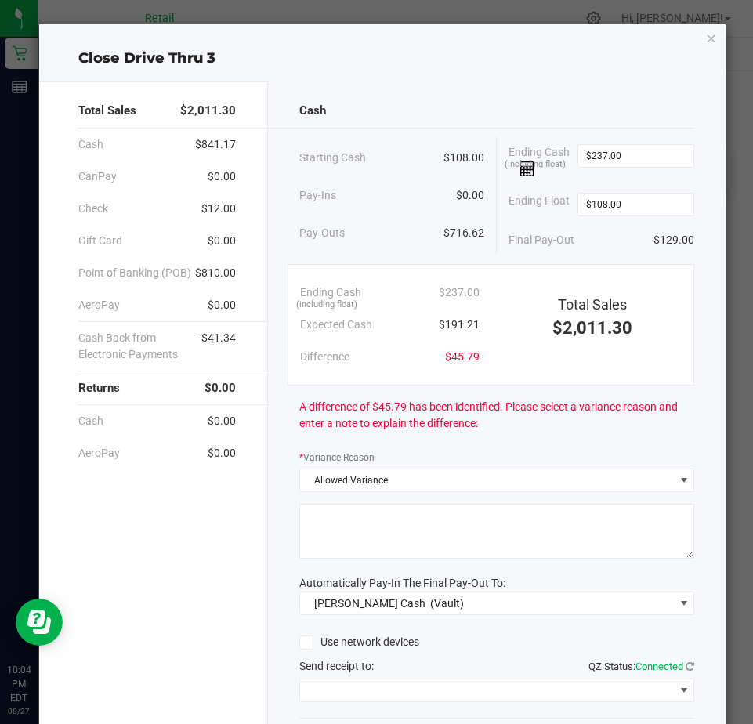
click at [328, 537] on textarea at bounding box center [496, 531] width 395 height 55
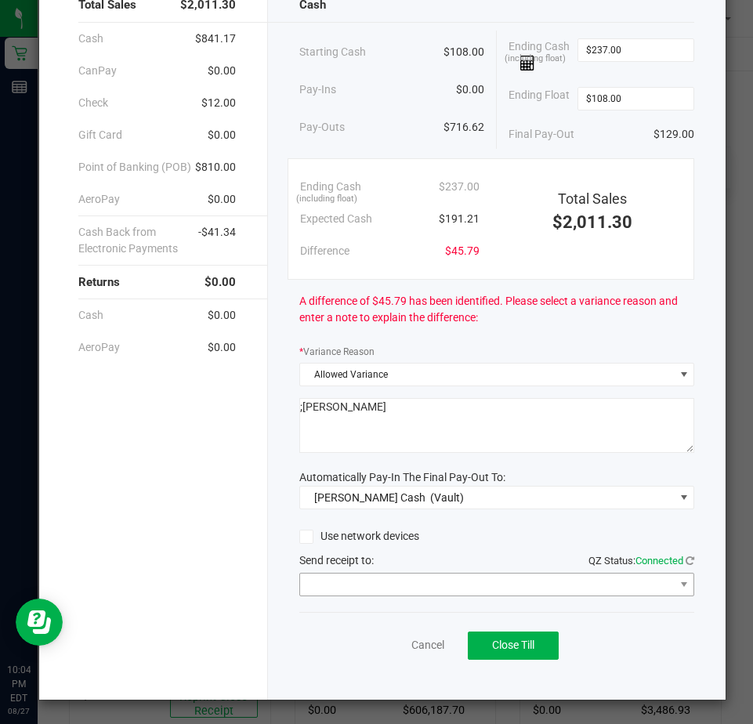
type textarea ";olk"
click at [321, 581] on span at bounding box center [487, 585] width 374 height 22
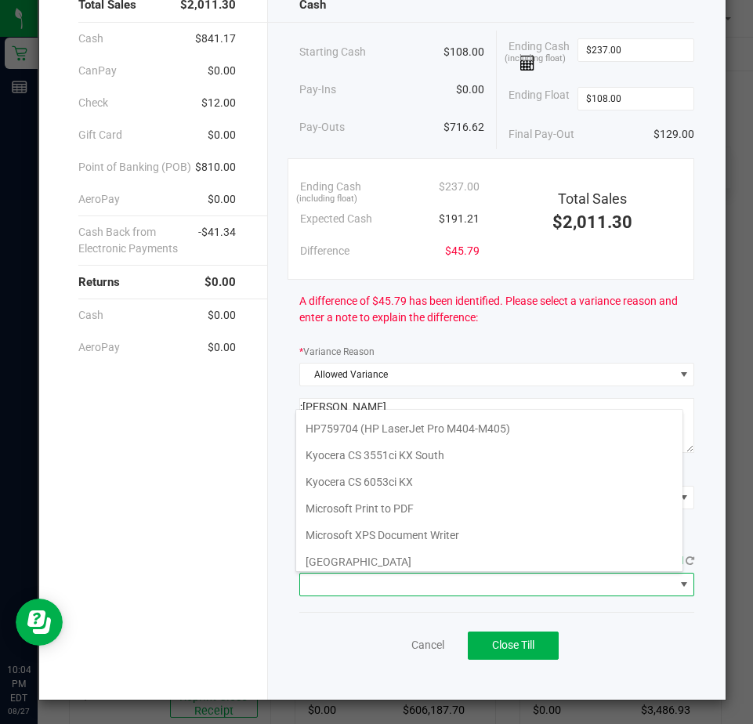
scroll to position [243, 0]
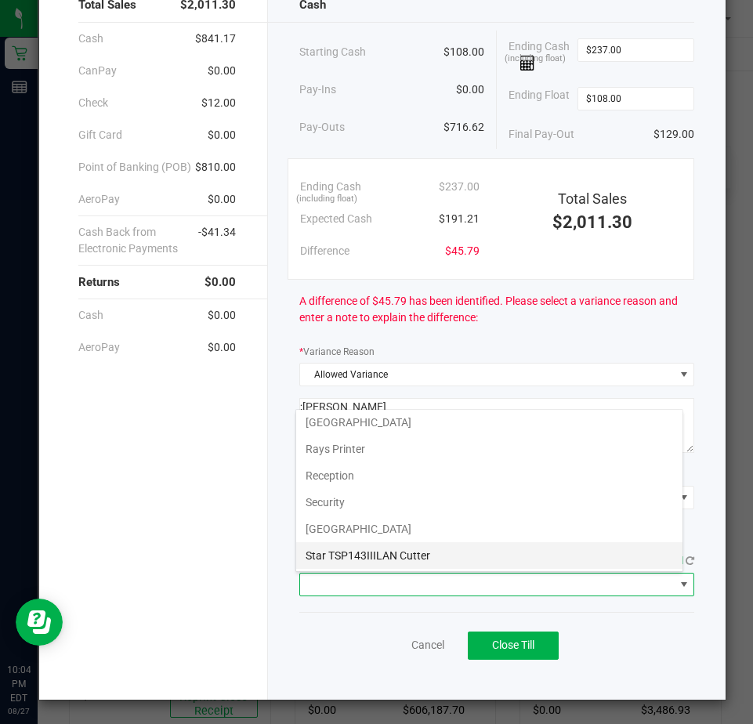
click at [328, 555] on Cutter "Star TSP143IIILAN Cutter" at bounding box center [489, 555] width 386 height 27
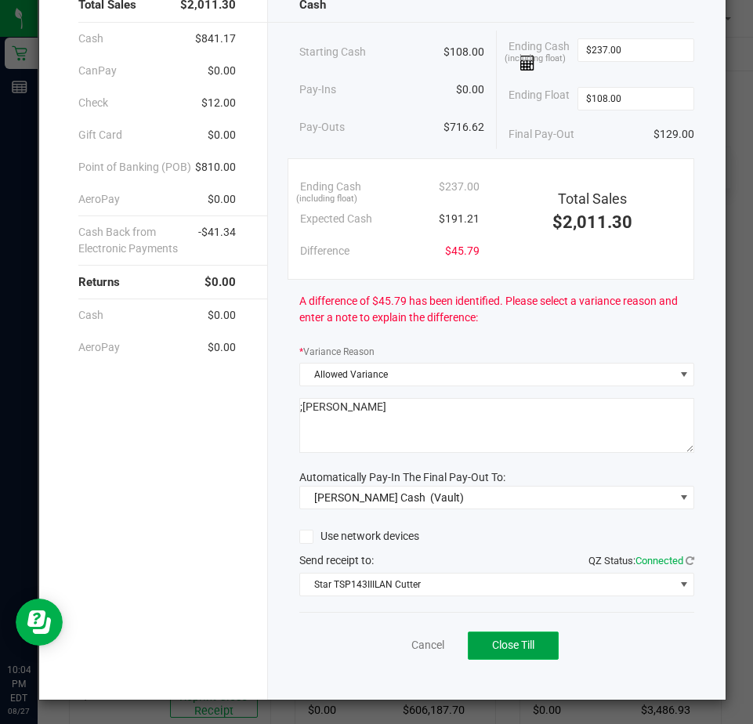
click at [508, 638] on button "Close Till" at bounding box center [513, 646] width 91 height 28
click at [382, 647] on link "Dismiss" at bounding box center [394, 645] width 38 height 16
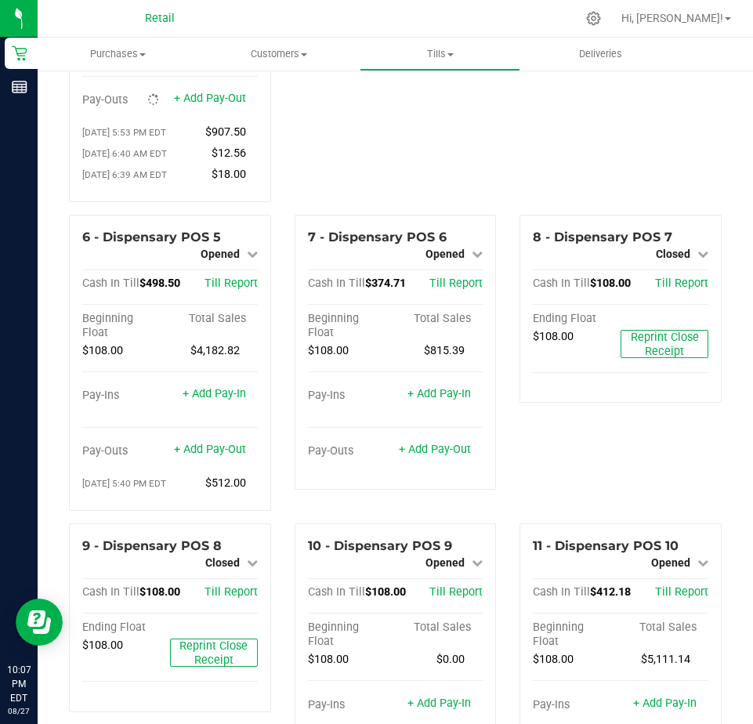
scroll to position [235, 0]
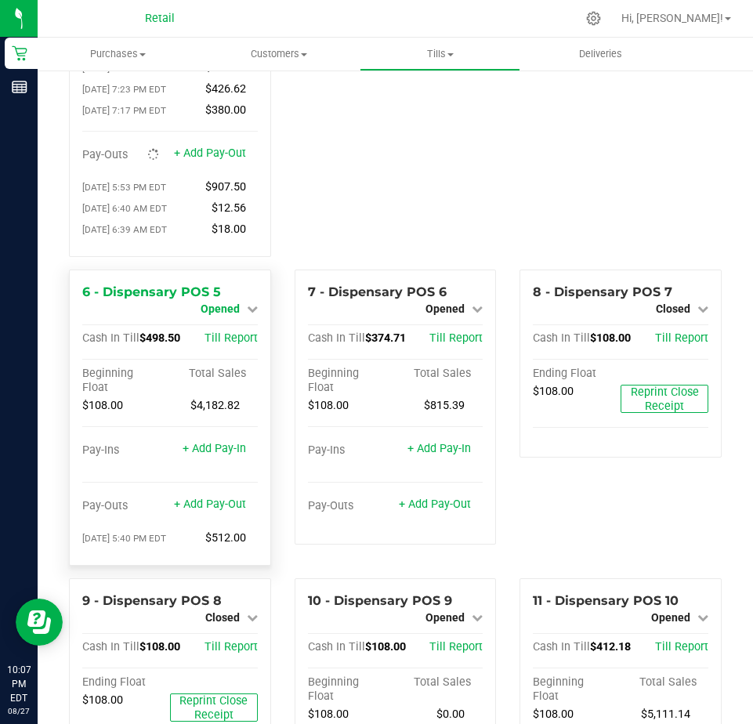
click at [216, 314] on span "Opened" at bounding box center [220, 309] width 39 height 13
click at [230, 328] on link "Close Till" at bounding box center [222, 322] width 42 height 13
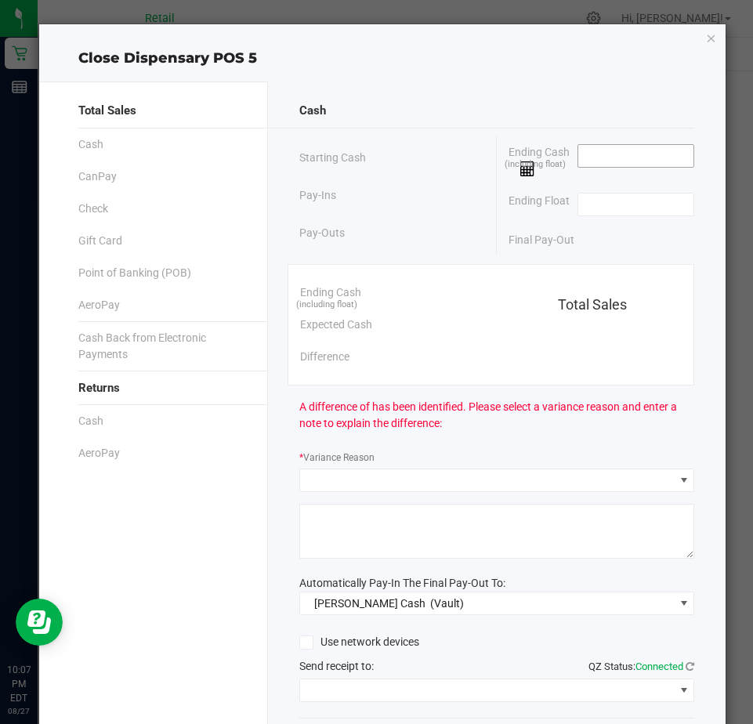
click at [581, 156] on input at bounding box center [636, 156] width 115 height 22
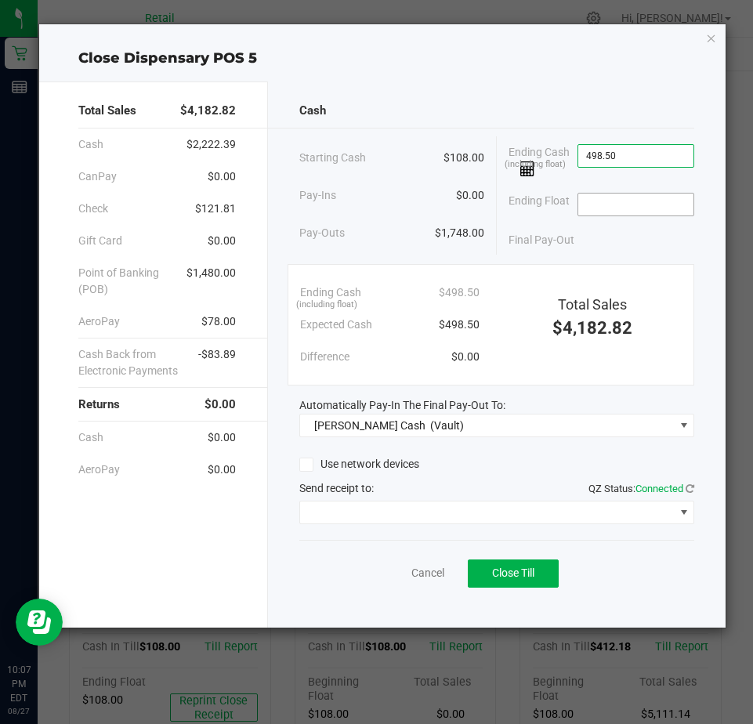
type input "$498.50"
click at [597, 203] on input at bounding box center [636, 205] width 115 height 22
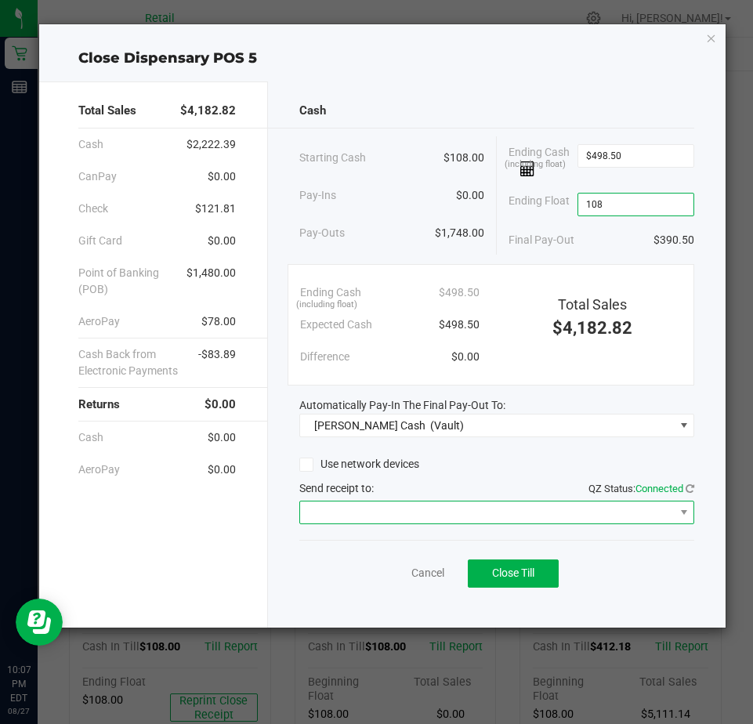
type input "$108.00"
click at [386, 504] on span at bounding box center [487, 513] width 374 height 22
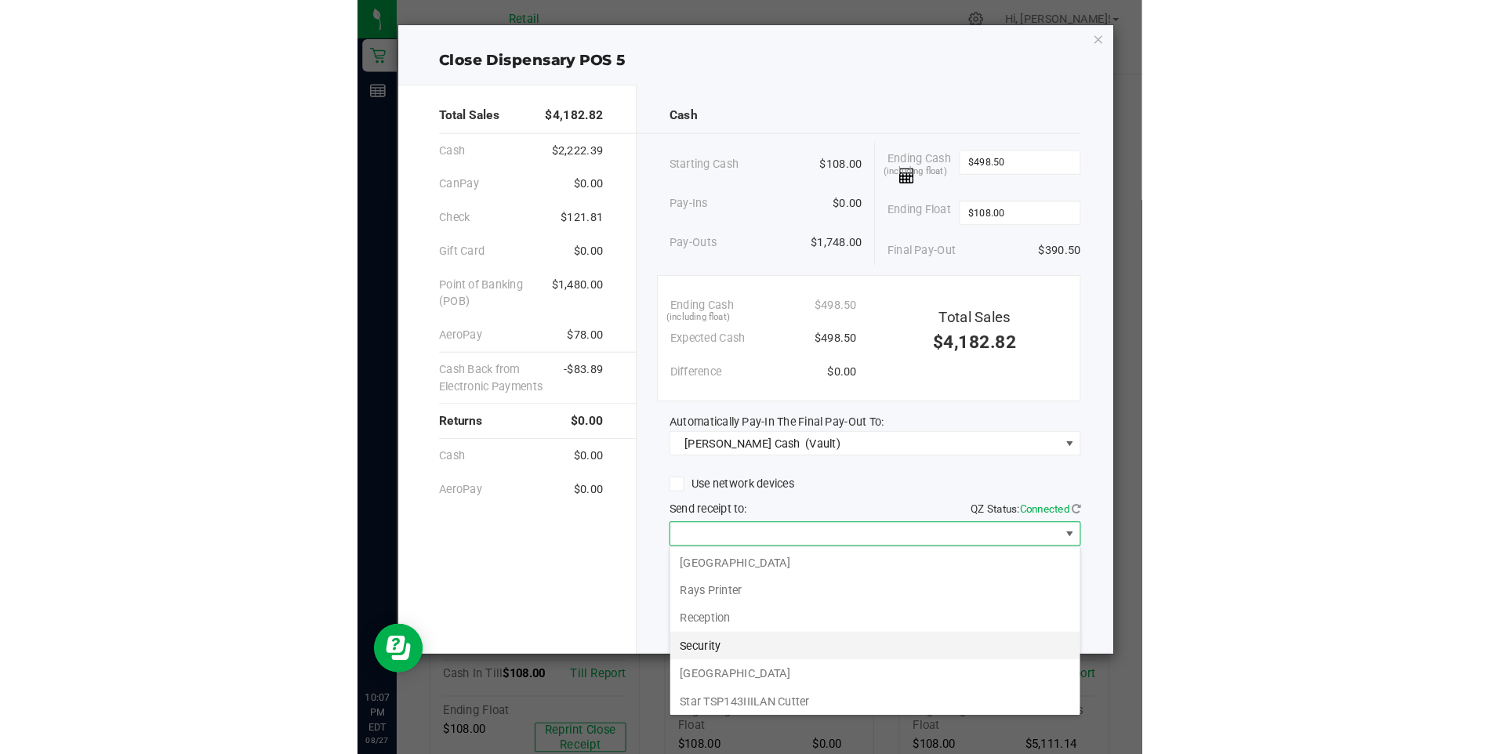
scroll to position [243, 0]
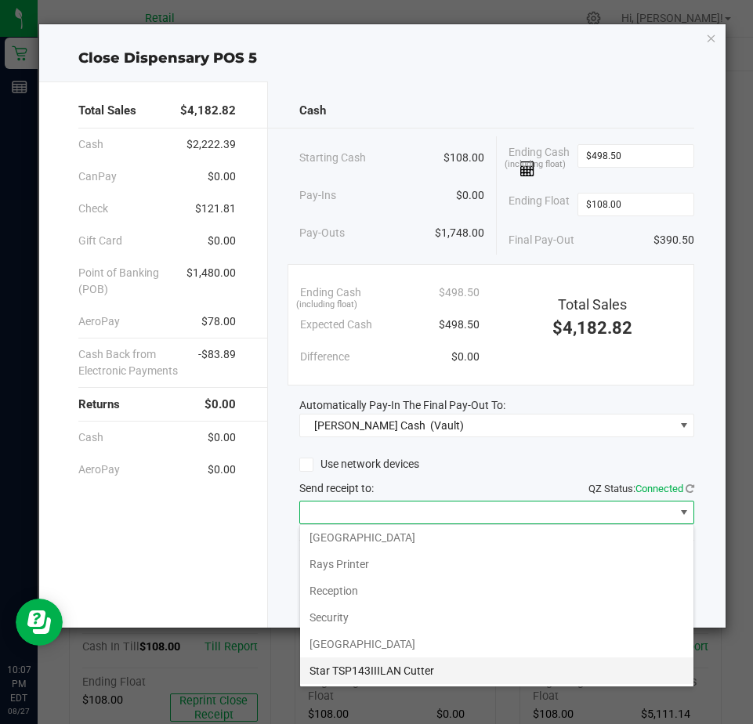
click at [334, 668] on Cutter "Star TSP143IIILAN Cutter" at bounding box center [497, 671] width 394 height 27
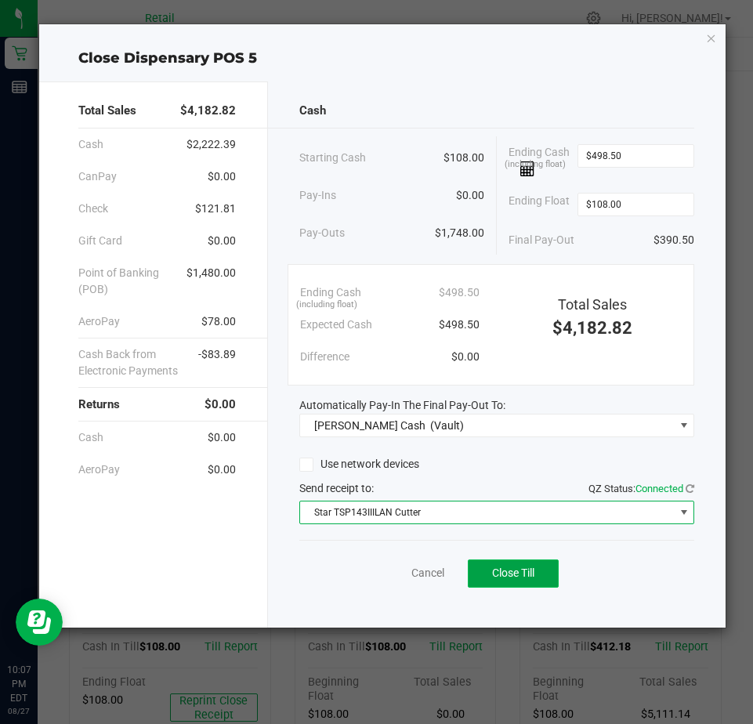
click at [502, 566] on button "Close Till" at bounding box center [513, 574] width 91 height 28
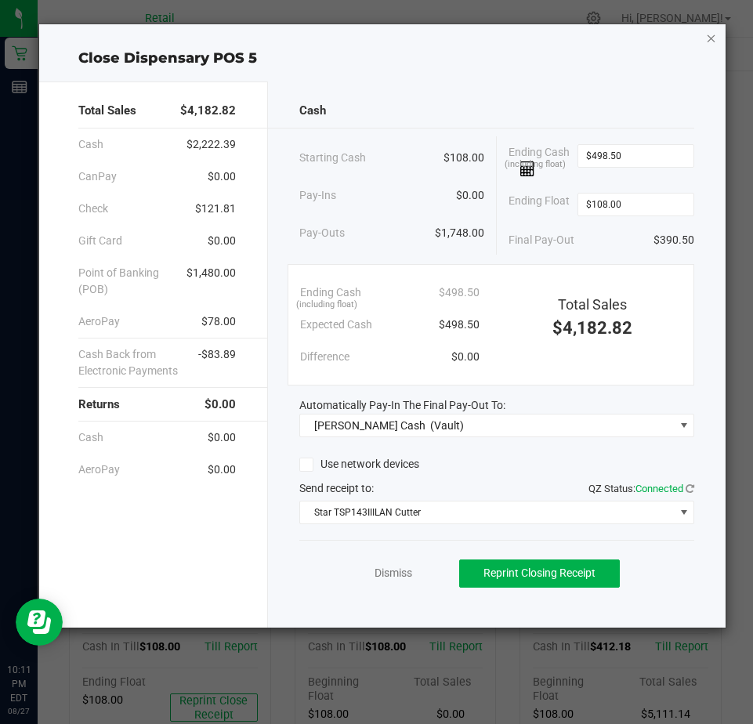
click at [713, 38] on icon "button" at bounding box center [711, 37] width 11 height 19
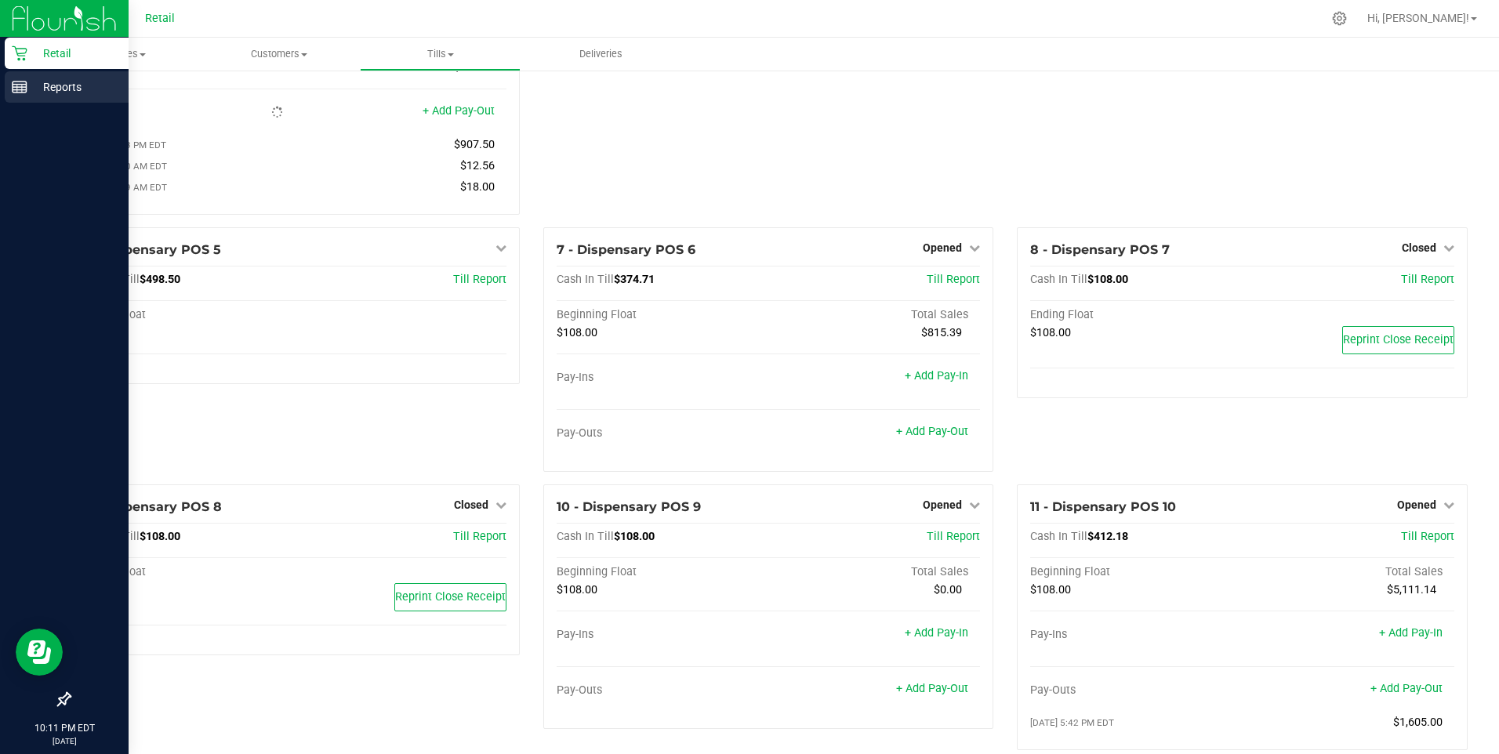
click at [71, 87] on p "Reports" at bounding box center [74, 87] width 94 height 19
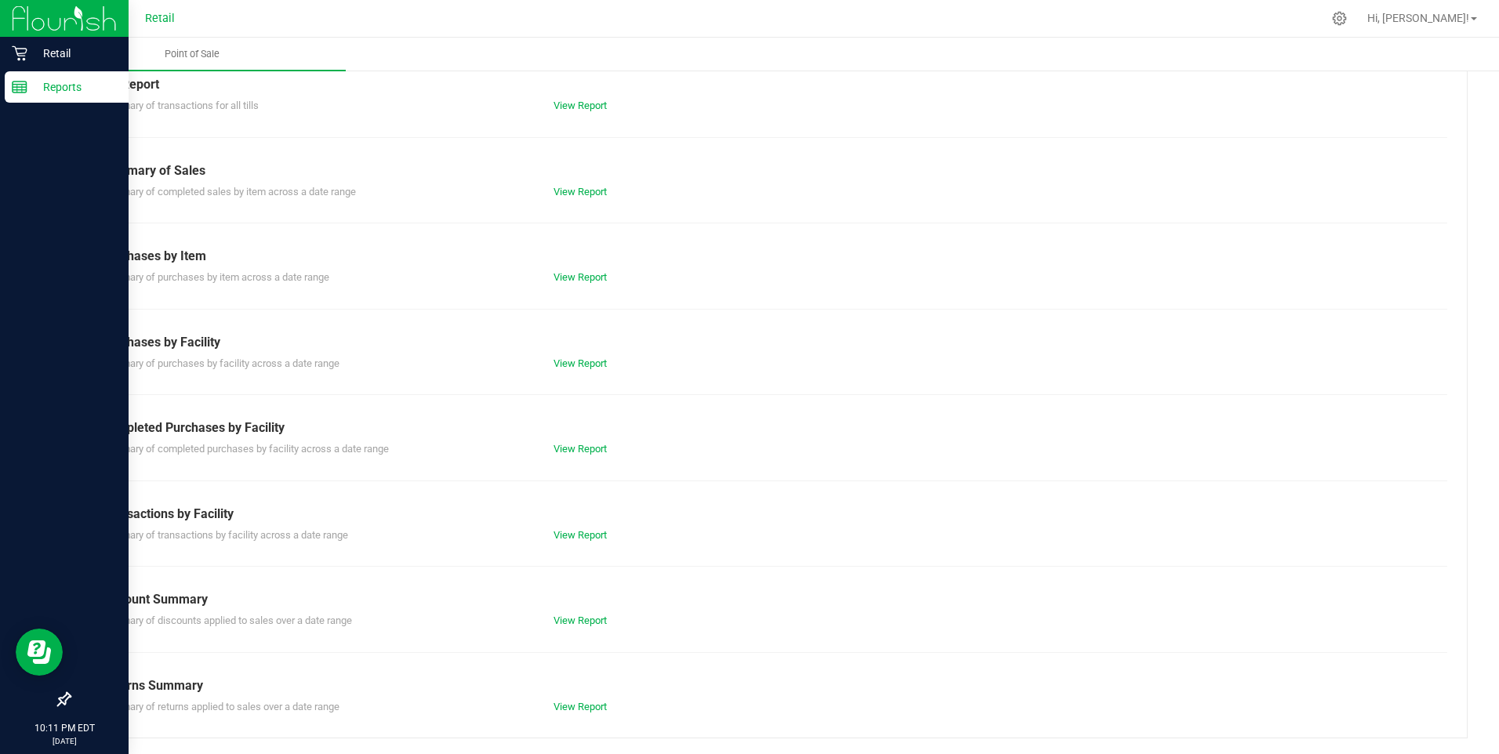
scroll to position [70, 0]
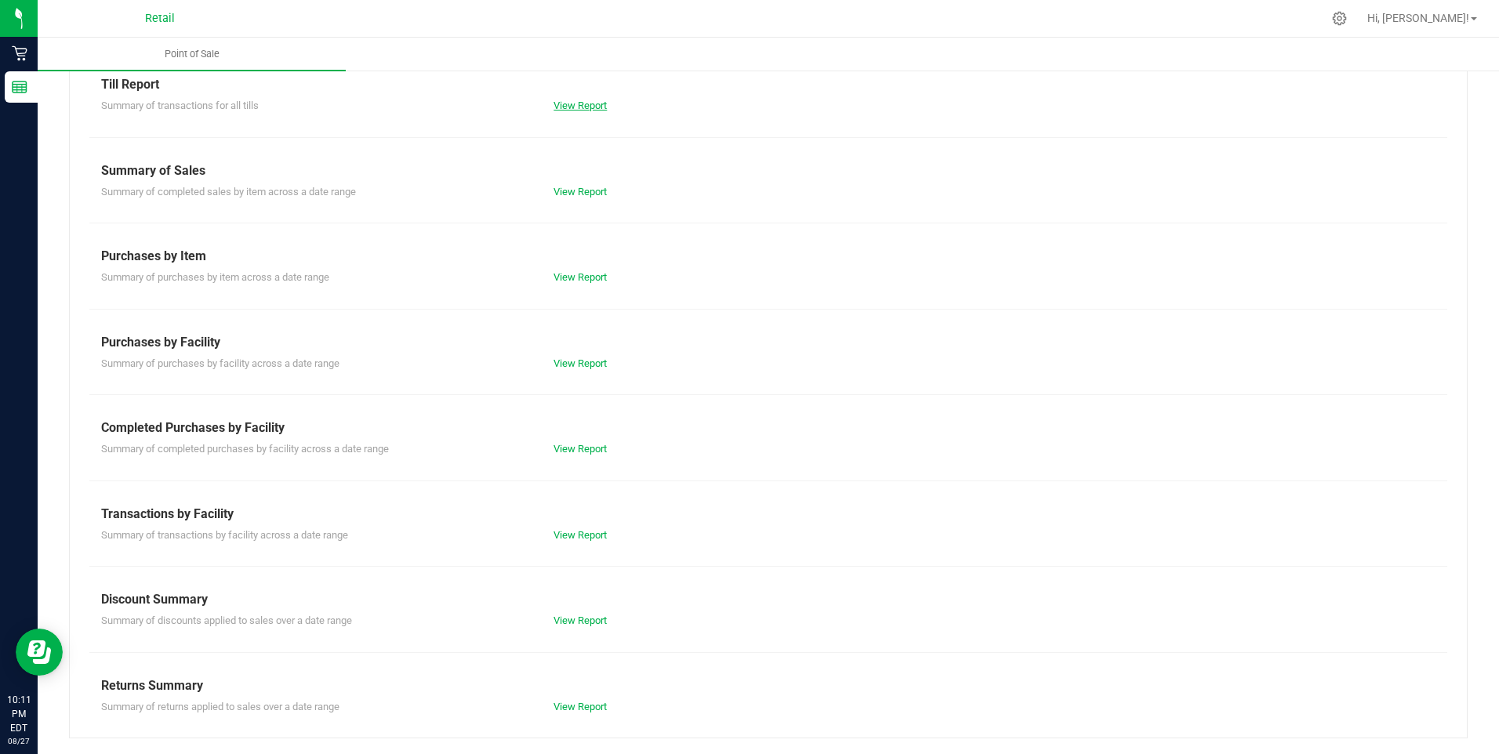
click at [582, 104] on link "View Report" at bounding box center [579, 106] width 53 height 12
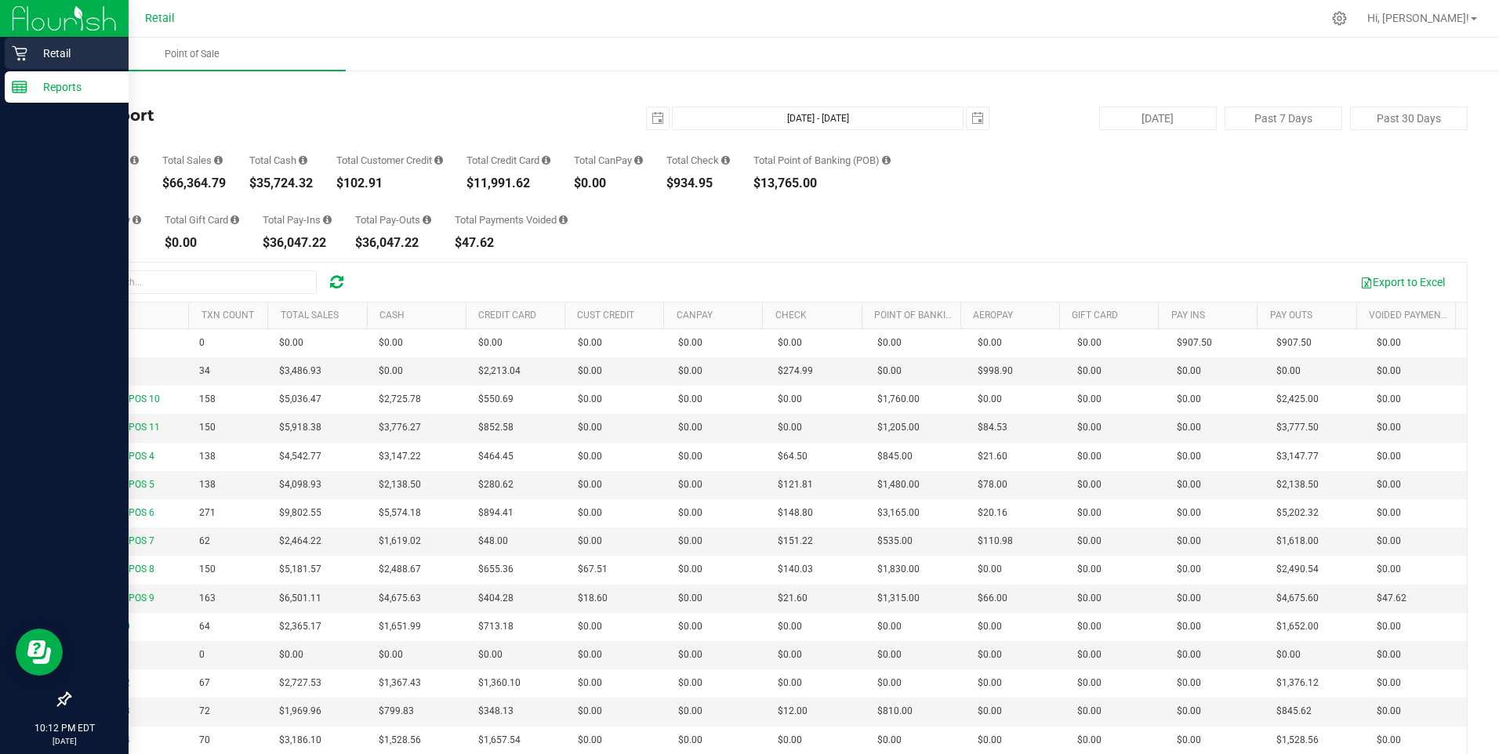
click at [49, 52] on p "Retail" at bounding box center [74, 53] width 94 height 19
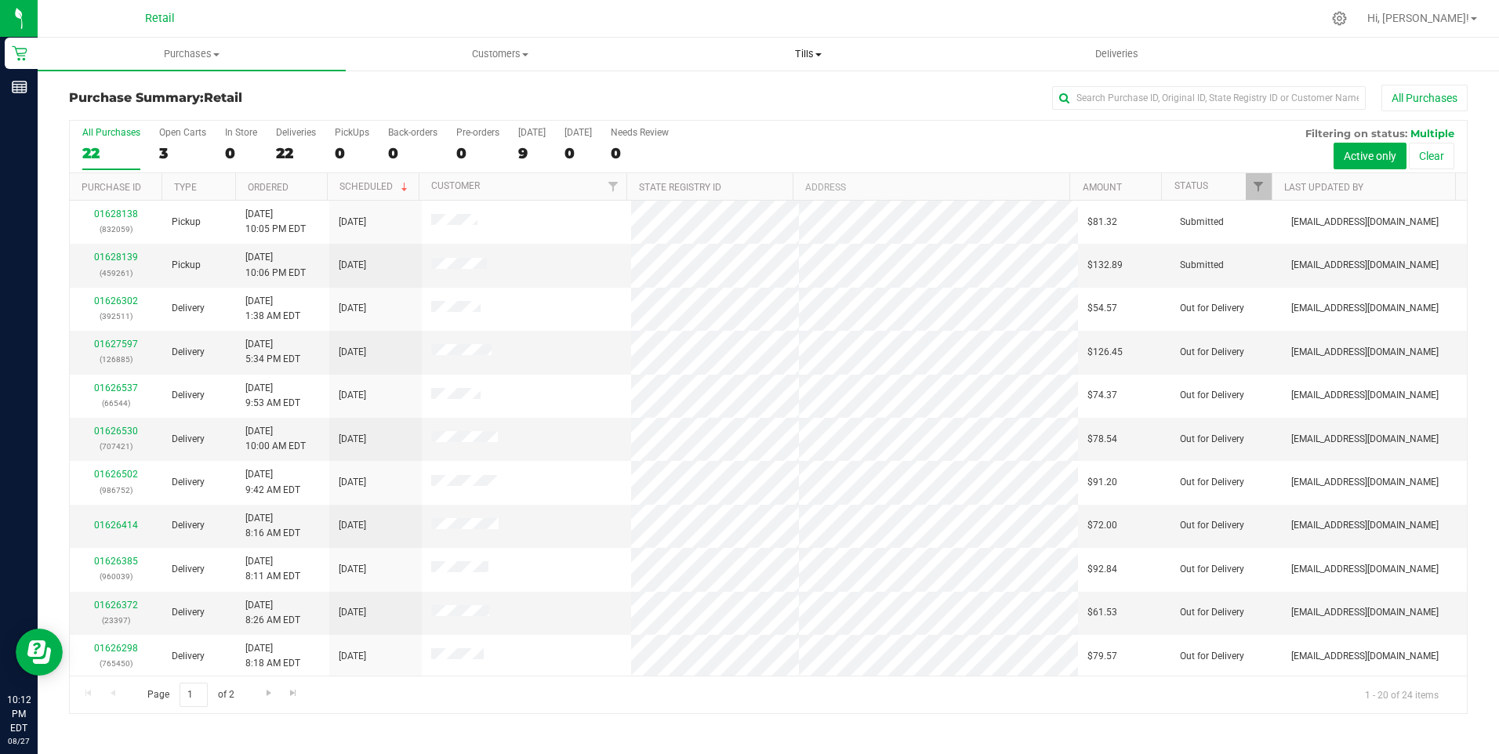
click at [753, 55] on span "Tills" at bounding box center [808, 54] width 307 height 14
click at [718, 96] on span "Manage tills" at bounding box center [708, 94] width 106 height 13
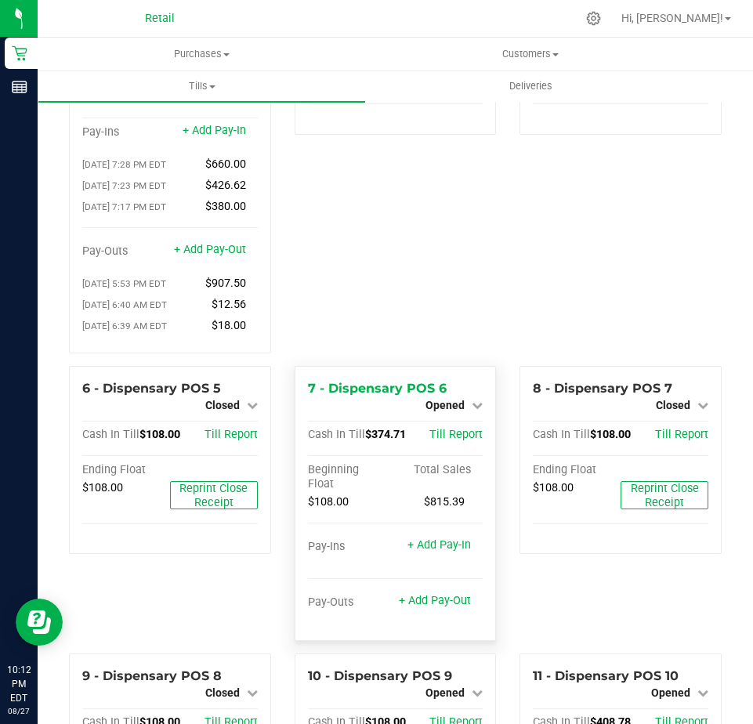
scroll to position [157, 0]
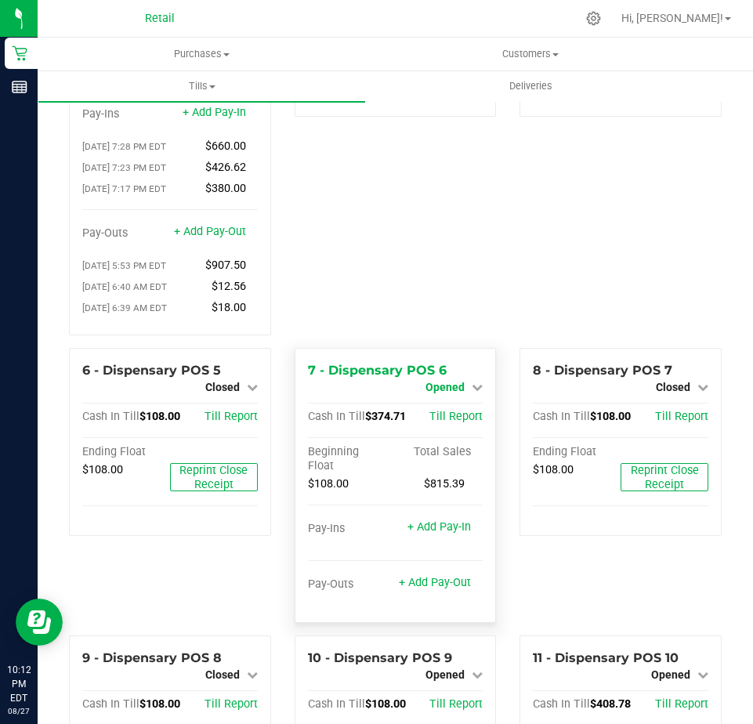
click at [440, 394] on span "Opened" at bounding box center [445, 387] width 39 height 13
click at [442, 407] on link "Close Till" at bounding box center [447, 400] width 42 height 13
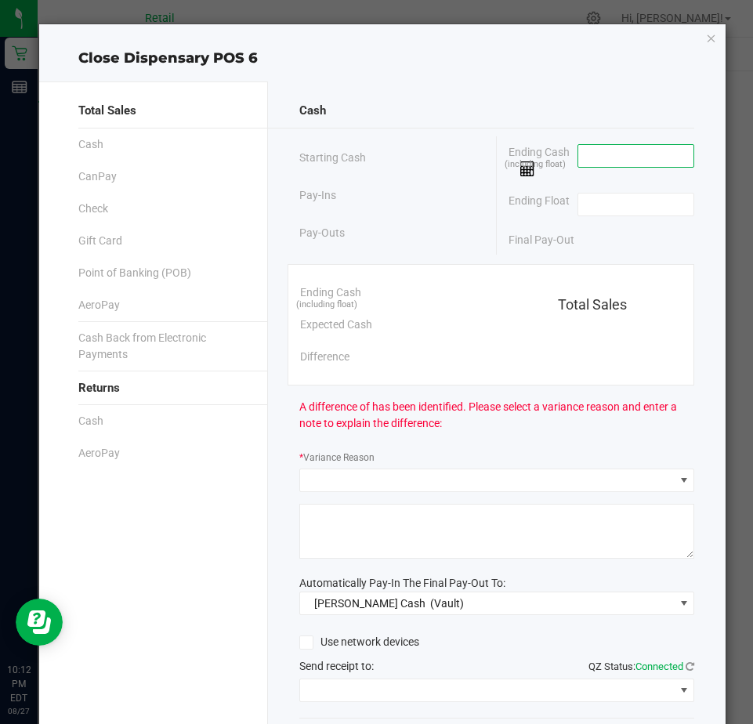
click at [580, 158] on input at bounding box center [636, 156] width 115 height 22
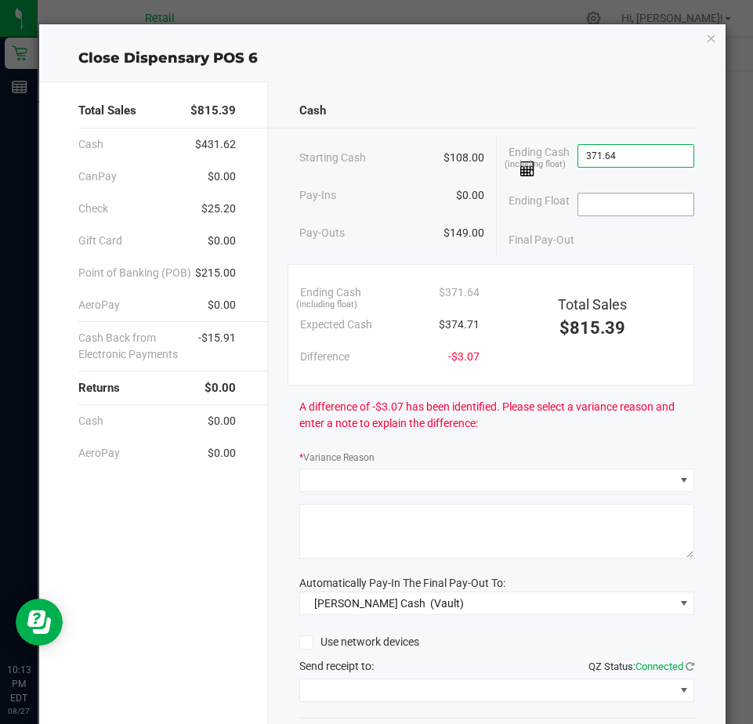
type input "$371.64"
click at [605, 198] on input at bounding box center [636, 205] width 115 height 22
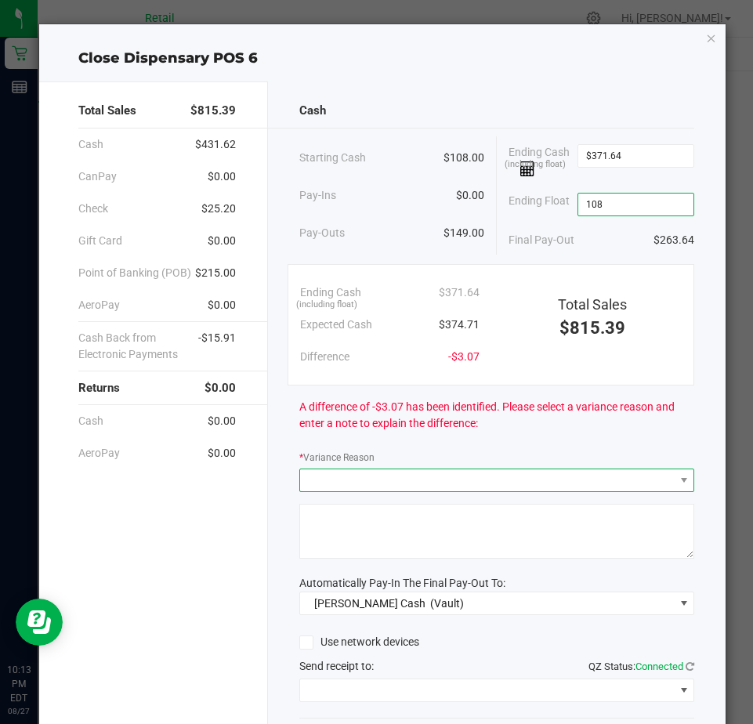
type input "$108.00"
click at [331, 486] on span at bounding box center [487, 481] width 374 height 22
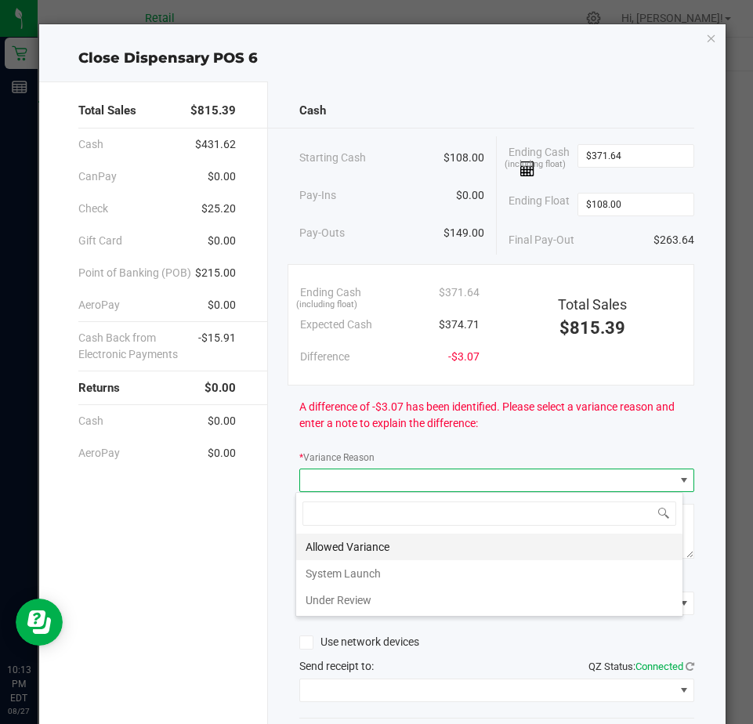
scroll to position [24, 389]
click at [341, 541] on li "Allowed Variance" at bounding box center [489, 547] width 386 height 27
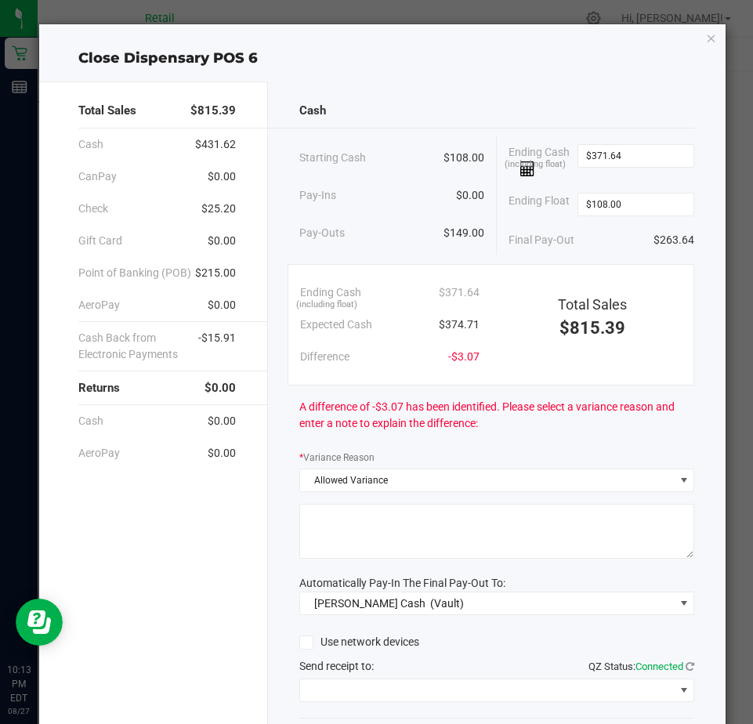
click at [340, 541] on textarea at bounding box center [496, 531] width 395 height 55
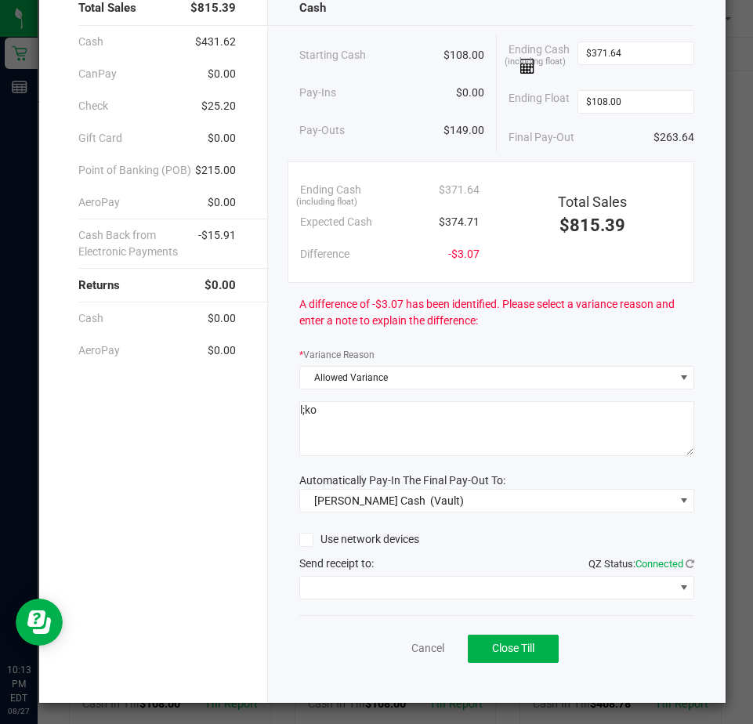
scroll to position [106, 0]
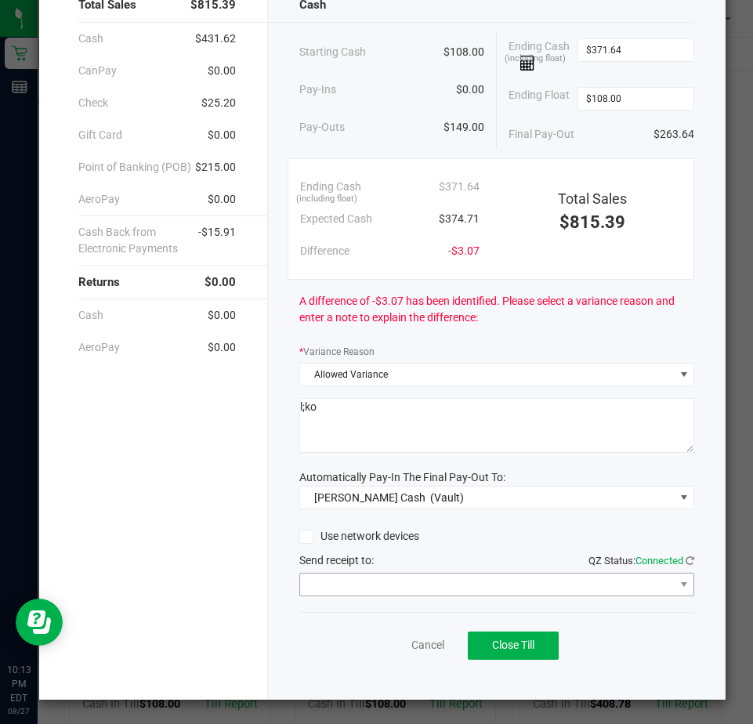
type textarea "l;ko"
click at [332, 581] on span at bounding box center [487, 585] width 374 height 22
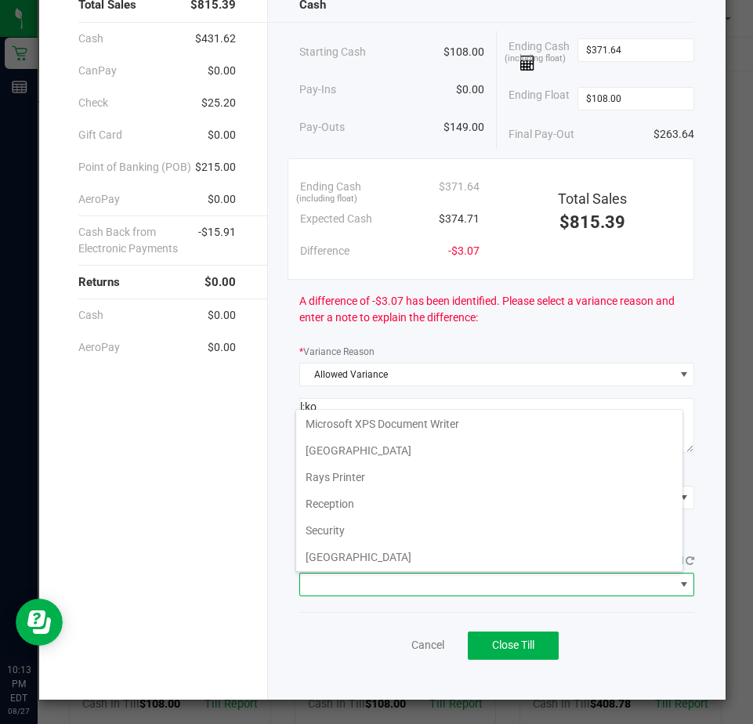
scroll to position [243, 0]
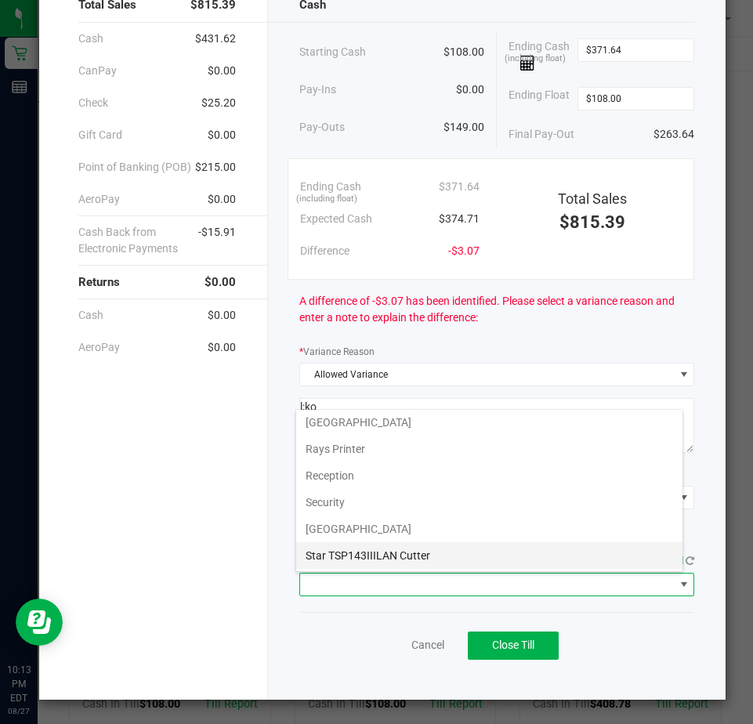
click at [346, 557] on Cutter "Star TSP143IIILAN Cutter" at bounding box center [489, 555] width 386 height 27
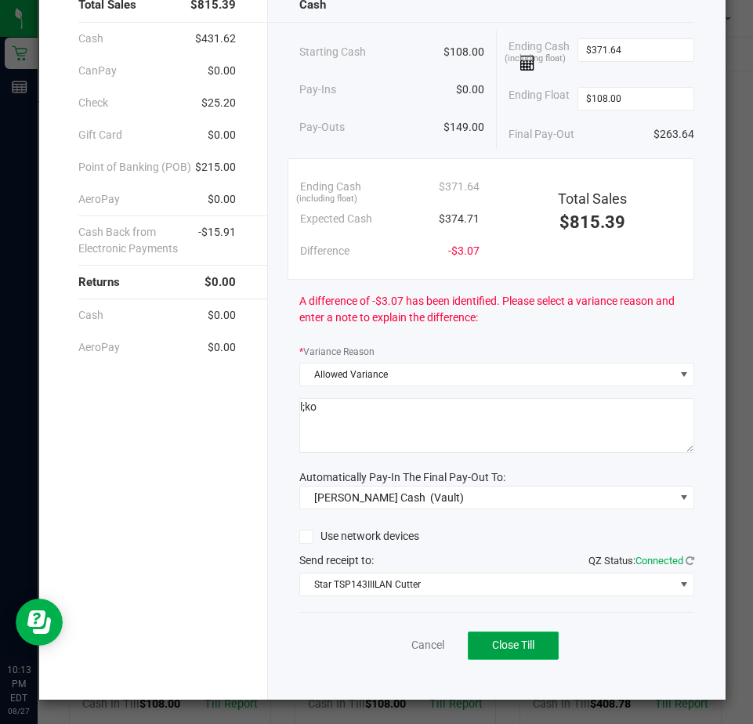
click at [498, 652] on button "Close Till" at bounding box center [513, 646] width 91 height 28
click at [376, 648] on link "Dismiss" at bounding box center [394, 645] width 38 height 16
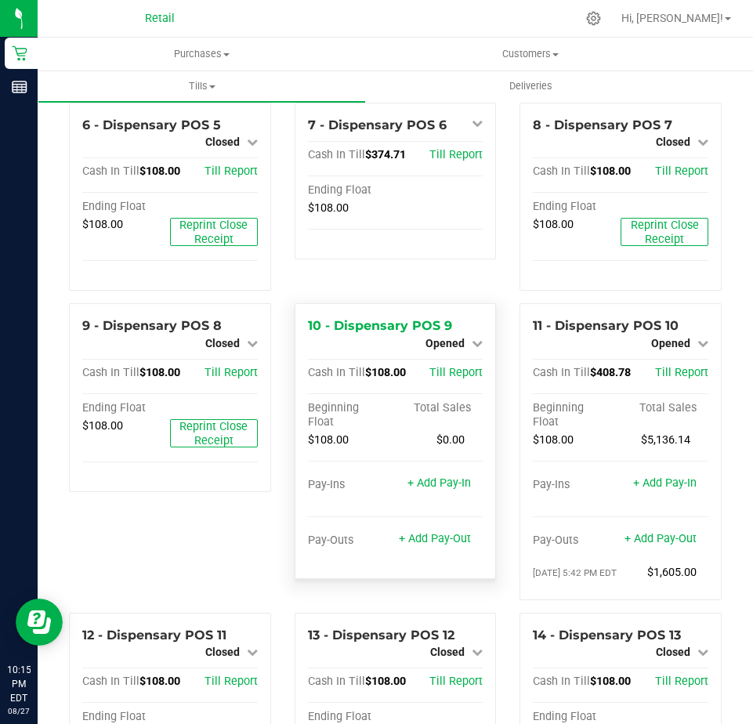
scroll to position [549, 0]
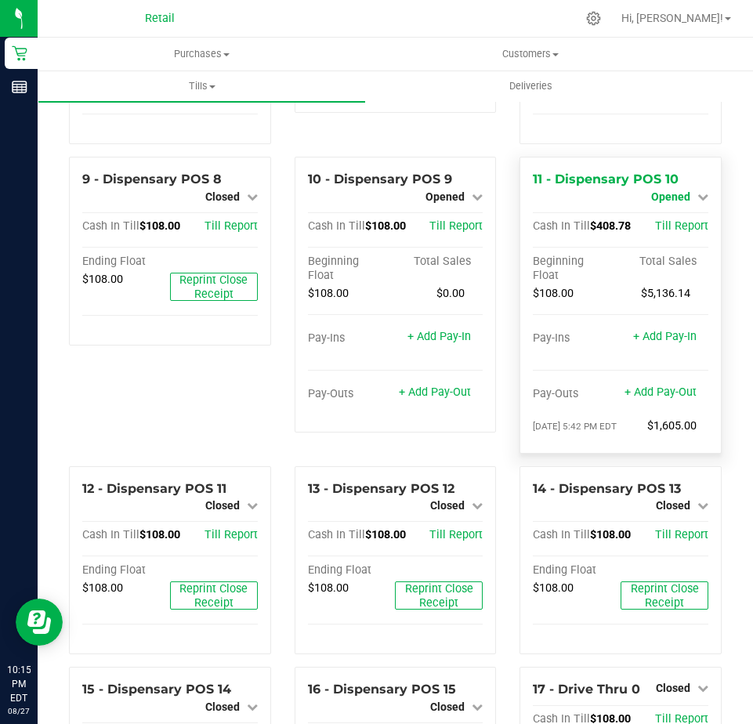
click at [666, 200] on span "Opened" at bounding box center [670, 196] width 39 height 13
click at [659, 216] on link "Close Till" at bounding box center [672, 210] width 42 height 13
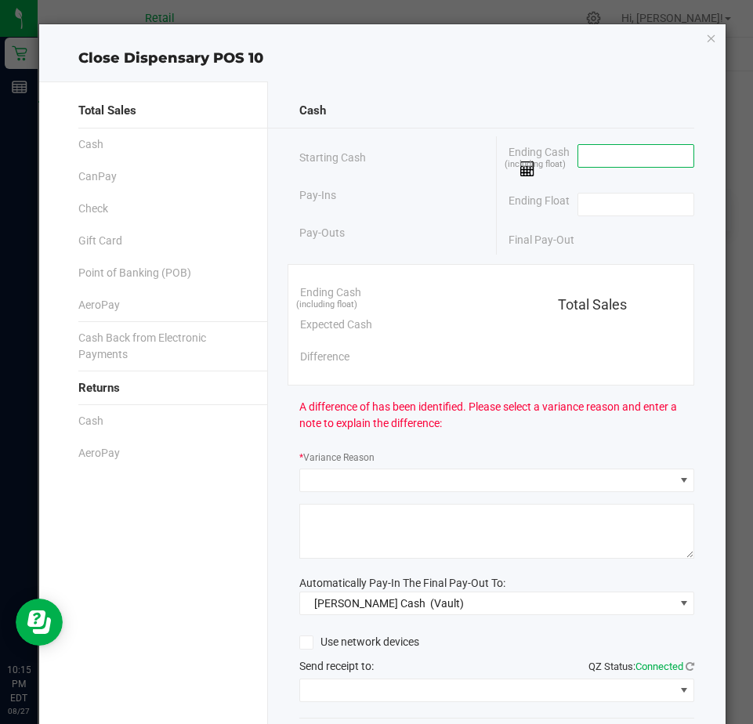
click at [581, 158] on input at bounding box center [636, 156] width 115 height 22
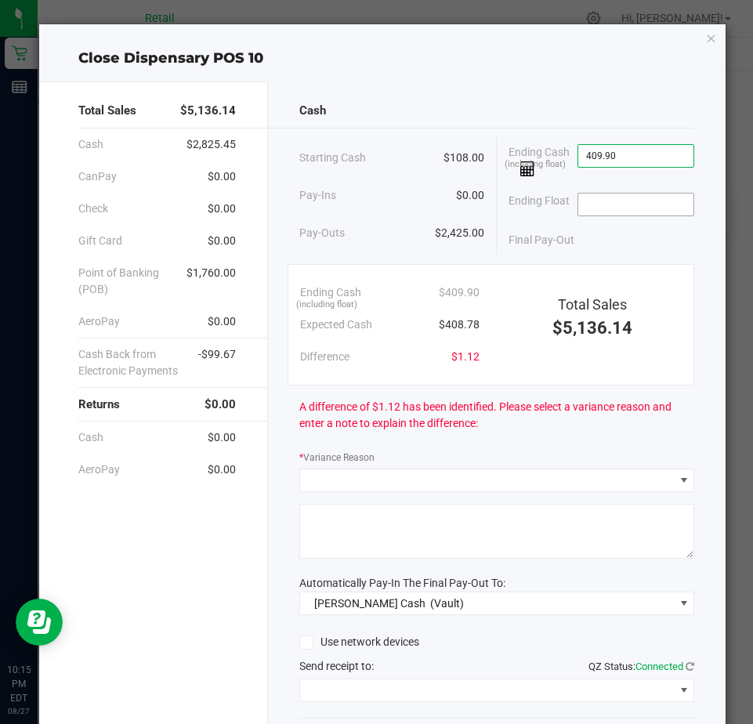
type input "$409.90"
click at [586, 208] on input at bounding box center [636, 205] width 115 height 22
type input "$108.00"
click at [317, 491] on div "Cash Starting Cash $108.00 Pay-Ins $0.00 Pay-Outs $2,425.00 Ending Cash (includ…" at bounding box center [497, 444] width 458 height 724
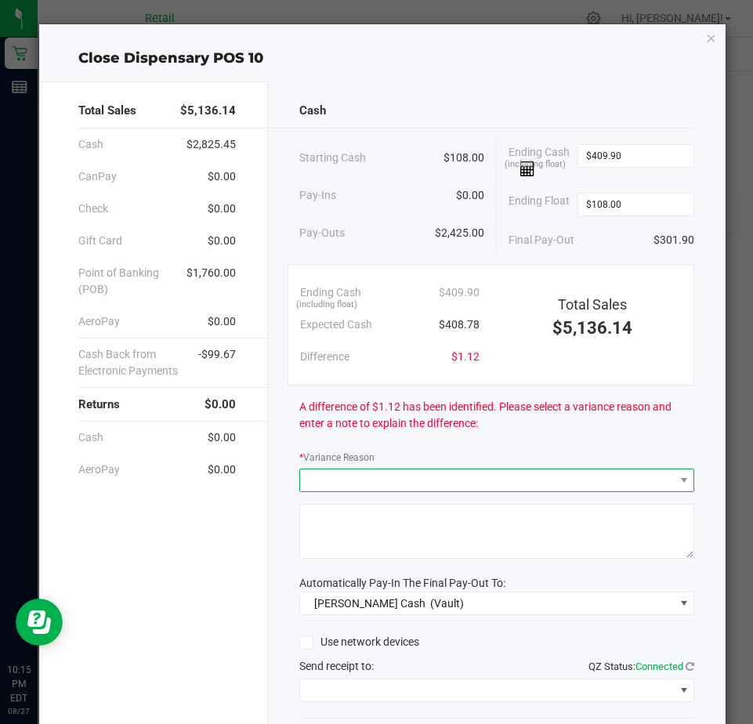
click at [321, 484] on span at bounding box center [487, 481] width 374 height 22
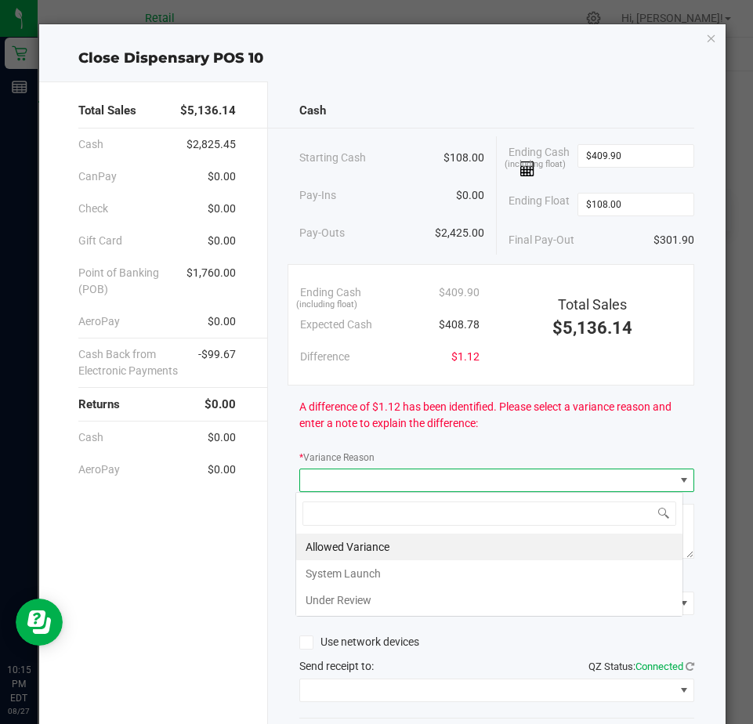
scroll to position [24, 389]
click at [328, 542] on li "Allowed Variance" at bounding box center [489, 547] width 386 height 27
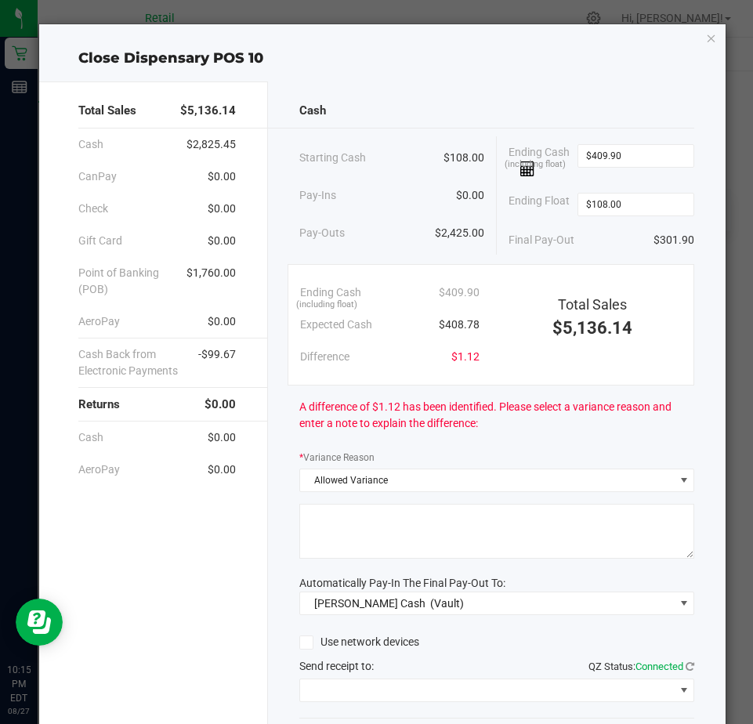
click at [328, 535] on textarea at bounding box center [496, 531] width 395 height 55
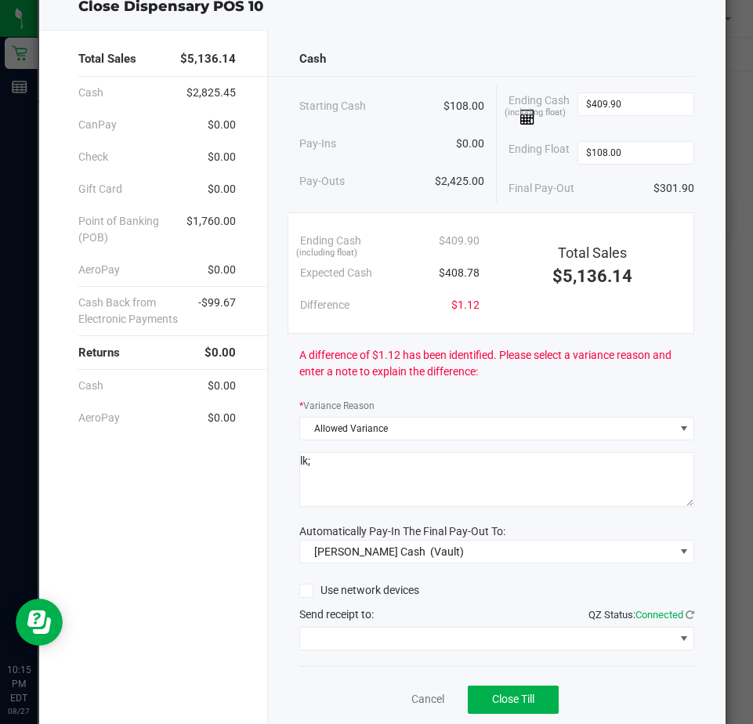
scroll to position [106, 0]
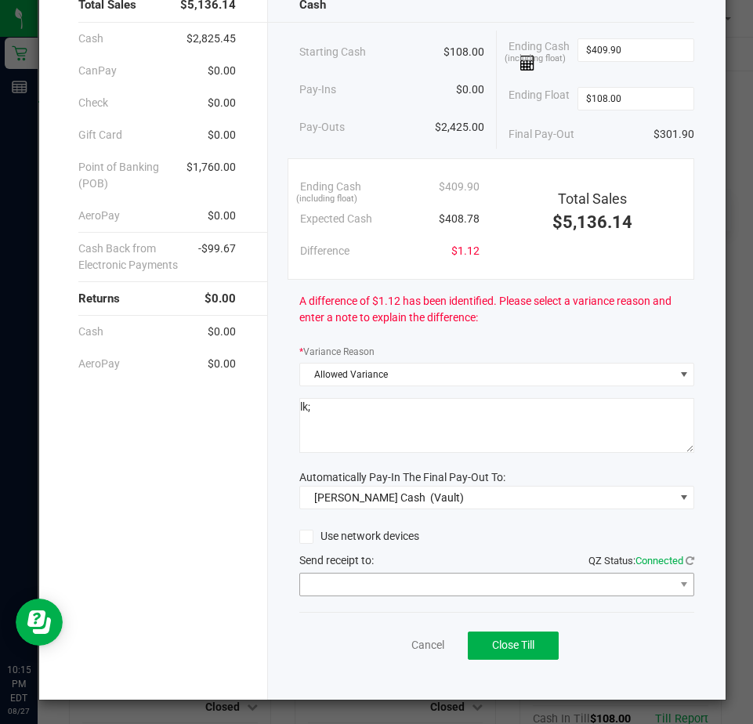
type textarea "lk;"
click at [332, 586] on span at bounding box center [487, 585] width 374 height 22
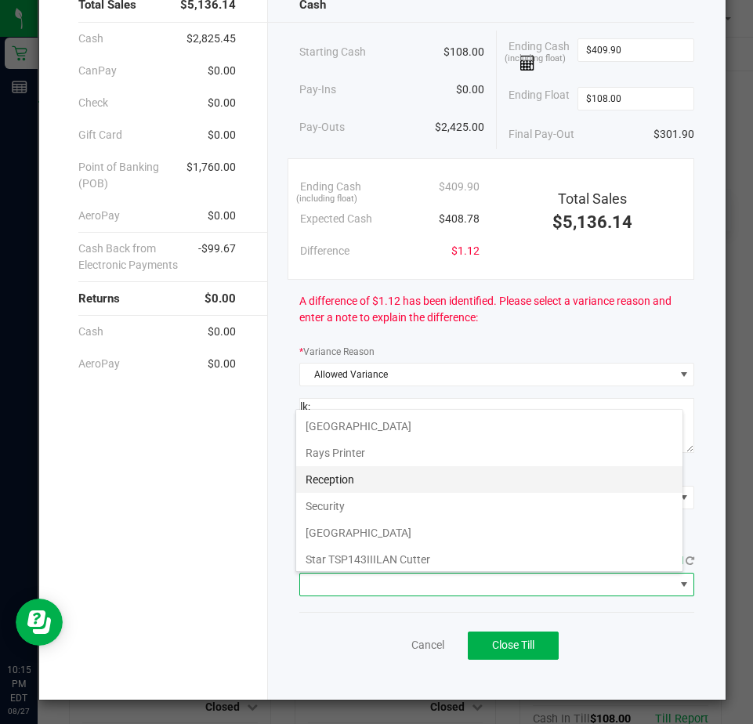
scroll to position [243, 0]
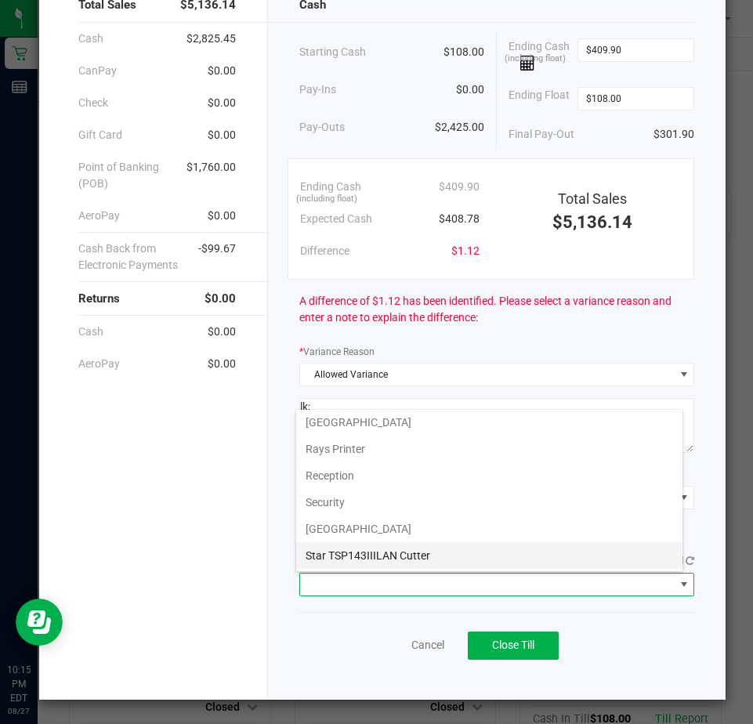
click at [332, 553] on Cutter "Star TSP143IIILAN Cutter" at bounding box center [489, 555] width 386 height 27
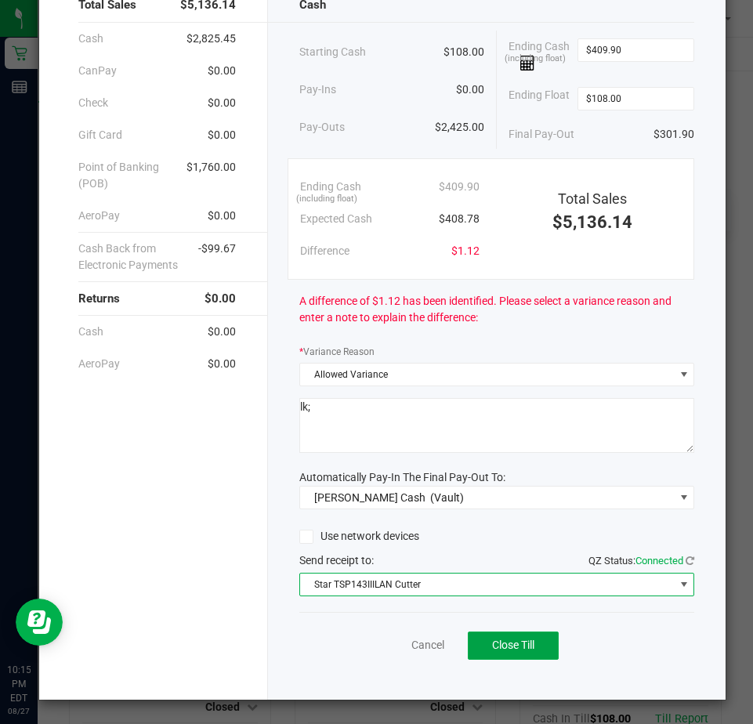
drag, startPoint x: 528, startPoint y: 648, endPoint x: 527, endPoint y: 615, distance: 33.7
click at [528, 648] on span "Close Till" at bounding box center [513, 645] width 42 height 13
